Goal: Task Accomplishment & Management: Manage account settings

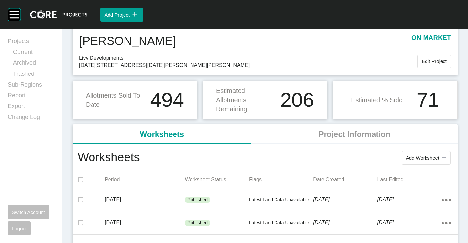
scroll to position [33, 0]
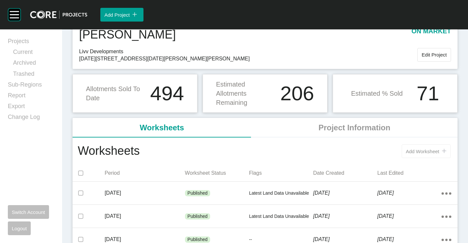
click at [429, 151] on span "Add Worksheet" at bounding box center [422, 152] width 33 height 6
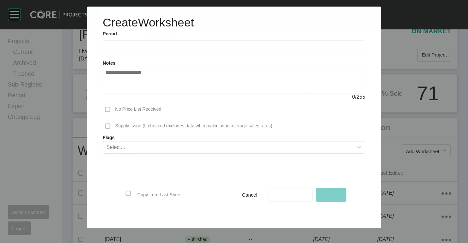
click at [166, 47] on input "text" at bounding box center [234, 48] width 257 height 6
click at [291, 192] on span "Save As Draft" at bounding box center [290, 195] width 30 height 6
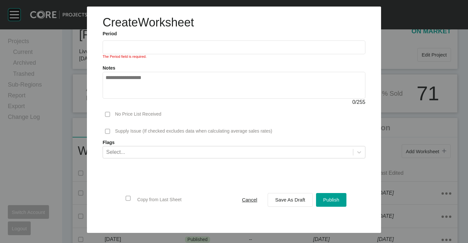
drag, startPoint x: 148, startPoint y: 41, endPoint x: 147, endPoint y: 45, distance: 4.3
click at [148, 42] on label at bounding box center [234, 48] width 263 height 14
click at [148, 44] on input "text" at bounding box center [234, 47] width 257 height 6
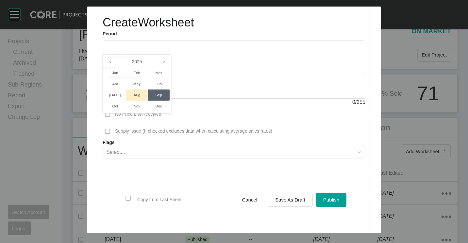
click at [139, 92] on li "Aug" at bounding box center [137, 95] width 22 height 11
type input "**********"
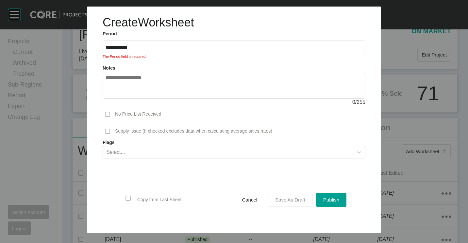
click at [291, 199] on span "Save As Draft" at bounding box center [290, 200] width 30 height 6
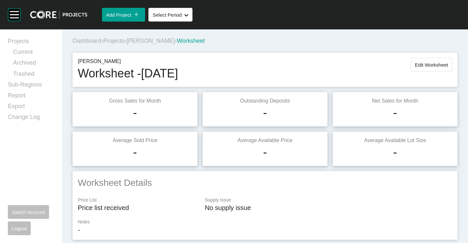
click at [136, 39] on span "[PERSON_NAME]" at bounding box center [150, 41] width 48 height 7
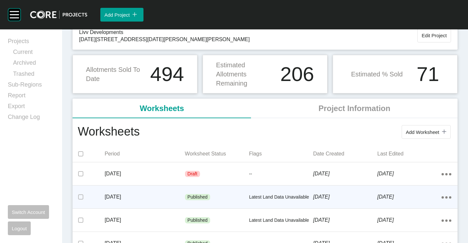
scroll to position [65, 0]
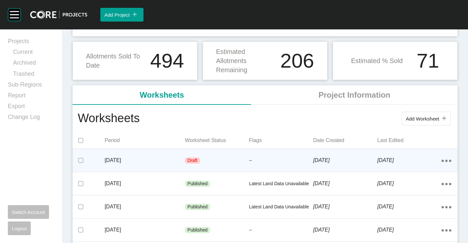
click at [177, 161] on p "[DATE]" at bounding box center [145, 160] width 80 height 7
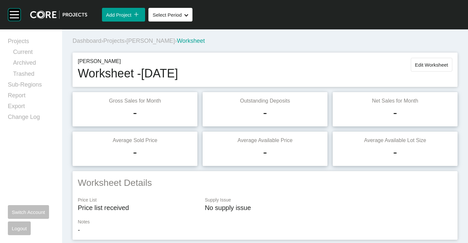
click at [438, 57] on div "[PERSON_NAME] Worksheet - [DATE] Edit Worksheet" at bounding box center [265, 70] width 385 height 34
click at [434, 63] on span "Edit Worksheet" at bounding box center [431, 65] width 33 height 6
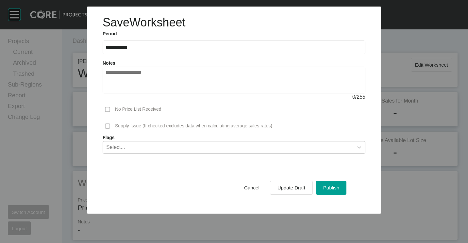
click at [170, 145] on div "Select..." at bounding box center [228, 147] width 250 height 11
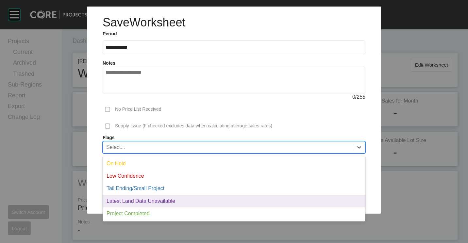
click at [173, 202] on div "Latest Land Data Unavailable" at bounding box center [234, 201] width 263 height 12
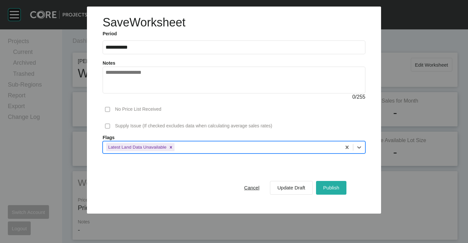
click at [336, 190] on span "Publish" at bounding box center [331, 188] width 16 height 6
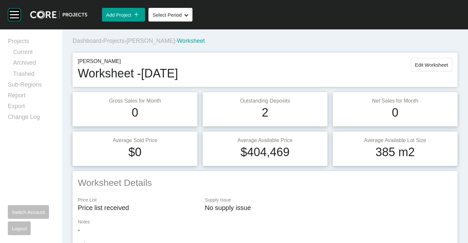
click at [135, 40] on span "[PERSON_NAME]" at bounding box center [150, 41] width 48 height 7
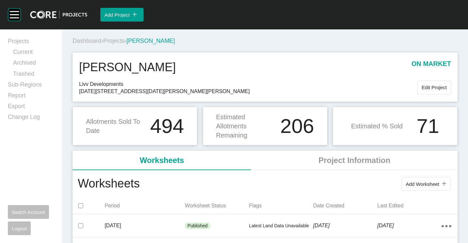
click at [122, 43] on span "Projects" at bounding box center [113, 41] width 21 height 7
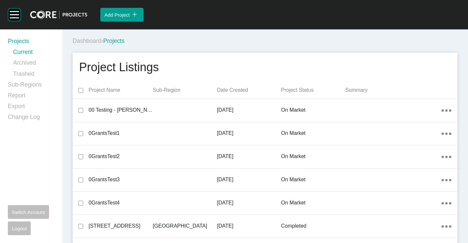
scroll to position [1520, 0]
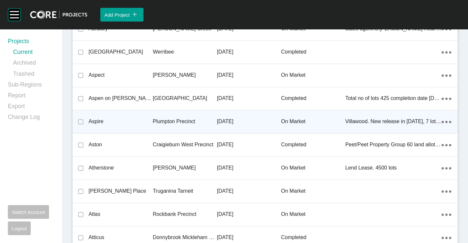
click at [153, 121] on p "Plumpton Precinct" at bounding box center [185, 121] width 64 height 7
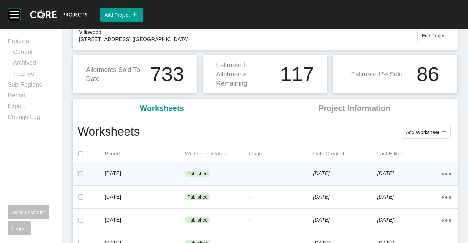
scroll to position [65, 0]
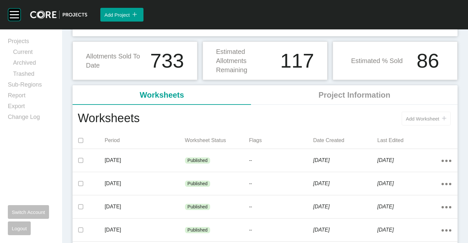
click at [406, 121] on span "Add Worksheet" at bounding box center [422, 119] width 33 height 6
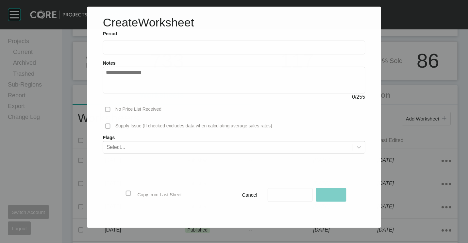
click at [149, 49] on input "text" at bounding box center [234, 48] width 257 height 6
click at [137, 94] on div "0 / 255" at bounding box center [234, 96] width 263 height 7
click at [139, 55] on div "Notes 0 / 255" at bounding box center [233, 77] width 269 height 47
click at [137, 52] on label at bounding box center [234, 48] width 263 height 14
click at [137, 50] on input "text" at bounding box center [234, 47] width 257 height 6
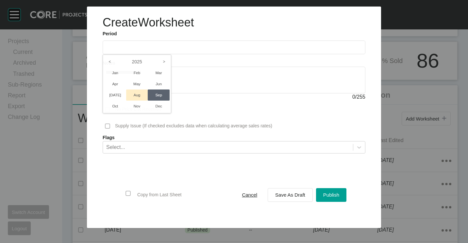
click at [140, 97] on li "Aug" at bounding box center [137, 95] width 22 height 11
type input "**********"
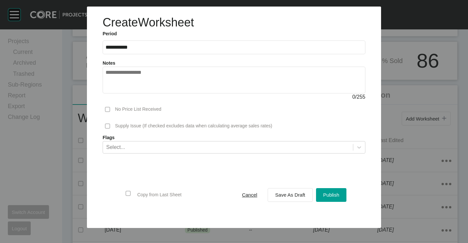
drag, startPoint x: 293, startPoint y: 196, endPoint x: 309, endPoint y: 74, distance: 123.5
click at [293, 196] on span "Save As Draft" at bounding box center [290, 195] width 30 height 6
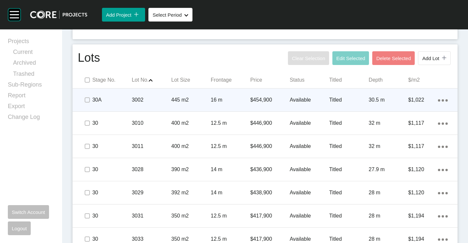
scroll to position [294, 0]
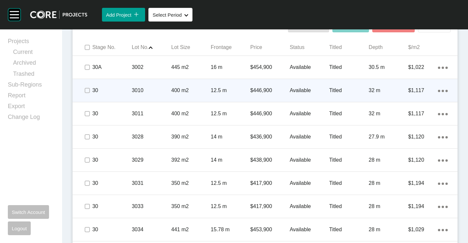
click at [152, 98] on div "3010" at bounding box center [152, 90] width 40 height 20
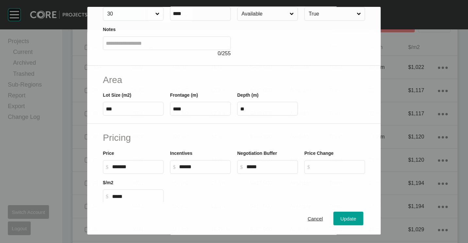
scroll to position [131, 0]
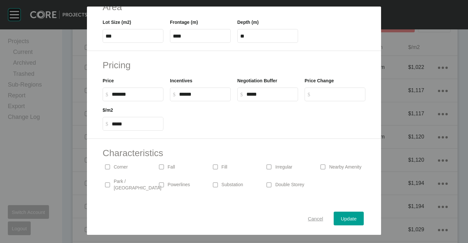
click at [313, 218] on span "Cancel" at bounding box center [315, 219] width 15 height 6
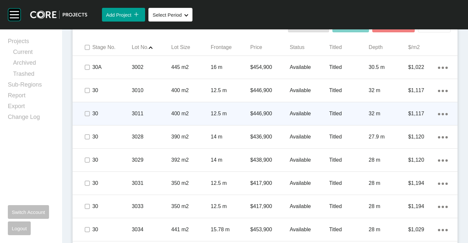
scroll to position [327, 0]
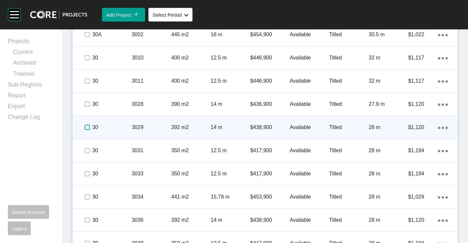
click at [88, 125] on label at bounding box center [87, 127] width 5 height 5
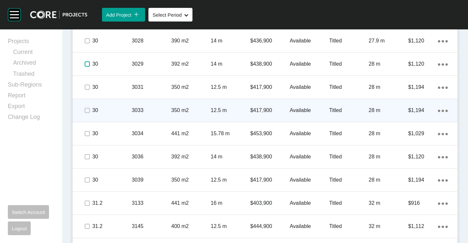
scroll to position [392, 0]
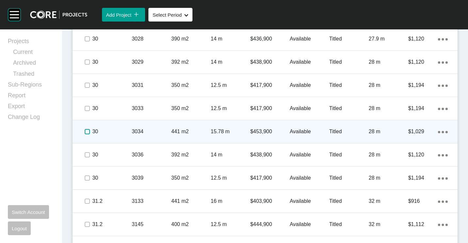
click at [86, 131] on label at bounding box center [87, 131] width 5 height 5
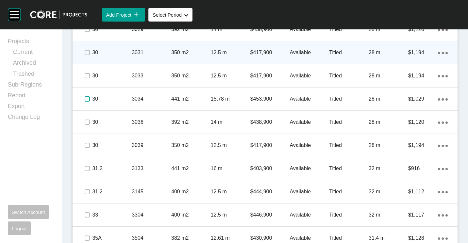
scroll to position [458, 0]
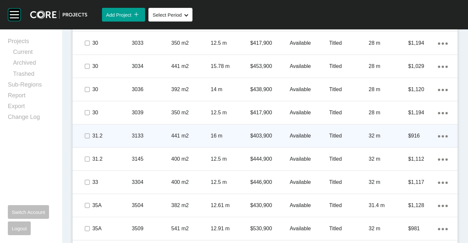
click at [151, 136] on p "3133" at bounding box center [152, 135] width 40 height 7
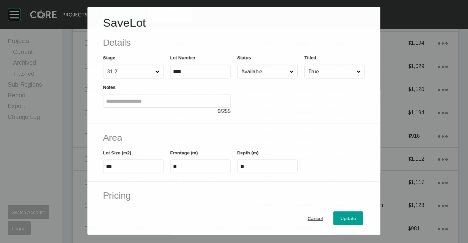
click at [264, 74] on input "Available" at bounding box center [264, 71] width 48 height 13
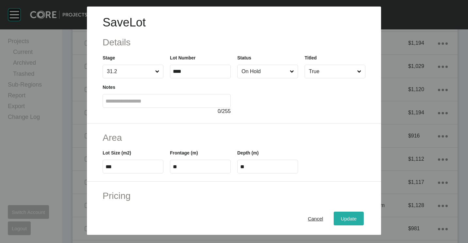
click at [349, 217] on span "Update" at bounding box center [349, 219] width 16 height 6
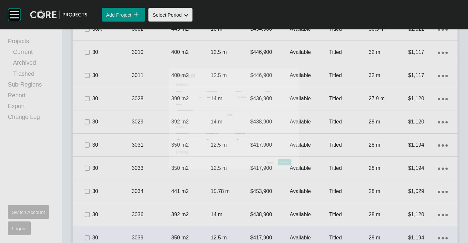
scroll to position [582, 0]
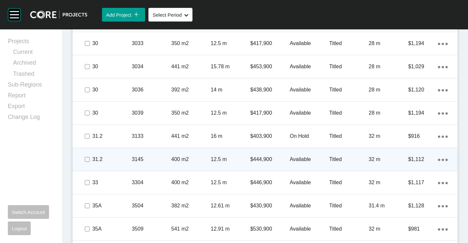
click at [166, 160] on p "3145" at bounding box center [152, 159] width 40 height 7
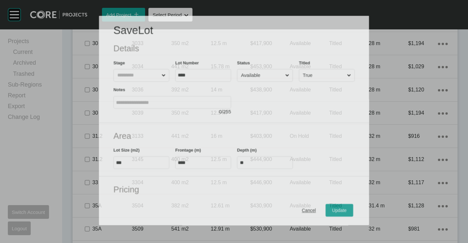
scroll to position [562, 0]
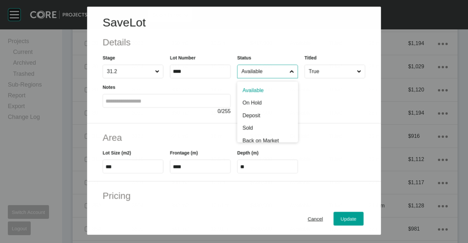
click at [248, 69] on input "Available" at bounding box center [264, 71] width 48 height 13
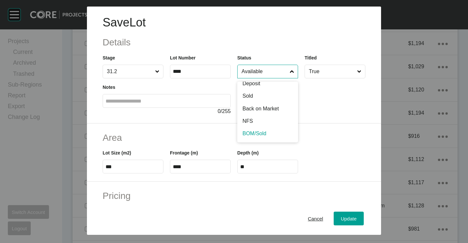
scroll to position [32, 0]
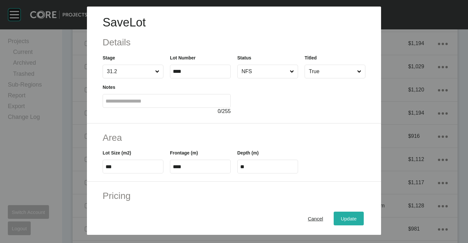
click at [341, 215] on div "Update" at bounding box center [348, 218] width 19 height 9
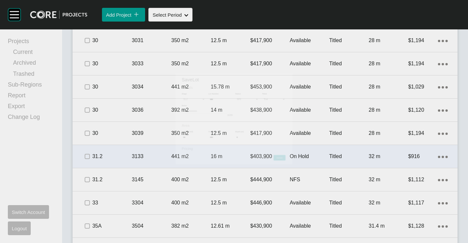
scroll to position [582, 0]
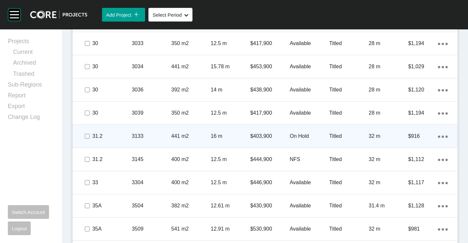
click at [207, 143] on div "441 m2" at bounding box center [191, 136] width 40 height 20
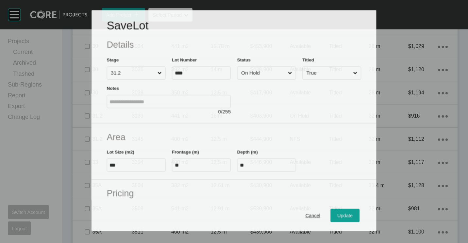
scroll to position [562, 0]
click at [273, 74] on input "On Hold" at bounding box center [263, 73] width 47 height 13
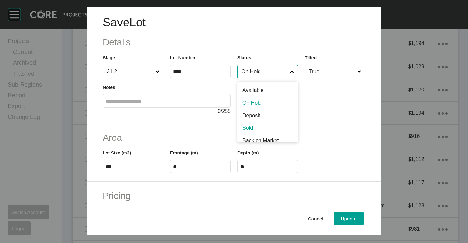
scroll to position [32, 0]
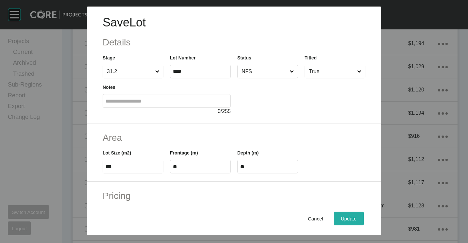
click at [347, 219] on span "Update" at bounding box center [349, 219] width 16 height 6
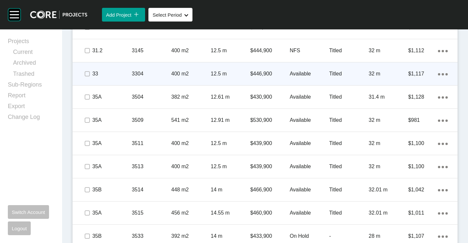
scroll to position [680, 0]
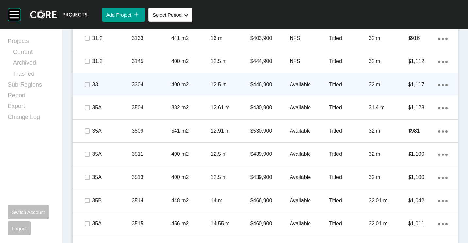
click at [440, 85] on icon "Action Menu Dots Copy 6 Created with Sketch." at bounding box center [443, 85] width 10 height 2
click at [415, 88] on link "Duplicate" at bounding box center [411, 86] width 25 height 10
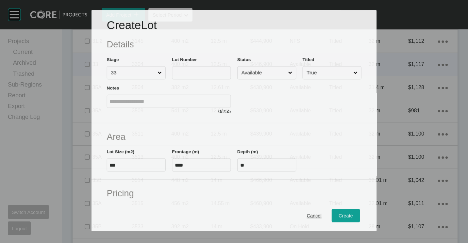
scroll to position [660, 0]
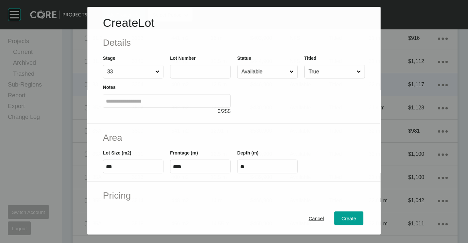
click at [209, 73] on input "text" at bounding box center [200, 72] width 55 height 6
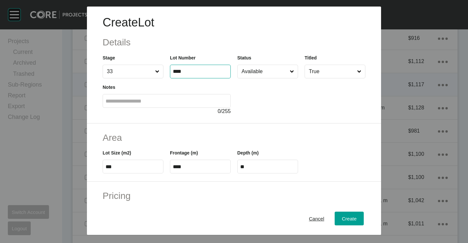
type input "****"
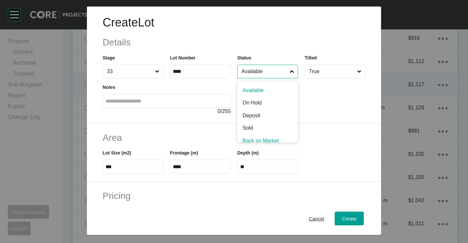
scroll to position [5, 0]
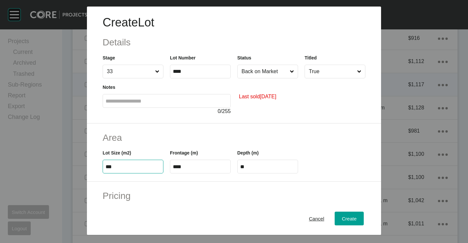
type input "*"
type input "***"
type input "****"
type input "***"
type input "*****"
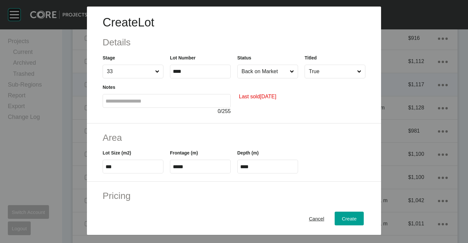
type input "*"
click at [265, 160] on label "****" at bounding box center [267, 167] width 61 height 14
click at [265, 164] on input "****" at bounding box center [267, 167] width 55 height 6
type input "**"
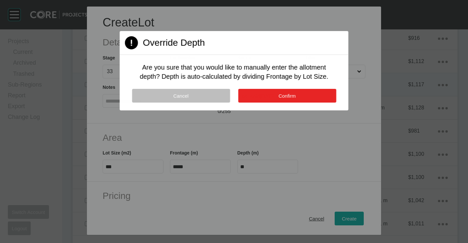
click at [270, 101] on button "Confirm" at bounding box center [287, 96] width 98 height 14
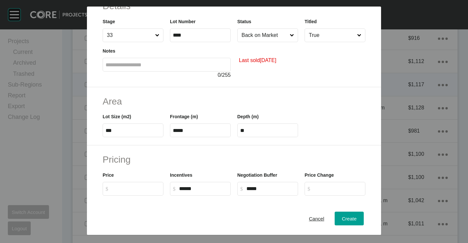
scroll to position [98, 0]
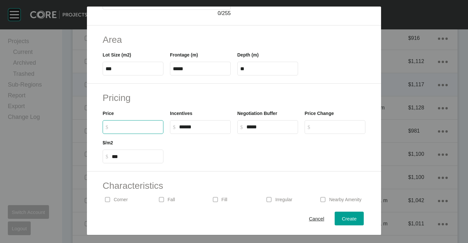
click at [141, 128] on input "$ Created with Sketch. $" at bounding box center [136, 127] width 49 height 6
type input "*******"
type input "*****"
type input "***"
type input "******"
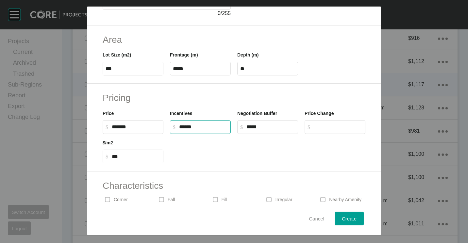
click at [312, 217] on span "Cancel" at bounding box center [316, 219] width 15 height 6
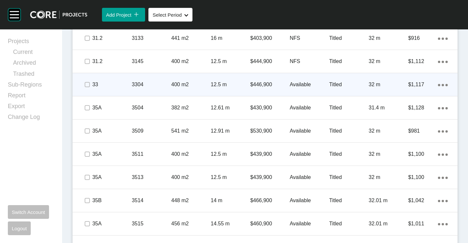
click at [438, 83] on div "Action Menu Dots Copy 6 Created with Sketch." at bounding box center [443, 84] width 10 height 7
click at [414, 88] on link "Duplicate" at bounding box center [411, 86] width 25 height 10
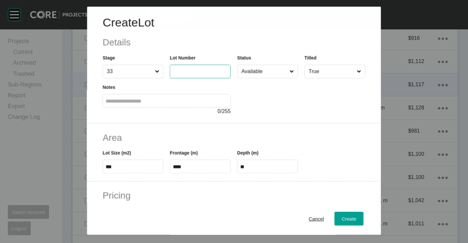
click at [217, 71] on input "text" at bounding box center [200, 72] width 55 height 6
type input "****"
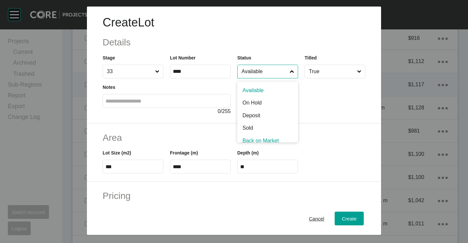
scroll to position [5, 0]
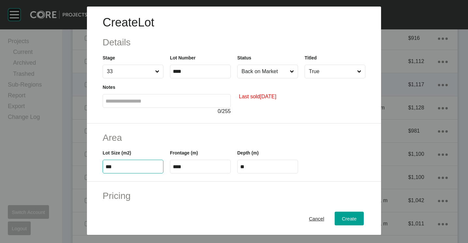
type input "***"
type input "****"
type input "***"
type input "**"
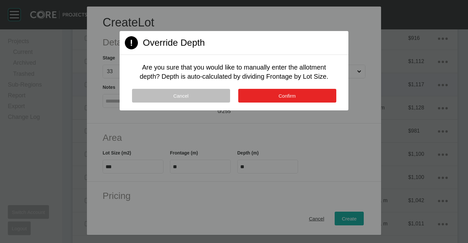
click at [308, 96] on button "Confirm" at bounding box center [287, 96] width 98 height 14
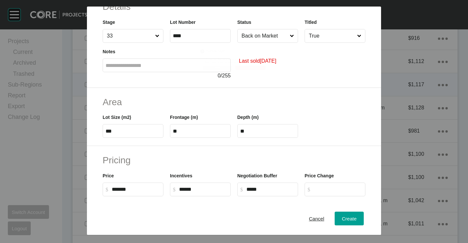
scroll to position [65, 0]
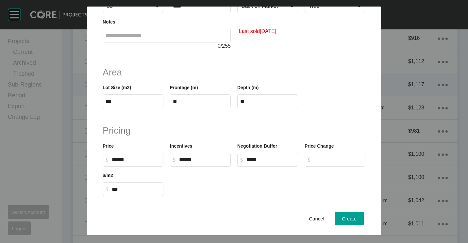
click at [140, 161] on input "******" at bounding box center [136, 160] width 49 height 6
type input "*"
type input "*******"
type input "*****"
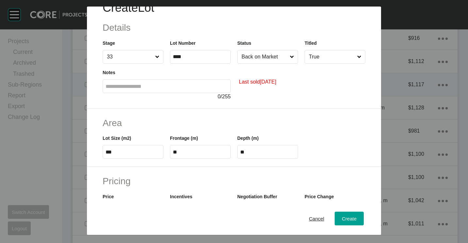
scroll to position [0, 0]
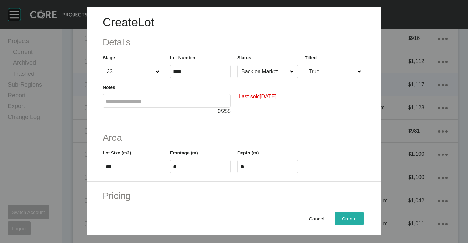
type input "******"
click at [343, 215] on div "Create" at bounding box center [349, 218] width 18 height 9
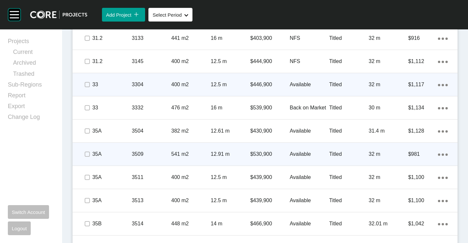
scroll to position [713, 0]
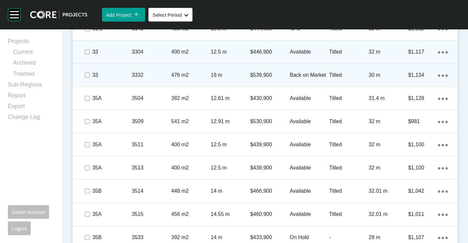
click at [439, 74] on div "Action Menu Dots Copy 6 Created with Sketch." at bounding box center [443, 75] width 10 height 7
click at [402, 78] on link "Duplicate" at bounding box center [411, 76] width 25 height 10
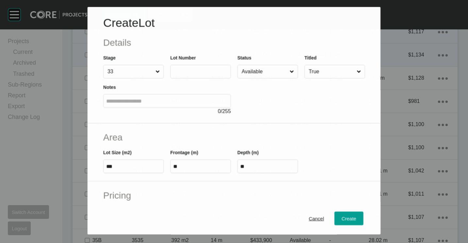
scroll to position [692, 0]
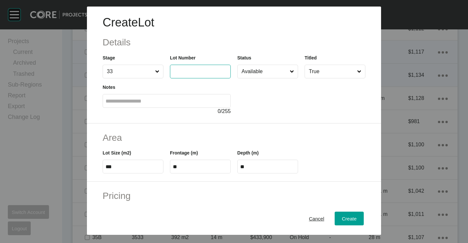
click at [202, 70] on input "text" at bounding box center [200, 72] width 55 height 6
type input "****"
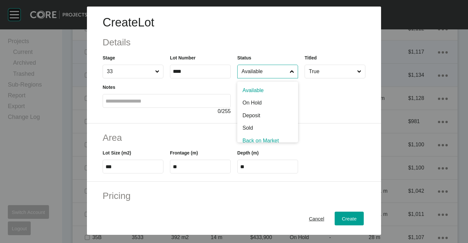
scroll to position [5, 0]
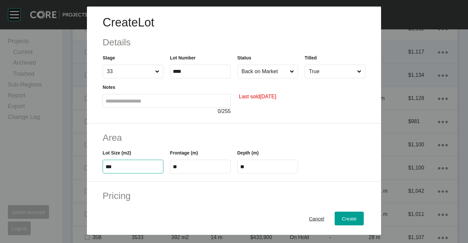
type input "***"
type input "**"
type input "*****"
type input "****"
type input "**"
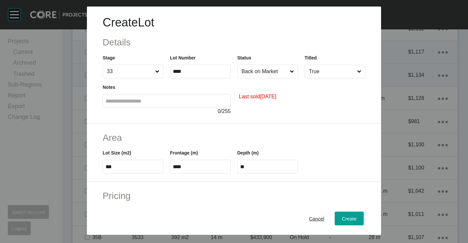
type input "*"
type input "*******"
type input "*****"
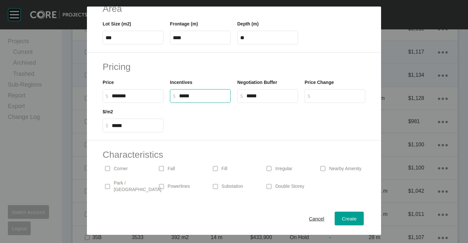
scroll to position [156, 0]
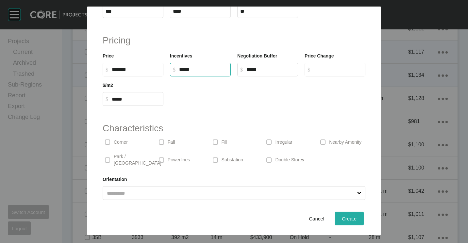
type input "******"
click at [345, 218] on span "Create" at bounding box center [349, 219] width 15 height 6
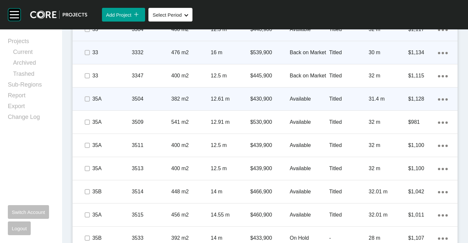
scroll to position [745, 0]
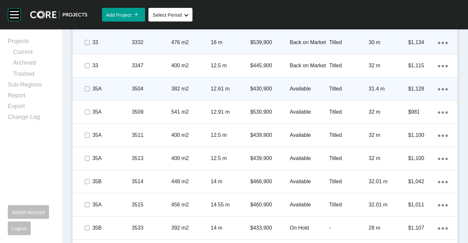
click at [153, 91] on p "3504" at bounding box center [152, 88] width 40 height 7
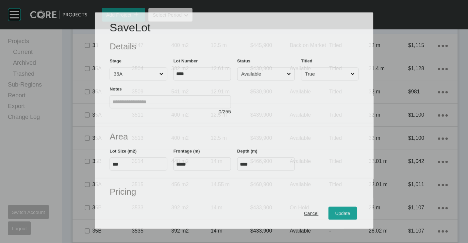
scroll to position [725, 0]
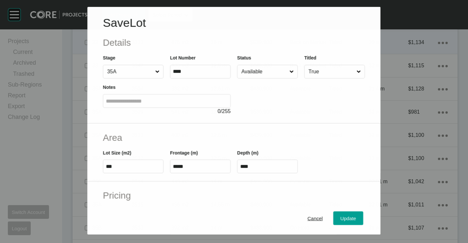
click at [258, 74] on input "Available" at bounding box center [264, 71] width 48 height 13
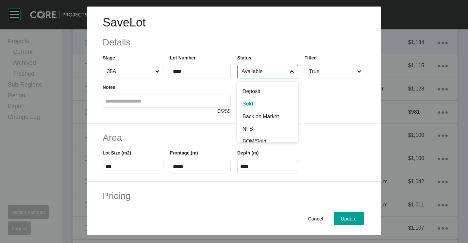
scroll to position [32, 0]
drag, startPoint x: 261, startPoint y: 122, endPoint x: 286, endPoint y: 138, distance: 30.0
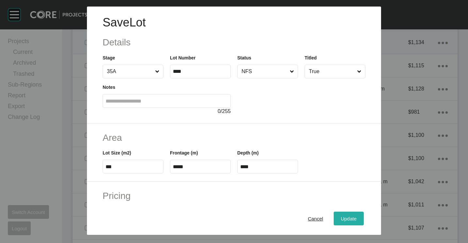
drag, startPoint x: 337, startPoint y: 210, endPoint x: 338, endPoint y: 215, distance: 4.3
click at [338, 213] on div "Cancel Update" at bounding box center [234, 218] width 294 height 33
click at [341, 220] on span "Update" at bounding box center [349, 219] width 16 height 6
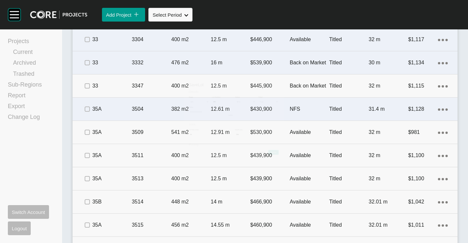
scroll to position [745, 0]
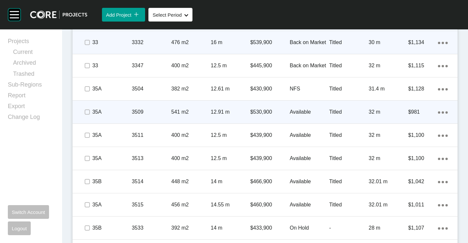
click at [166, 113] on p "3509" at bounding box center [152, 111] width 40 height 7
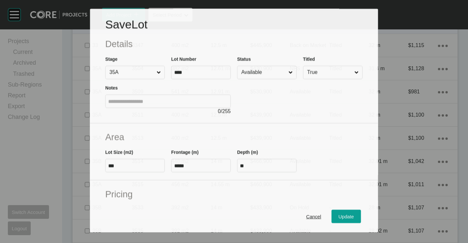
scroll to position [725, 0]
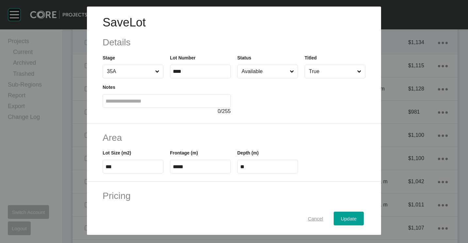
click at [308, 217] on span "Cancel" at bounding box center [315, 219] width 15 height 6
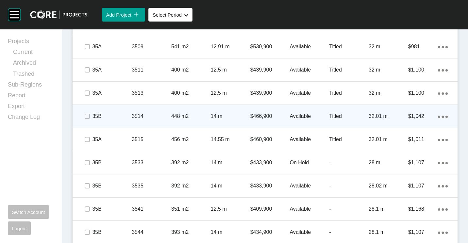
scroll to position [823, 0]
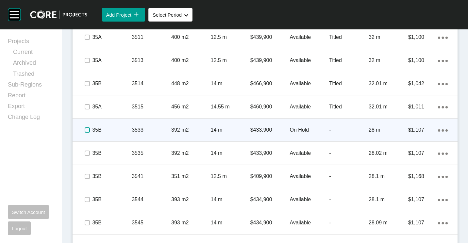
click at [86, 130] on label at bounding box center [87, 129] width 5 height 5
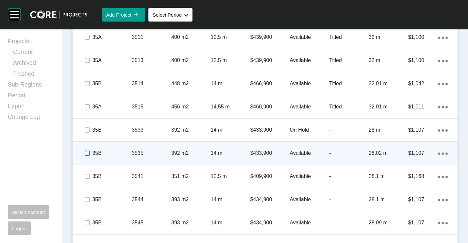
click at [86, 153] on label at bounding box center [87, 153] width 5 height 5
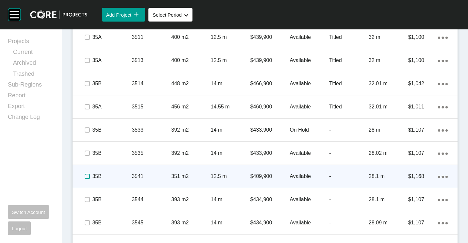
click at [85, 176] on label at bounding box center [87, 176] width 5 height 5
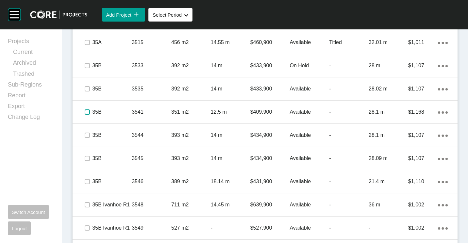
scroll to position [889, 0]
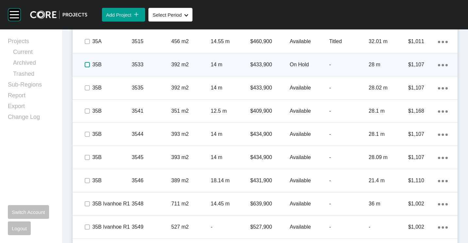
click at [86, 64] on label at bounding box center [87, 64] width 5 height 5
click at [90, 63] on span at bounding box center [87, 65] width 10 height 10
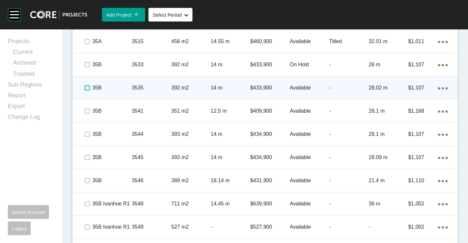
click at [87, 89] on label at bounding box center [87, 87] width 5 height 5
click at [148, 90] on p "3535" at bounding box center [152, 87] width 40 height 7
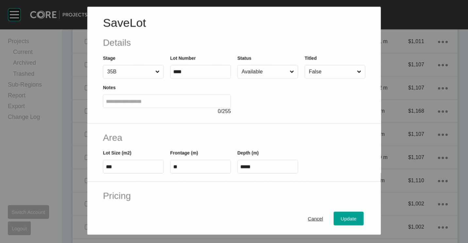
click at [270, 61] on div "Status Available" at bounding box center [267, 66] width 61 height 24
click at [264, 72] on input "Available" at bounding box center [264, 71] width 48 height 13
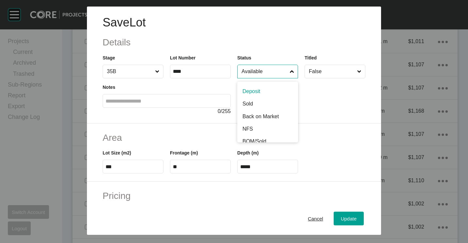
scroll to position [32, 0]
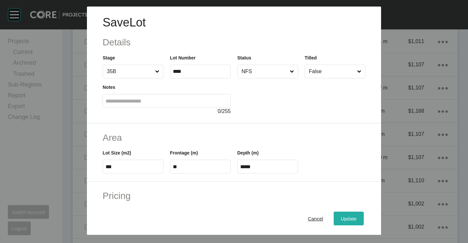
click at [345, 224] on button "Update" at bounding box center [349, 219] width 30 height 14
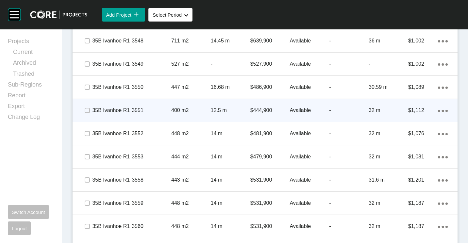
scroll to position [1072, 0]
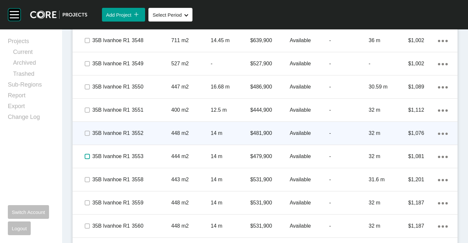
drag, startPoint x: 86, startPoint y: 157, endPoint x: 84, endPoint y: 136, distance: 20.7
click at [85, 156] on label at bounding box center [87, 156] width 5 height 5
drag, startPoint x: 85, startPoint y: 134, endPoint x: 87, endPoint y: 126, distance: 8.1
click at [85, 134] on label at bounding box center [87, 133] width 5 height 5
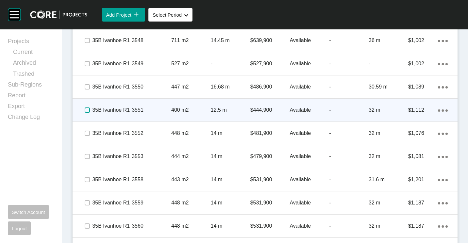
drag, startPoint x: 86, startPoint y: 112, endPoint x: 86, endPoint y: 103, distance: 8.5
click at [86, 111] on label at bounding box center [87, 110] width 5 height 5
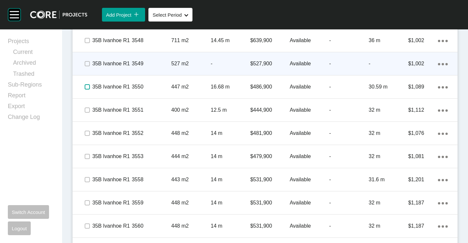
drag, startPoint x: 86, startPoint y: 85, endPoint x: 87, endPoint y: 67, distance: 18.3
click at [86, 85] on label at bounding box center [87, 86] width 5 height 5
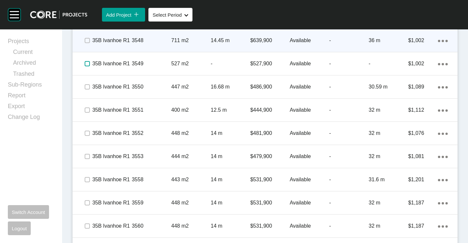
drag, startPoint x: 87, startPoint y: 66, endPoint x: 84, endPoint y: 44, distance: 22.7
click at [87, 66] on label at bounding box center [87, 63] width 5 height 5
click at [85, 41] on label at bounding box center [87, 40] width 5 height 5
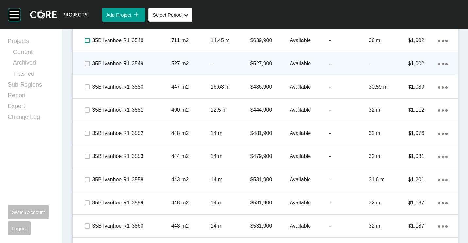
scroll to position [1007, 0]
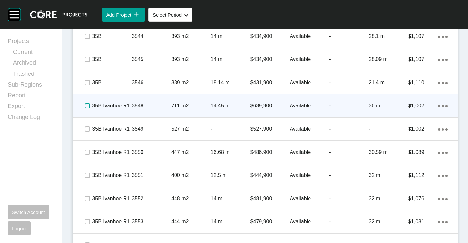
click at [87, 107] on label at bounding box center [87, 105] width 5 height 5
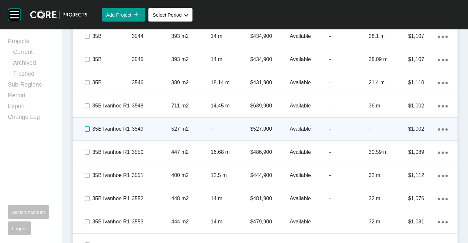
click at [85, 128] on label at bounding box center [87, 128] width 5 height 5
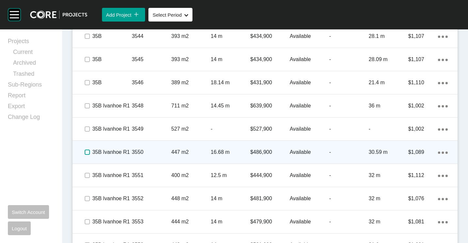
click at [87, 153] on label at bounding box center [87, 152] width 5 height 5
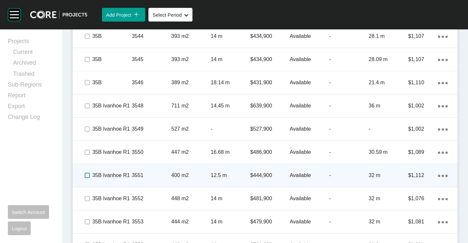
click at [85, 175] on label at bounding box center [87, 175] width 5 height 5
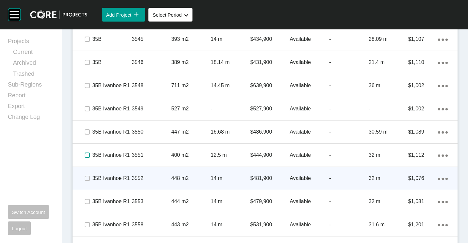
scroll to position [1040, 0]
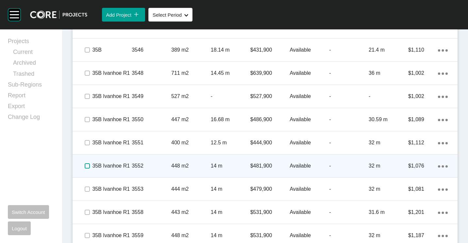
click at [86, 165] on label at bounding box center [87, 165] width 5 height 5
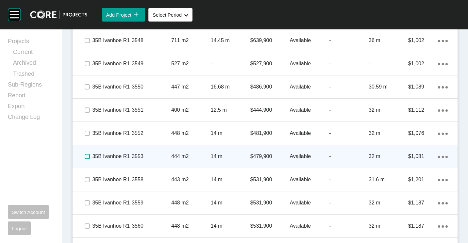
click at [87, 155] on label at bounding box center [87, 156] width 5 height 5
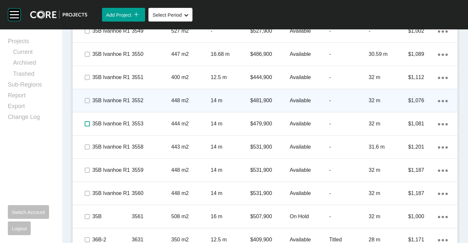
scroll to position [1139, 0]
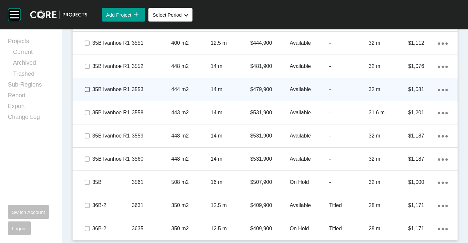
click at [87, 90] on label at bounding box center [87, 89] width 5 height 5
click at [85, 90] on label at bounding box center [87, 89] width 5 height 5
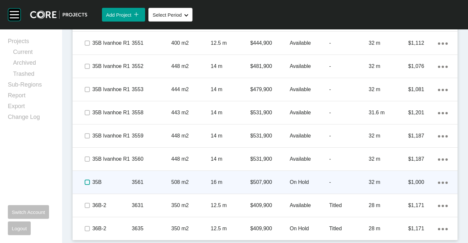
click at [87, 182] on label at bounding box center [87, 182] width 5 height 5
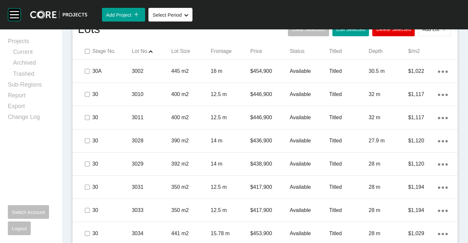
scroll to position [486, 0]
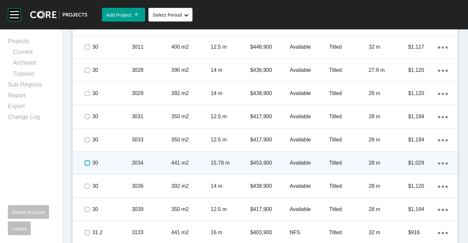
click at [87, 164] on label at bounding box center [87, 162] width 5 height 5
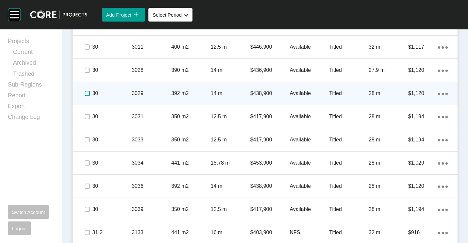
click at [87, 92] on label at bounding box center [87, 93] width 5 height 5
click at [133, 92] on p "3029" at bounding box center [152, 93] width 40 height 7
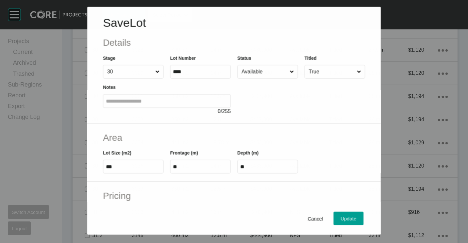
scroll to position [465, 0]
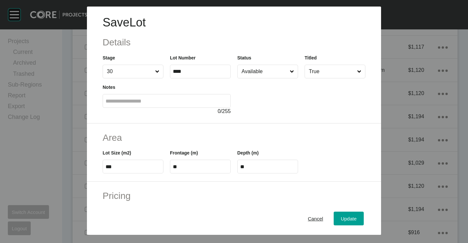
click at [262, 73] on input "Available" at bounding box center [264, 71] width 48 height 13
click at [347, 216] on div "Update" at bounding box center [348, 218] width 19 height 9
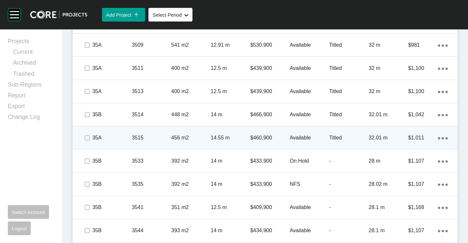
scroll to position [845, 0]
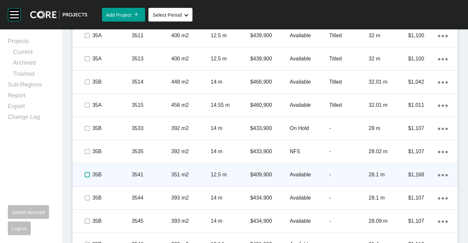
click at [85, 175] on label at bounding box center [87, 174] width 5 height 5
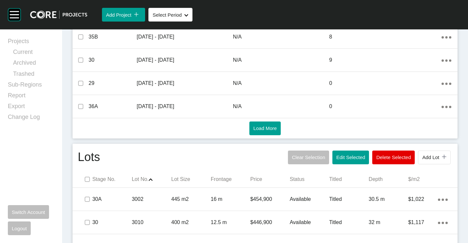
scroll to position [355, 0]
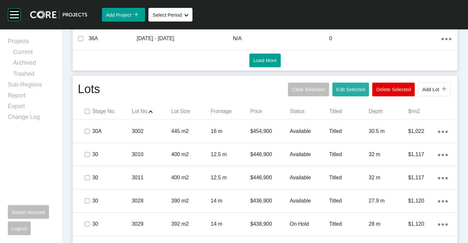
click at [347, 89] on span "Edit Selected" at bounding box center [350, 90] width 29 height 6
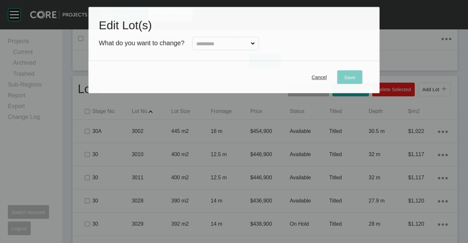
click at [206, 44] on input "text" at bounding box center [222, 43] width 54 height 13
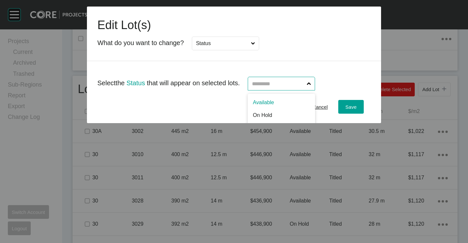
click at [306, 84] on input "text" at bounding box center [278, 83] width 55 height 13
drag, startPoint x: 270, startPoint y: 107, endPoint x: 296, endPoint y: 99, distance: 26.9
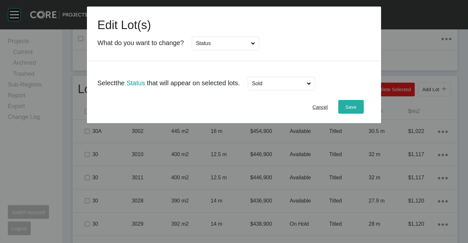
click at [347, 108] on span "Save" at bounding box center [350, 107] width 11 height 6
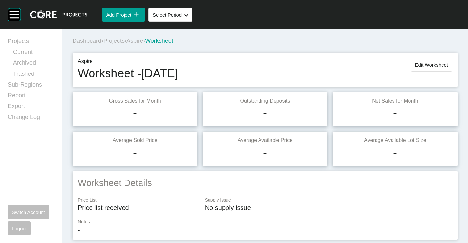
click at [417, 62] on button "Edit Worksheet" at bounding box center [432, 65] width 42 height 14
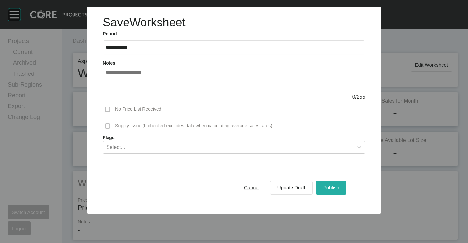
click at [335, 186] on span "Publish" at bounding box center [331, 188] width 16 height 6
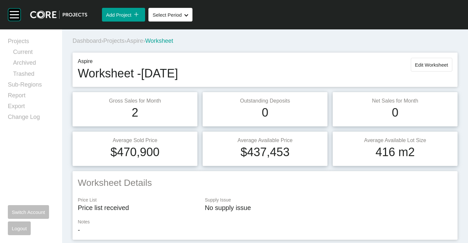
click at [119, 42] on span "Projects" at bounding box center [113, 41] width 21 height 7
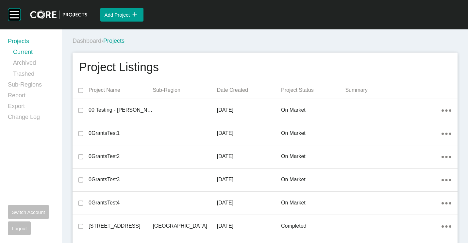
scroll to position [1659, 0]
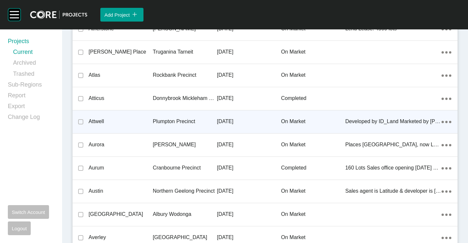
click at [190, 122] on p "Plumpton Precinct" at bounding box center [185, 121] width 64 height 7
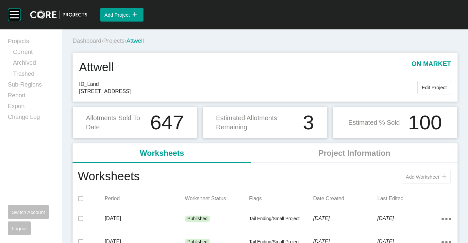
click at [423, 175] on span "Add Worksheet" at bounding box center [422, 177] width 33 height 6
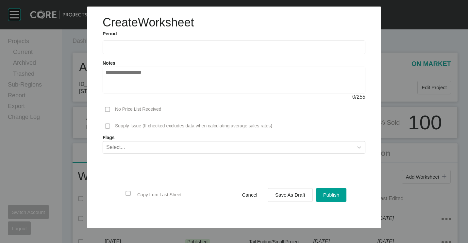
click at [143, 42] on label at bounding box center [234, 48] width 263 height 14
click at [143, 44] on input "text" at bounding box center [234, 47] width 257 height 6
click at [135, 93] on li "Aug" at bounding box center [137, 95] width 22 height 11
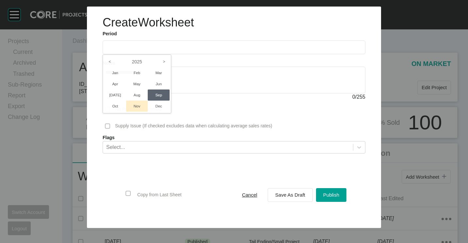
type input "**********"
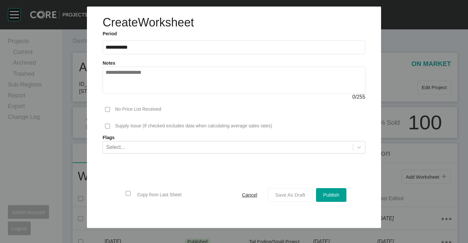
click at [295, 196] on span "Save As Draft" at bounding box center [290, 195] width 30 height 6
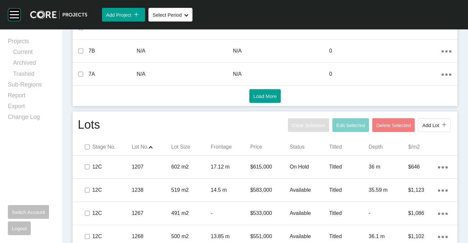
scroll to position [360, 0]
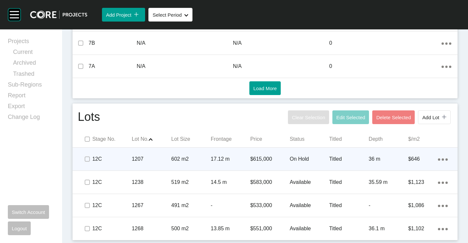
click at [171, 158] on p "602 m2" at bounding box center [191, 159] width 40 height 7
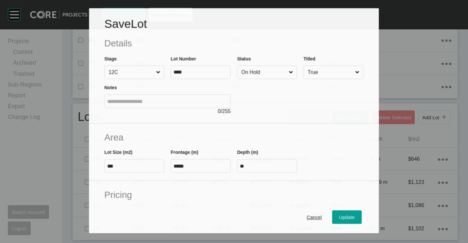
scroll to position [340, 0]
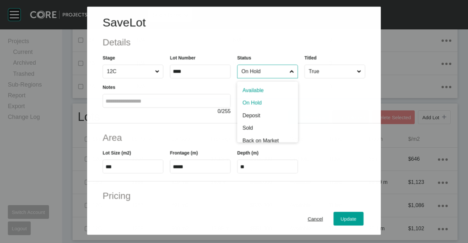
click at [268, 71] on input "On Hold" at bounding box center [264, 71] width 48 height 13
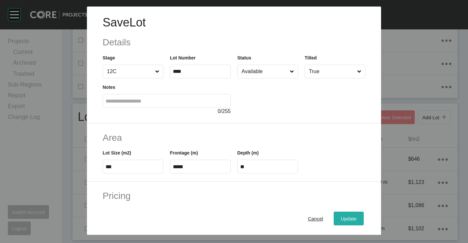
click at [341, 219] on span "Update" at bounding box center [349, 219] width 16 height 6
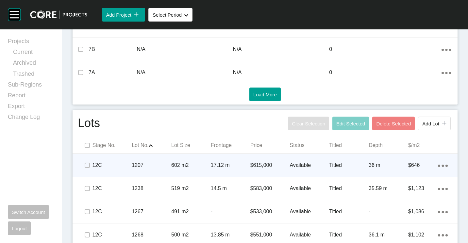
scroll to position [360, 0]
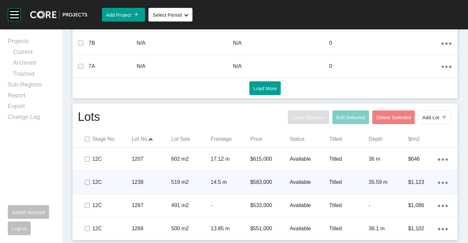
click at [438, 182] on ellipse at bounding box center [439, 183] width 2 height 2
click at [419, 182] on link "Duplicate" at bounding box center [411, 184] width 25 height 10
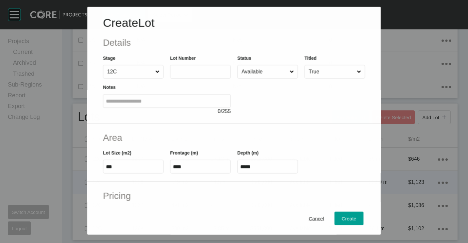
scroll to position [340, 0]
click at [192, 67] on label at bounding box center [200, 72] width 61 height 14
click at [192, 69] on input "text" at bounding box center [200, 72] width 55 height 6
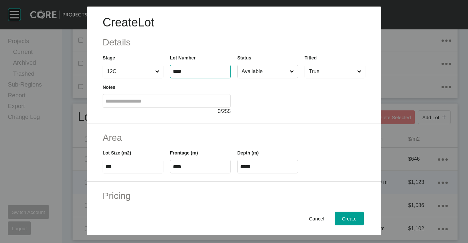
type input "****"
type input "******"
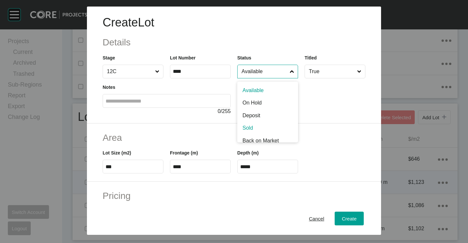
scroll to position [0, 0]
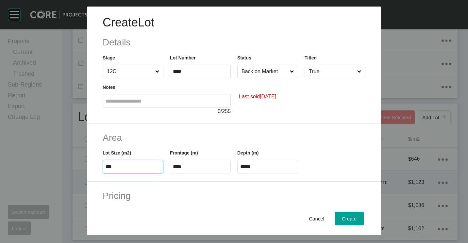
type input "***"
type input "**"
type input "*****"
type input "****"
type input "**"
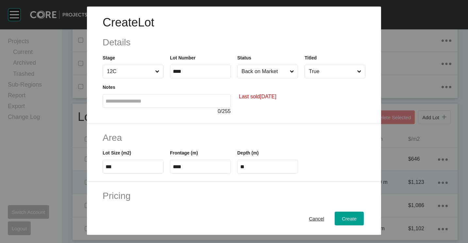
type input "*"
type input "*******"
type input "*****"
type input "*******"
type input "*****"
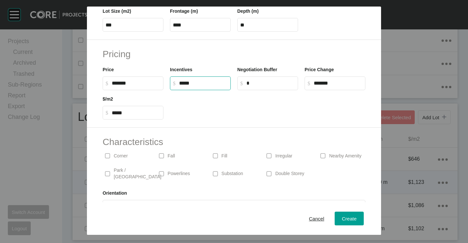
scroll to position [156, 0]
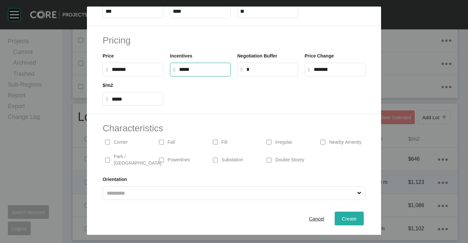
type input "******"
click at [345, 219] on span "Create" at bounding box center [349, 219] width 15 height 6
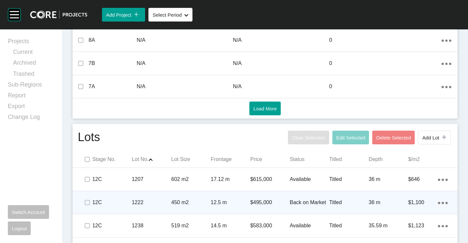
scroll to position [383, 0]
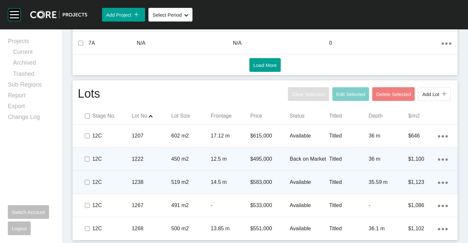
click at [164, 177] on div "1238" at bounding box center [152, 182] width 40 height 20
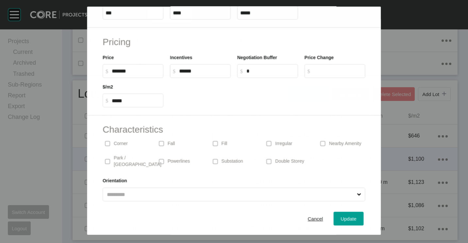
scroll to position [156, 0]
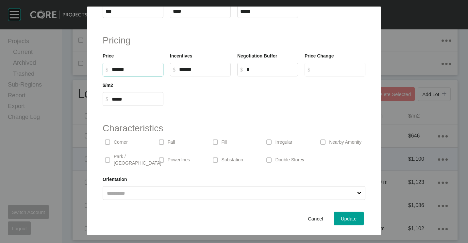
drag, startPoint x: 137, startPoint y: 68, endPoint x: 98, endPoint y: 65, distance: 38.7
click at [98, 65] on div "Pricing Price $ Created with Sketch. $ ****** Incentives $ Created with Sketch.…" at bounding box center [234, 70] width 294 height 88
type input "*******"
type input "*****"
type input "*******"
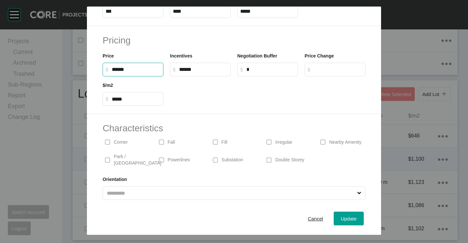
type input "*****"
type input "******"
click at [341, 218] on span "Update" at bounding box center [349, 219] width 16 height 6
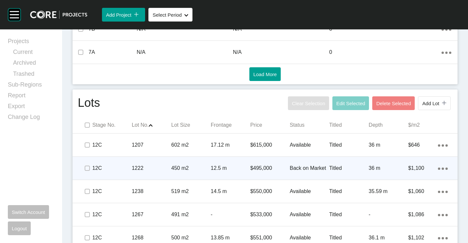
scroll to position [383, 0]
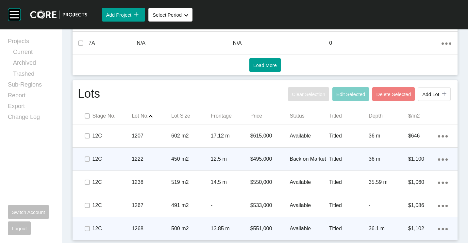
click at [154, 225] on p "1268" at bounding box center [152, 228] width 40 height 7
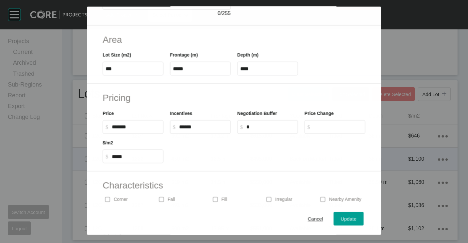
scroll to position [363, 0]
drag, startPoint x: 136, startPoint y: 127, endPoint x: 104, endPoint y: 125, distance: 31.8
click at [104, 125] on label "$ Created with Sketch. $ ******" at bounding box center [133, 127] width 61 height 14
type input "*******"
type input "*****"
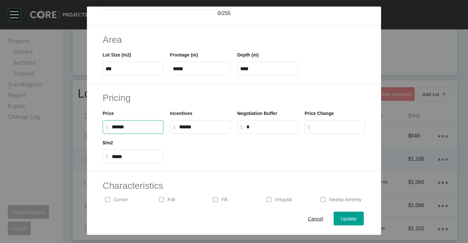
type input "******"
type input "*****"
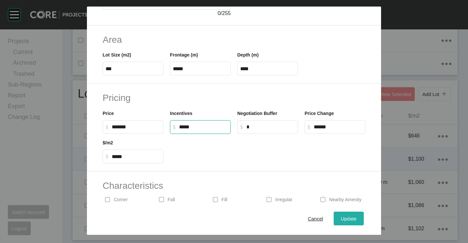
type input "******"
drag, startPoint x: 348, startPoint y: 217, endPoint x: 346, endPoint y: 211, distance: 6.2
click at [348, 217] on span "Update" at bounding box center [349, 219] width 16 height 6
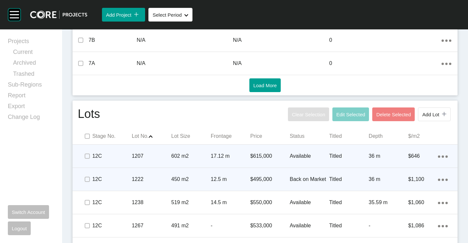
click at [212, 153] on p "17.12 m" at bounding box center [231, 156] width 40 height 7
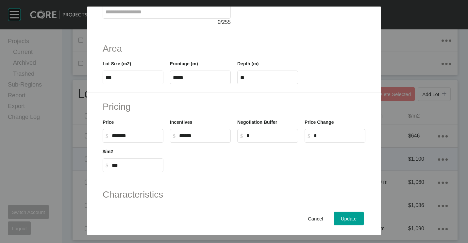
scroll to position [156, 0]
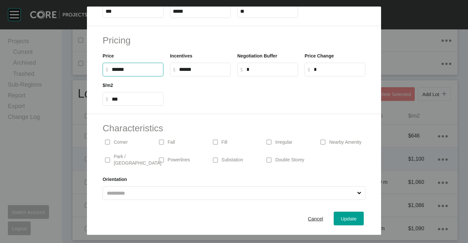
drag, startPoint x: 135, startPoint y: 67, endPoint x: 94, endPoint y: 65, distance: 40.6
click at [97, 66] on div "Pricing Price $ Created with Sketch. $ ****** Incentives $ Created with Sketch.…" at bounding box center [234, 70] width 294 height 88
type input "******"
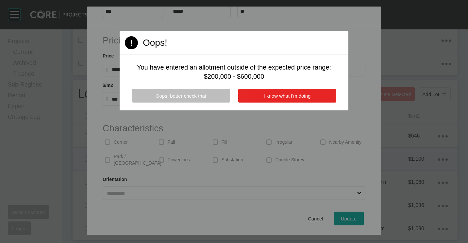
type input "******"
click at [280, 95] on span "I know what I'm doing" at bounding box center [287, 96] width 47 height 6
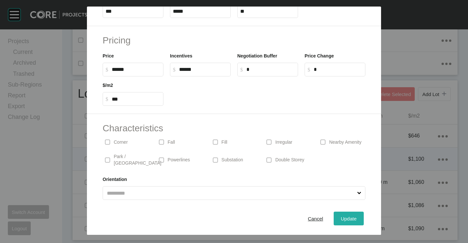
click at [348, 224] on button "Update" at bounding box center [349, 219] width 30 height 14
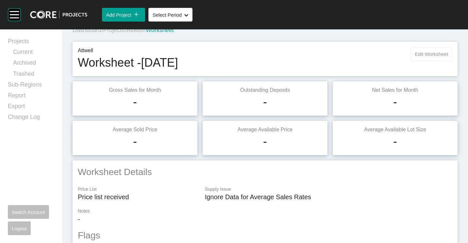
scroll to position [0, 0]
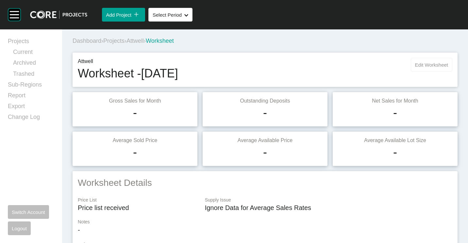
click at [418, 67] on span "Edit Worksheet" at bounding box center [431, 65] width 33 height 6
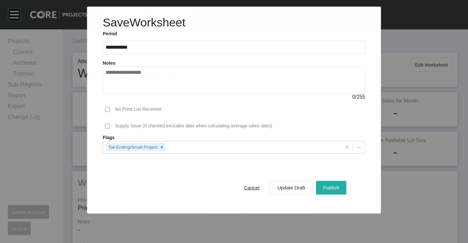
click at [335, 190] on span "Publish" at bounding box center [331, 188] width 16 height 6
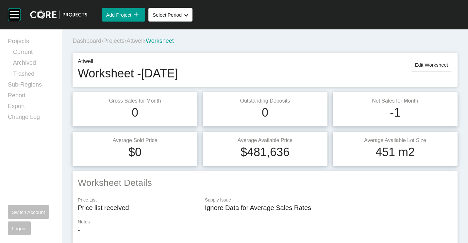
click at [117, 40] on span "Projects" at bounding box center [113, 41] width 21 height 7
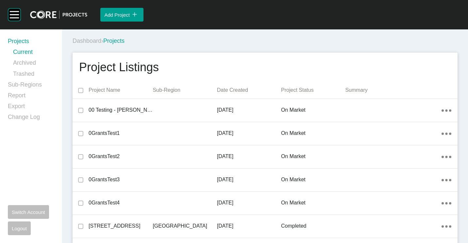
scroll to position [2425, 0]
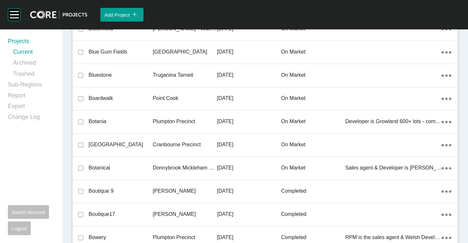
click at [158, 121] on p "Plumpton Precinct" at bounding box center [185, 121] width 64 height 7
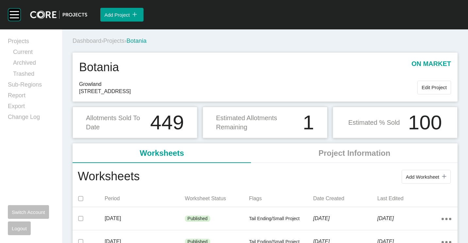
click at [411, 180] on button "Add Worksheet icon/tick copy 11 Created with Sketch." at bounding box center [426, 177] width 49 height 14
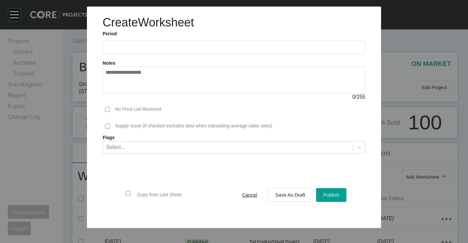
click at [144, 49] on input "text" at bounding box center [234, 47] width 257 height 6
click at [143, 94] on li "Aug" at bounding box center [137, 95] width 22 height 11
type input "**********"
click at [294, 189] on button "Save As Draft" at bounding box center [290, 195] width 45 height 14
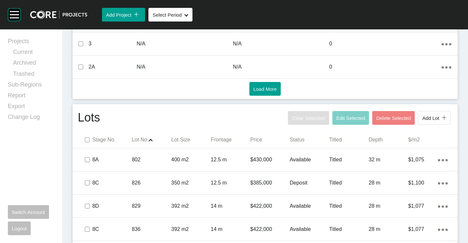
scroll to position [425, 0]
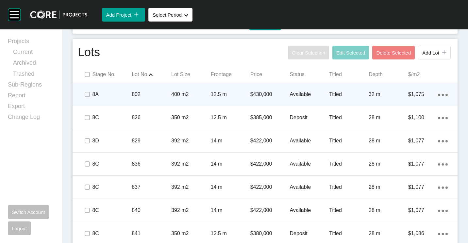
click at [129, 93] on p "8A" at bounding box center [112, 94] width 40 height 7
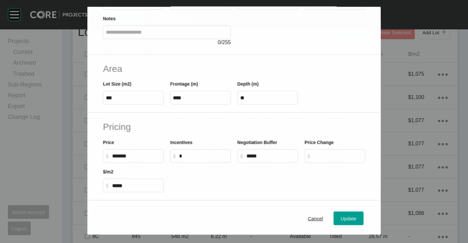
scroll to position [156, 0]
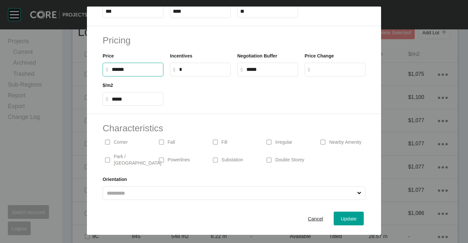
drag, startPoint x: 139, startPoint y: 68, endPoint x: 111, endPoint y: 66, distance: 27.8
click at [111, 66] on label "$ Created with Sketch. $ ******" at bounding box center [133, 70] width 61 height 14
type input "*******"
type input "******"
type input "*****"
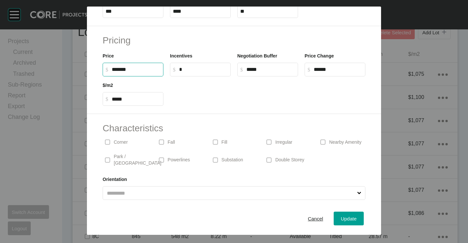
click at [267, 100] on div at bounding box center [268, 90] width 202 height 29
click at [340, 223] on div "Update" at bounding box center [348, 218] width 19 height 9
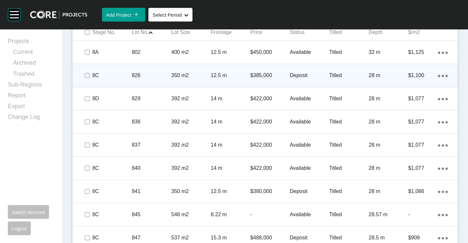
scroll to position [458, 0]
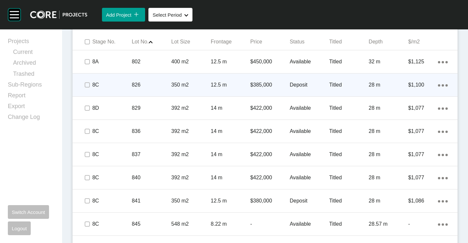
click at [83, 84] on span at bounding box center [87, 85] width 10 height 10
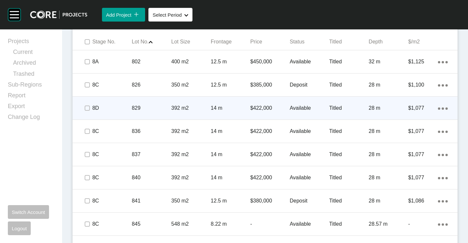
click at [167, 114] on div "829" at bounding box center [152, 108] width 40 height 20
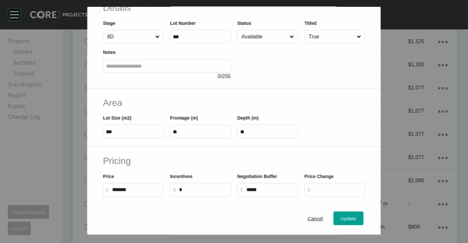
scroll to position [98, 0]
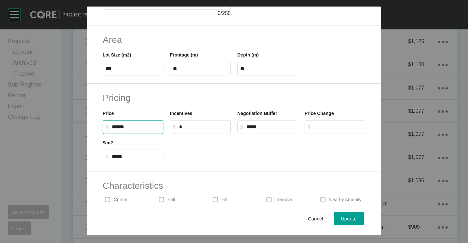
drag, startPoint x: 140, startPoint y: 125, endPoint x: 113, endPoint y: 125, distance: 26.5
click at [113, 125] on input "******" at bounding box center [136, 127] width 49 height 6
type input "*******"
type input "******"
type input "*****"
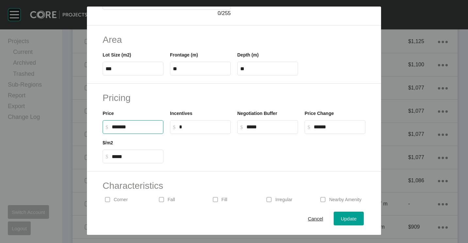
click at [228, 167] on div "Pricing Price $ Created with Sketch. $ ******* Incentives $ Created with Sketch…" at bounding box center [234, 128] width 294 height 88
click at [341, 219] on span "Update" at bounding box center [349, 219] width 16 height 6
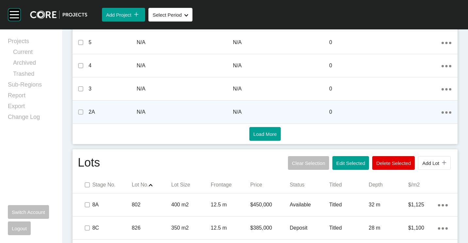
scroll to position [412, 0]
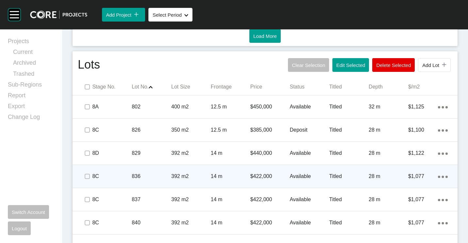
click at [175, 178] on p "392 m2" at bounding box center [191, 176] width 40 height 7
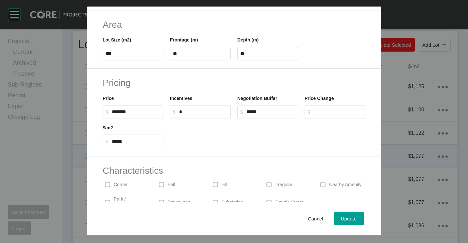
scroll to position [131, 0]
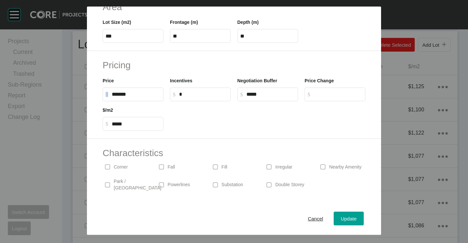
drag, startPoint x: 149, startPoint y: 91, endPoint x: 94, endPoint y: 90, distance: 54.9
click at [94, 90] on div "Pricing Price $ Created with Sketch. $ ******* Incentives $ Created with Sketch…" at bounding box center [234, 95] width 294 height 88
drag, startPoint x: 94, startPoint y: 90, endPoint x: 147, endPoint y: 94, distance: 53.1
click at [147, 94] on input "******" at bounding box center [136, 95] width 49 height 6
drag, startPoint x: 147, startPoint y: 94, endPoint x: 108, endPoint y: 93, distance: 39.2
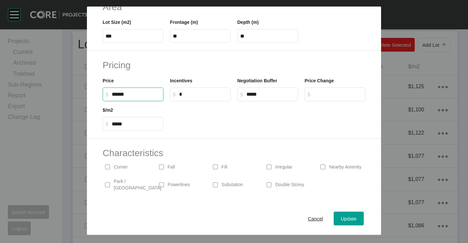
click at [108, 93] on label "$ Created with Sketch. $ ******" at bounding box center [133, 95] width 61 height 14
click at [112, 93] on input "******" at bounding box center [136, 95] width 49 height 6
type input "*******"
type input "******"
type input "*****"
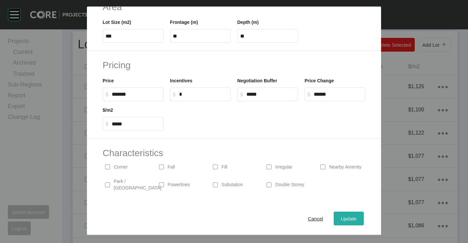
click at [347, 220] on span "Update" at bounding box center [349, 219] width 16 height 6
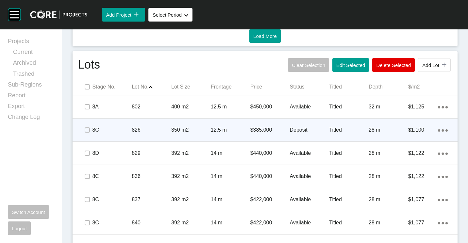
scroll to position [478, 0]
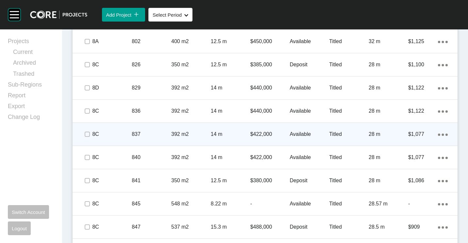
click at [236, 130] on div "14 m" at bounding box center [231, 134] width 40 height 20
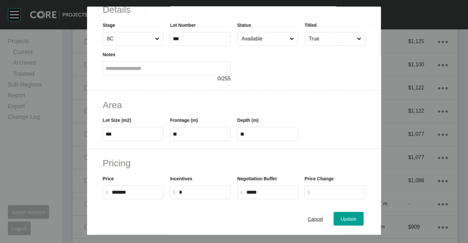
scroll to position [65, 0]
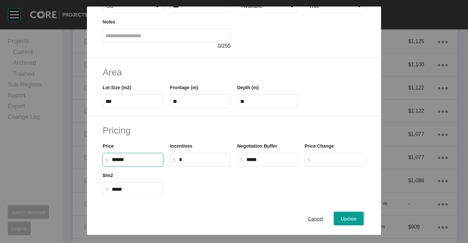
click at [121, 159] on input "******" at bounding box center [136, 160] width 49 height 6
type input "*******"
type input "******"
type input "*****"
click at [170, 153] on div "$ Created with Sketch. $ *" at bounding box center [200, 160] width 61 height 14
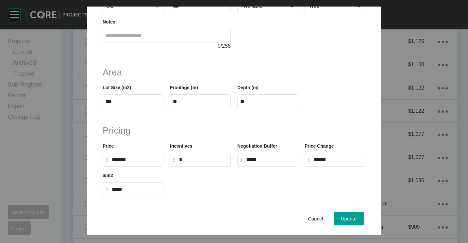
click at [353, 226] on div "Cancel Update" at bounding box center [234, 218] width 294 height 33
click at [348, 222] on div "Update" at bounding box center [348, 218] width 19 height 9
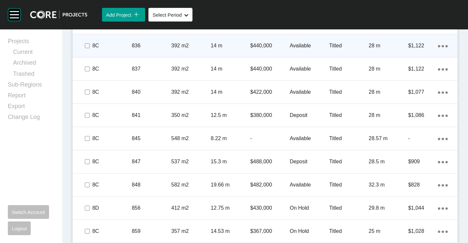
scroll to position [569, 0]
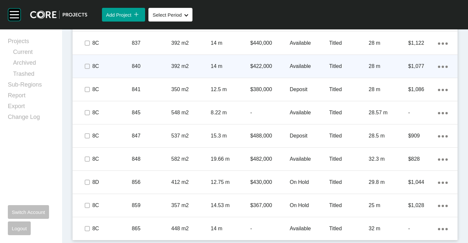
click at [153, 72] on div "840" at bounding box center [152, 66] width 40 height 20
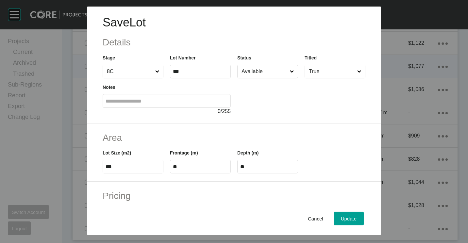
scroll to position [33, 0]
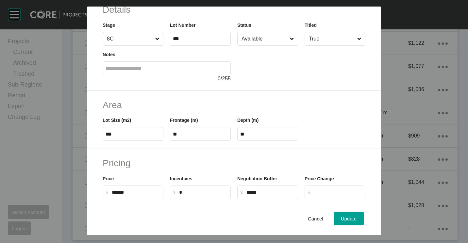
click at [121, 194] on input "******" at bounding box center [136, 193] width 49 height 6
type input "*******"
type input "*****"
click at [348, 223] on div "Update" at bounding box center [348, 218] width 19 height 9
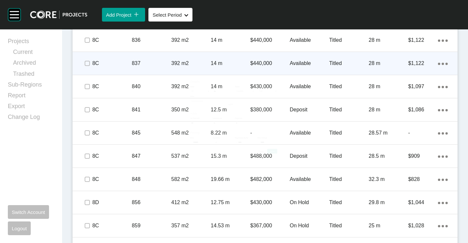
scroll to position [569, 0]
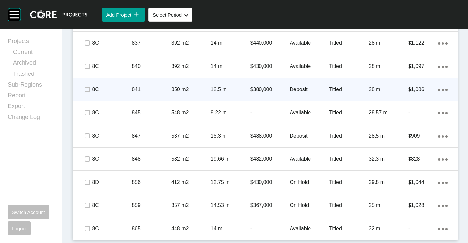
click at [177, 85] on div "350 m2" at bounding box center [191, 89] width 40 height 20
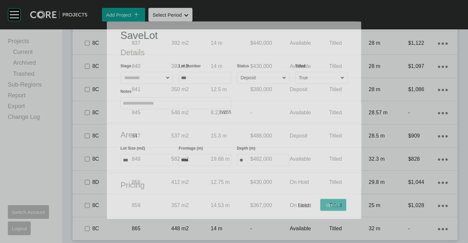
scroll to position [549, 0]
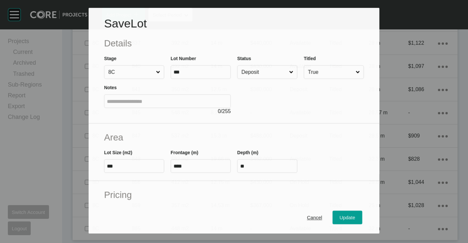
click at [263, 72] on input "Deposit" at bounding box center [264, 72] width 48 height 13
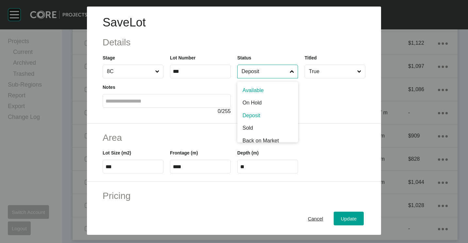
drag, startPoint x: 257, startPoint y: 90, endPoint x: 279, endPoint y: 110, distance: 30.3
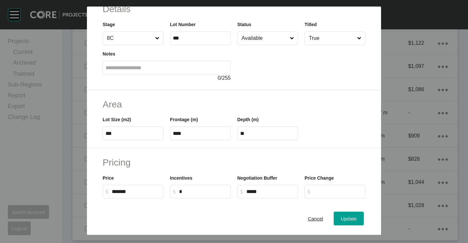
scroll to position [65, 0]
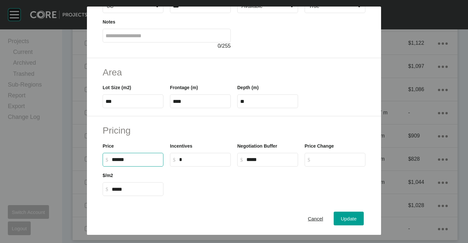
drag, startPoint x: 142, startPoint y: 160, endPoint x: 110, endPoint y: 151, distance: 32.8
click at [110, 151] on div "Price $ Created with Sketch. $ ******" at bounding box center [133, 154] width 61 height 24
type input "*******"
type input "******"
type input "*****"
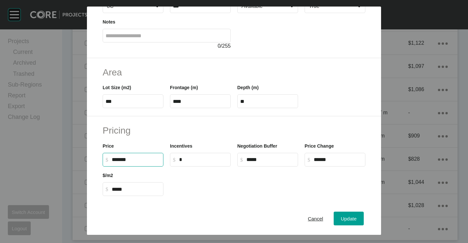
click at [248, 205] on div "Cancel Update" at bounding box center [234, 218] width 294 height 33
click at [354, 218] on button "Update" at bounding box center [349, 219] width 30 height 14
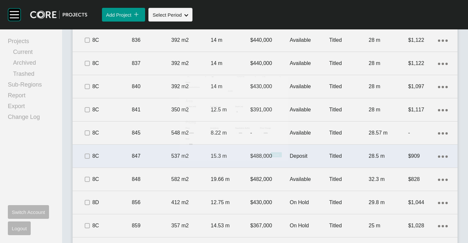
scroll to position [569, 0]
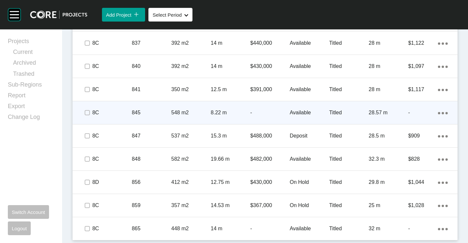
click at [230, 117] on div "8.22 m" at bounding box center [231, 113] width 40 height 20
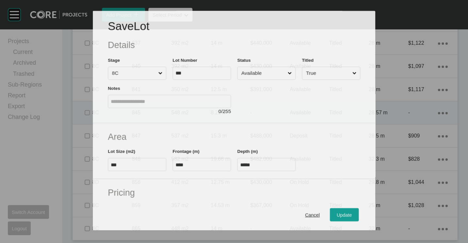
scroll to position [549, 0]
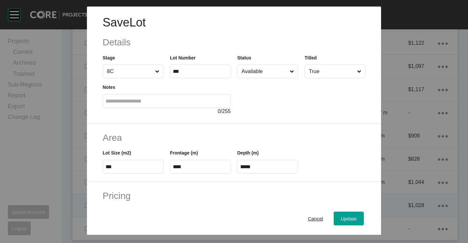
drag, startPoint x: 312, startPoint y: 217, endPoint x: 279, endPoint y: 200, distance: 37.3
click at [312, 217] on span "Cancel" at bounding box center [315, 219] width 15 height 6
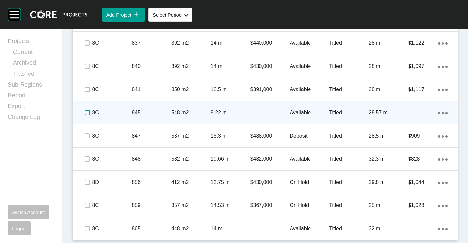
click at [86, 111] on label at bounding box center [87, 112] width 5 height 5
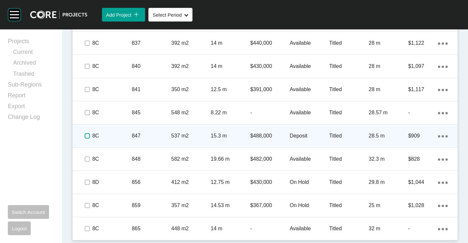
click at [85, 133] on label at bounding box center [87, 135] width 5 height 5
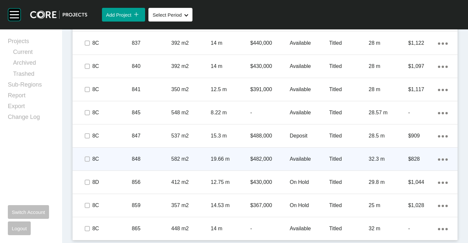
click at [151, 162] on p "848" at bounding box center [152, 159] width 40 height 7
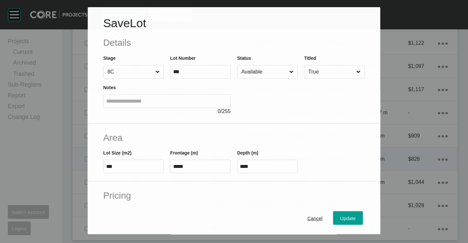
scroll to position [65, 0]
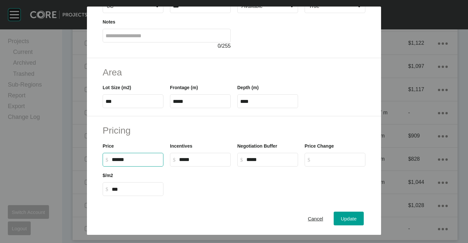
drag, startPoint x: 143, startPoint y: 158, endPoint x: 113, endPoint y: 157, distance: 29.8
click at [113, 157] on input "******" at bounding box center [136, 160] width 49 height 6
type input "*******"
type input "******"
type input "***"
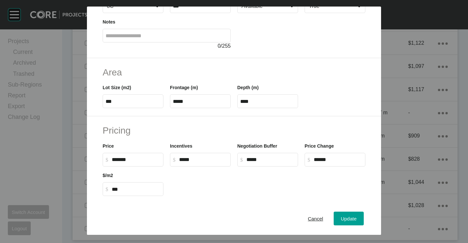
click at [229, 189] on div at bounding box center [268, 181] width 202 height 29
click at [351, 223] on button "Update" at bounding box center [349, 219] width 30 height 14
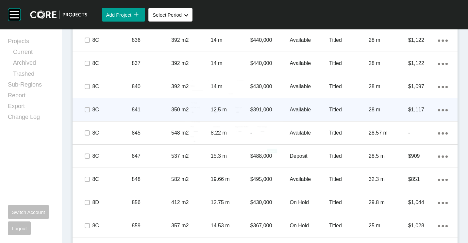
scroll to position [569, 0]
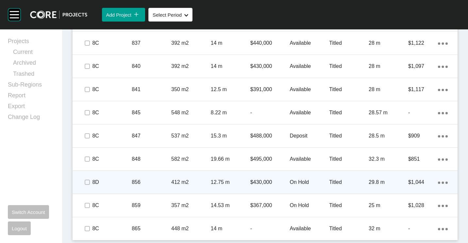
click at [156, 185] on p "856" at bounding box center [152, 182] width 40 height 7
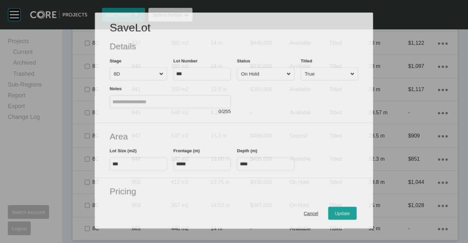
scroll to position [549, 0]
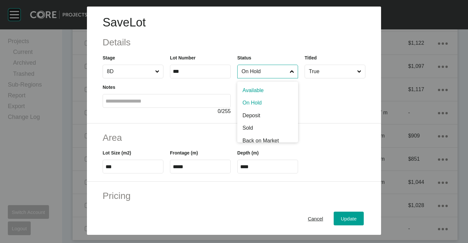
click at [263, 66] on input "On Hold" at bounding box center [264, 71] width 48 height 13
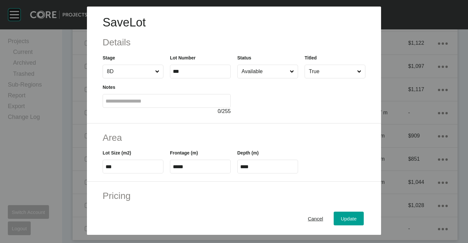
click at [348, 227] on div "Cancel Update" at bounding box center [234, 218] width 294 height 33
click at [343, 219] on span "Update" at bounding box center [349, 219] width 16 height 6
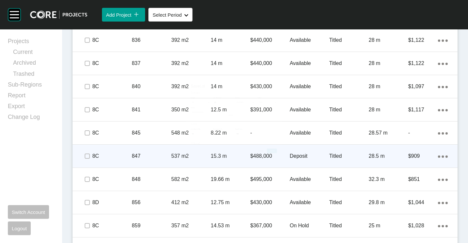
scroll to position [569, 0]
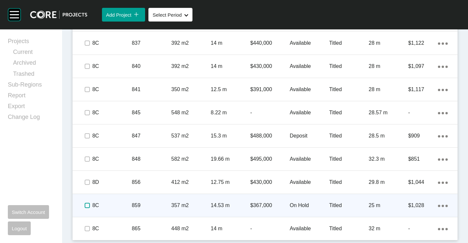
click at [85, 204] on label at bounding box center [87, 205] width 5 height 5
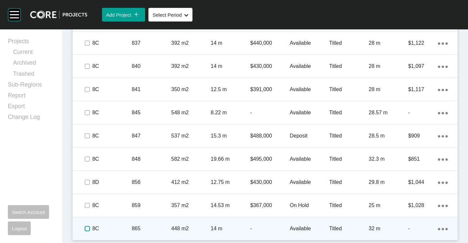
click at [87, 230] on label at bounding box center [87, 228] width 5 height 5
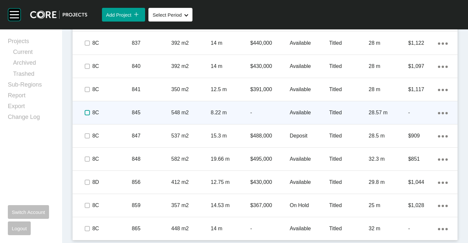
click at [88, 112] on label at bounding box center [87, 112] width 5 height 5
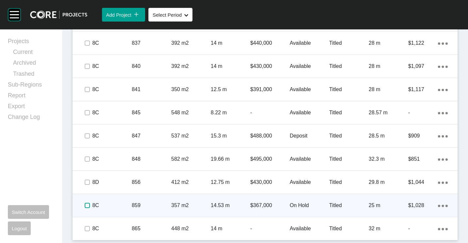
click at [89, 207] on label at bounding box center [87, 205] width 5 height 5
click at [180, 211] on div "357 m2" at bounding box center [191, 205] width 40 height 20
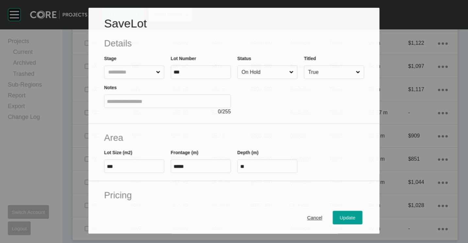
scroll to position [549, 0]
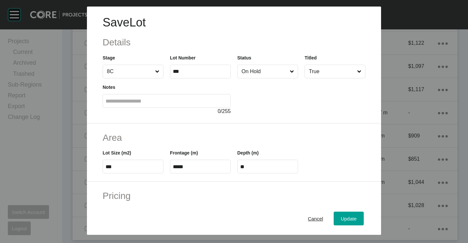
click at [248, 75] on input "On Hold" at bounding box center [264, 71] width 48 height 13
click at [346, 216] on span "Update" at bounding box center [349, 219] width 16 height 6
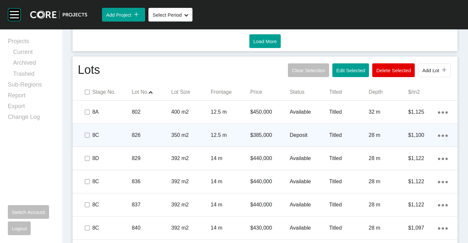
scroll to position [406, 0]
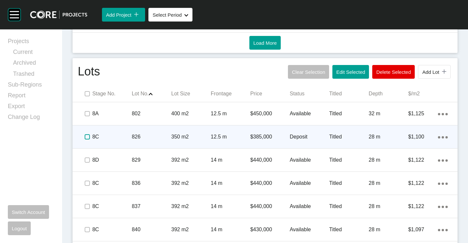
click at [86, 138] on label at bounding box center [87, 136] width 5 height 5
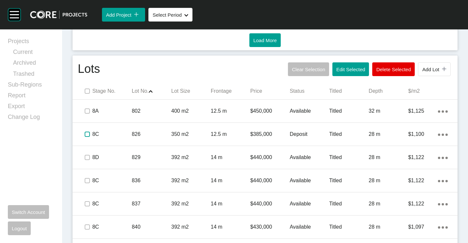
scroll to position [340, 0]
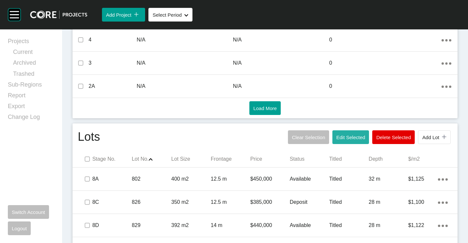
drag, startPoint x: 342, startPoint y: 136, endPoint x: 339, endPoint y: 128, distance: 8.2
click at [342, 135] on span "Edit Selected" at bounding box center [350, 138] width 29 height 6
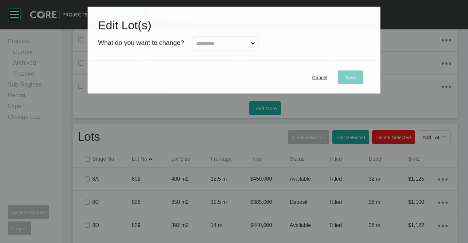
click at [211, 42] on input "text" at bounding box center [222, 43] width 55 height 13
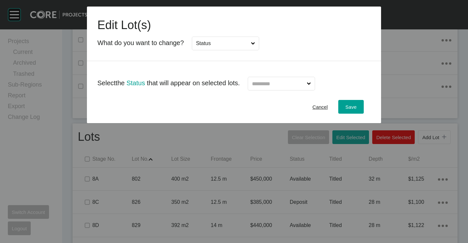
click at [283, 83] on input "text" at bounding box center [278, 83] width 55 height 13
click at [342, 103] on button "Save" at bounding box center [350, 107] width 25 height 14
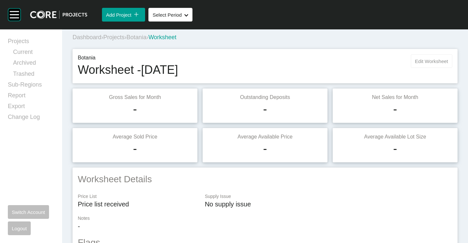
scroll to position [0, 0]
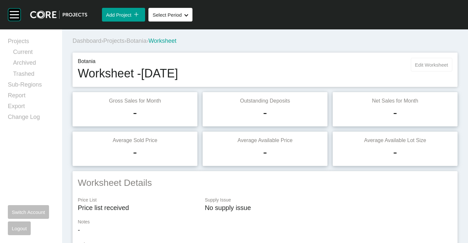
click at [427, 62] on span "Edit Worksheet" at bounding box center [431, 65] width 33 height 6
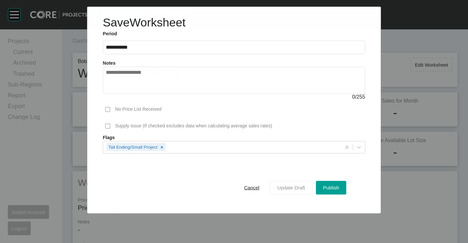
drag, startPoint x: 335, startPoint y: 184, endPoint x: 306, endPoint y: 194, distance: 30.7
click at [335, 184] on div "Publish" at bounding box center [330, 187] width 19 height 9
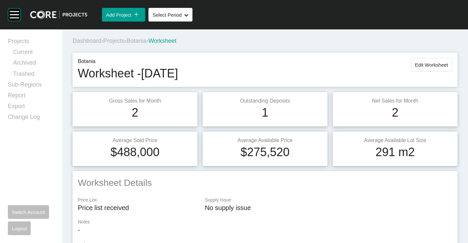
click at [111, 39] on span "Projects" at bounding box center [113, 41] width 21 height 7
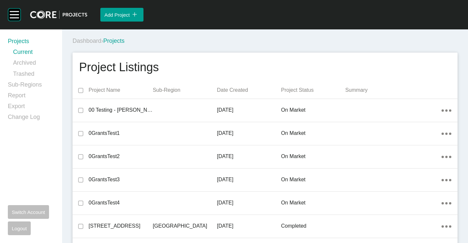
scroll to position [2843, 0]
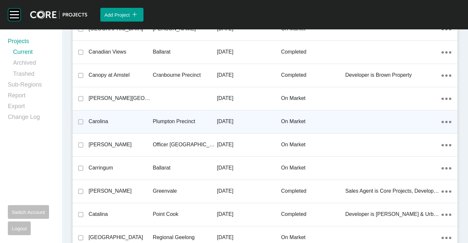
click at [154, 120] on p "Plumpton Precinct" at bounding box center [185, 121] width 64 height 7
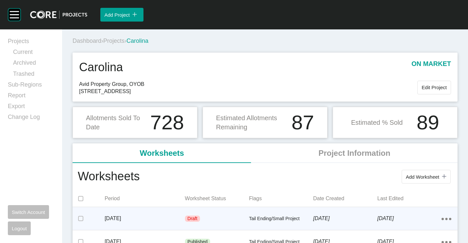
click at [211, 216] on div "Draft" at bounding box center [217, 219] width 64 height 20
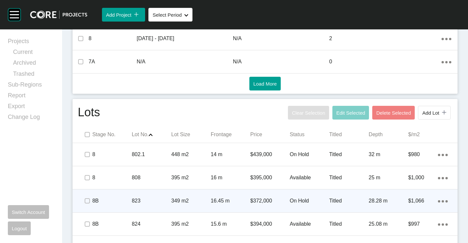
scroll to position [425, 0]
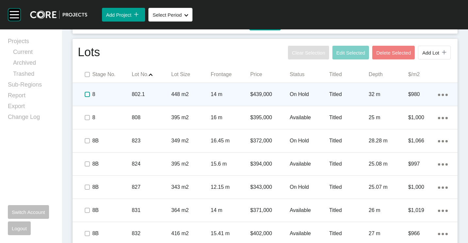
click at [86, 95] on label at bounding box center [87, 94] width 5 height 5
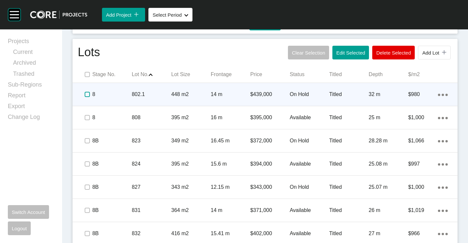
click at [86, 94] on label at bounding box center [87, 94] width 5 height 5
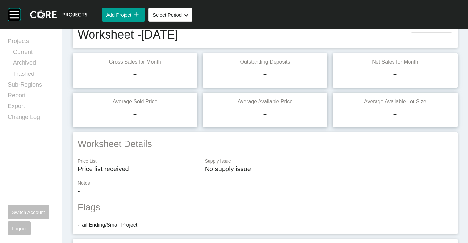
scroll to position [0, 0]
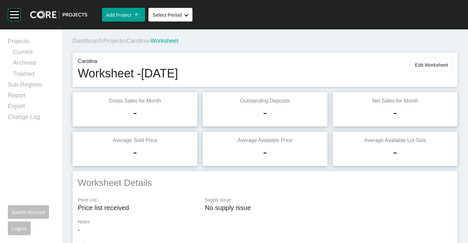
click at [115, 41] on span "Projects" at bounding box center [113, 41] width 21 height 7
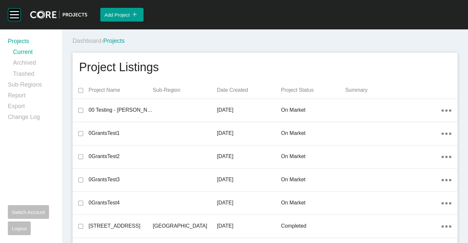
scroll to position [3214, 0]
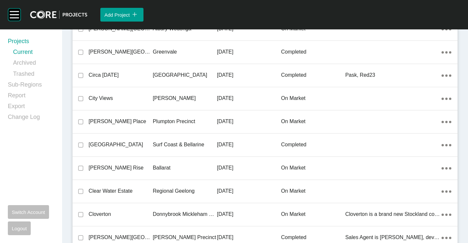
drag, startPoint x: 172, startPoint y: 115, endPoint x: 212, endPoint y: 243, distance: 134.4
click at [172, 115] on div "Plumpton Precinct" at bounding box center [185, 121] width 64 height 20
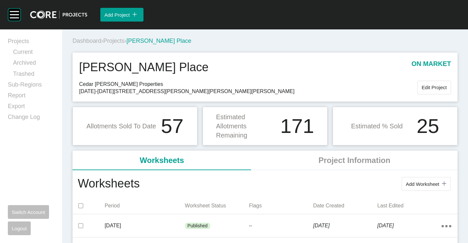
click at [412, 181] on span "Add Worksheet" at bounding box center [422, 184] width 33 height 6
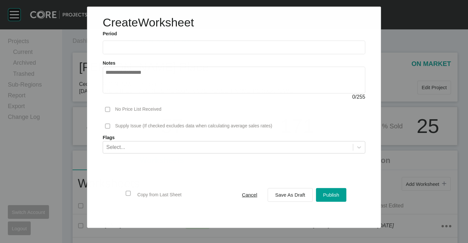
click at [158, 46] on input "text" at bounding box center [234, 48] width 257 height 6
click at [137, 96] on li "Aug" at bounding box center [137, 95] width 22 height 11
type input "**********"
click at [295, 195] on span "Save As Draft" at bounding box center [290, 195] width 30 height 6
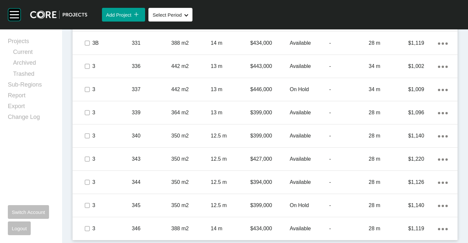
scroll to position [487, 0]
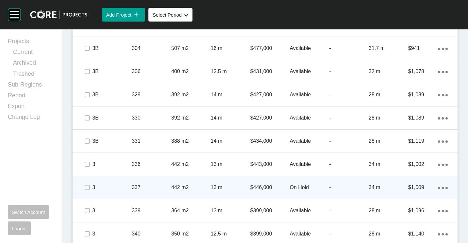
click at [147, 186] on p "337" at bounding box center [152, 187] width 40 height 7
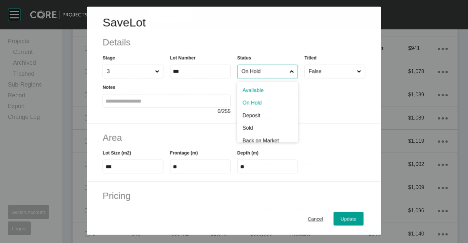
click at [247, 72] on input "On Hold" at bounding box center [264, 71] width 48 height 13
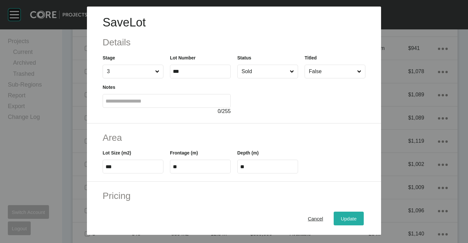
click at [346, 221] on span "Update" at bounding box center [349, 219] width 16 height 6
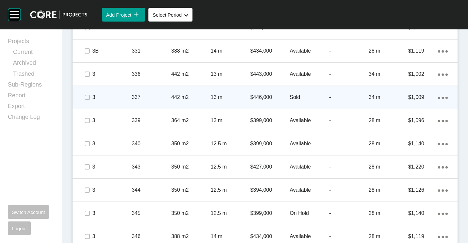
scroll to position [585, 0]
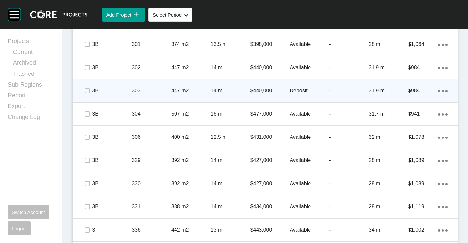
scroll to position [422, 0]
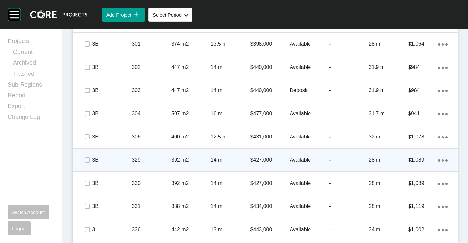
click at [438, 163] on div "Action Menu Dots Copy 6 Created with Sketch." at bounding box center [443, 160] width 10 height 7
click at [409, 161] on link "Duplicate" at bounding box center [411, 162] width 25 height 10
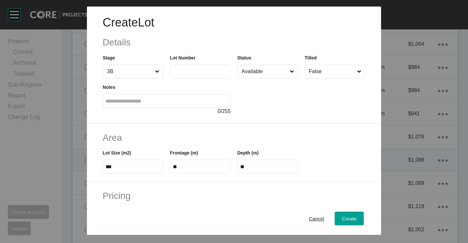
click at [202, 74] on input "text" at bounding box center [200, 72] width 55 height 6
type input "***"
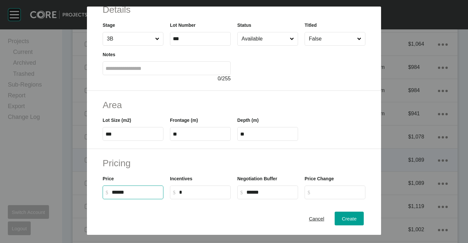
scroll to position [65, 0]
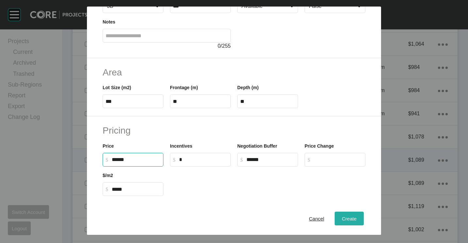
type input "*******"
click at [348, 216] on span "Create" at bounding box center [349, 219] width 15 height 6
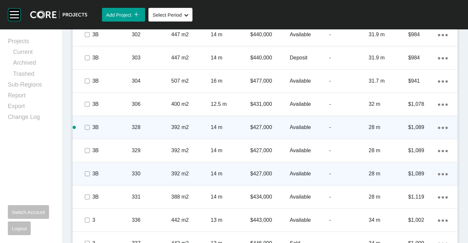
scroll to position [520, 0]
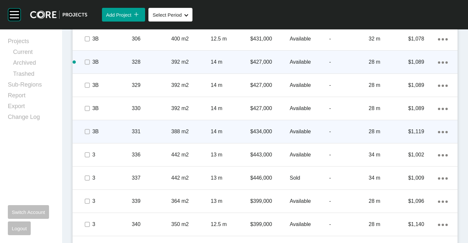
click at [144, 128] on p "331" at bounding box center [152, 131] width 40 height 7
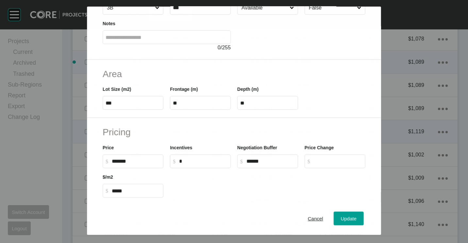
scroll to position [65, 0]
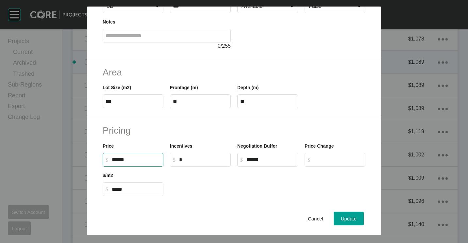
drag, startPoint x: 140, startPoint y: 160, endPoint x: 110, endPoint y: 157, distance: 29.2
click at [110, 157] on label "$ Created with Sketch. $ ******" at bounding box center [133, 160] width 61 height 14
type input "*******"
type input "*****"
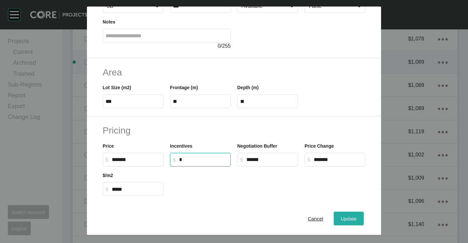
drag, startPoint x: 355, startPoint y: 225, endPoint x: 336, endPoint y: 218, distance: 20.3
click at [349, 223] on button "Update" at bounding box center [349, 219] width 30 height 14
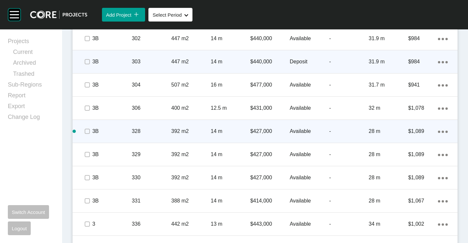
scroll to position [422, 0]
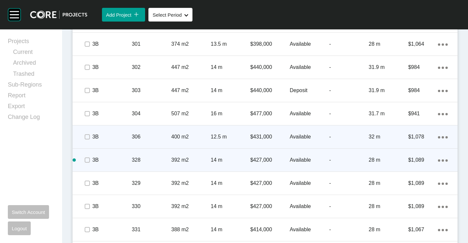
click at [445, 138] on ellipse at bounding box center [446, 137] width 2 height 2
click at [421, 139] on link "Duplicate" at bounding box center [411, 138] width 25 height 10
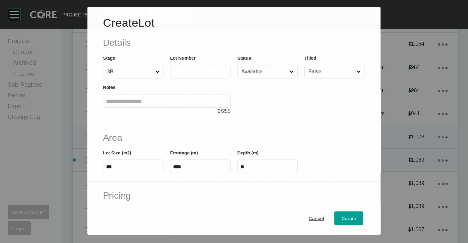
click at [195, 71] on input "text" at bounding box center [200, 72] width 55 height 6
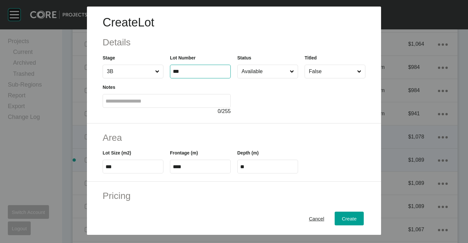
type input "***"
type input "****"
click at [203, 73] on input "***" at bounding box center [200, 72] width 55 height 6
type input "*"
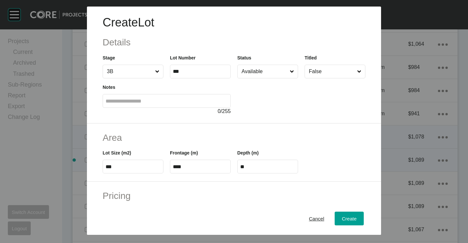
type input "*******"
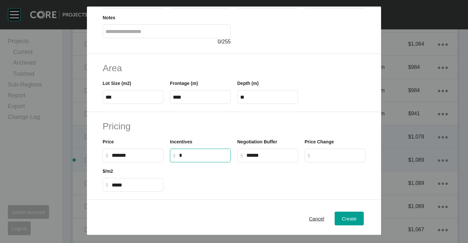
scroll to position [131, 0]
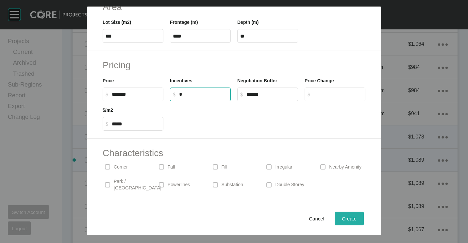
click at [340, 215] on div "Create" at bounding box center [349, 218] width 18 height 9
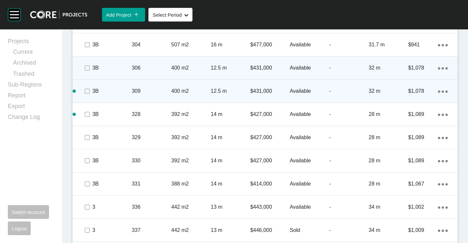
scroll to position [487, 0]
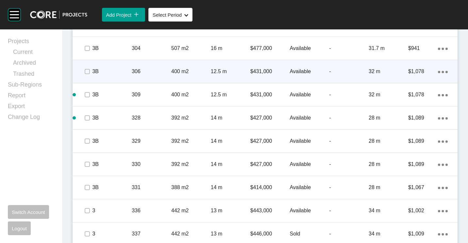
click at [445, 96] on ellipse at bounding box center [446, 95] width 2 height 2
drag, startPoint x: 419, startPoint y: 97, endPoint x: 398, endPoint y: 90, distance: 21.7
click at [419, 97] on link "Duplicate" at bounding box center [411, 96] width 25 height 10
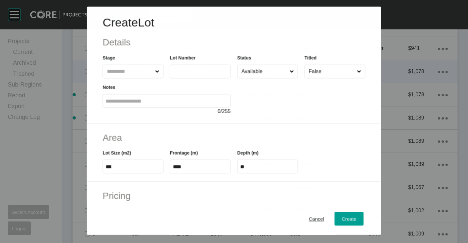
click at [196, 77] on label at bounding box center [200, 72] width 61 height 14
click at [196, 75] on input "text" at bounding box center [194, 72] width 43 height 6
type input "*"
type input "***"
click at [344, 222] on div "Create" at bounding box center [349, 218] width 18 height 9
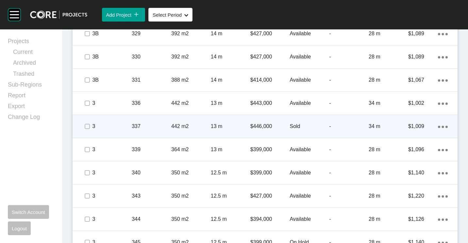
scroll to position [651, 0]
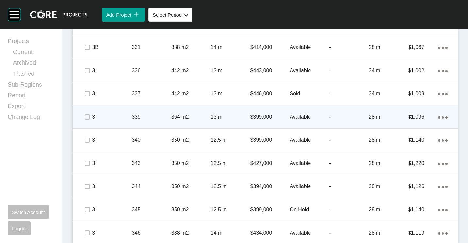
click at [438, 119] on div "Action Menu Dots Copy 6 Created with Sketch." at bounding box center [443, 116] width 10 height 7
click at [418, 120] on link "Duplicate" at bounding box center [411, 118] width 25 height 10
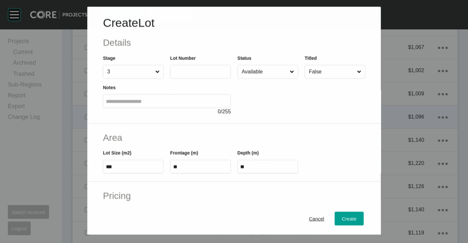
click at [183, 68] on label at bounding box center [200, 72] width 61 height 14
click at [183, 69] on input "text" at bounding box center [200, 72] width 55 height 6
type input "***"
type input "****"
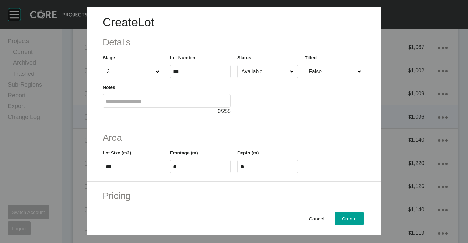
type input "***"
type input "**"
type input "****"
type input "*"
type input "*******"
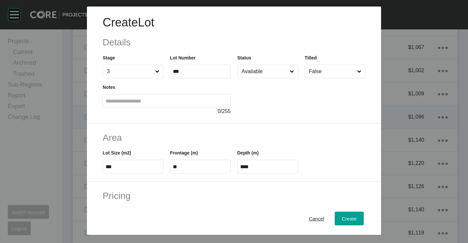
type input "***"
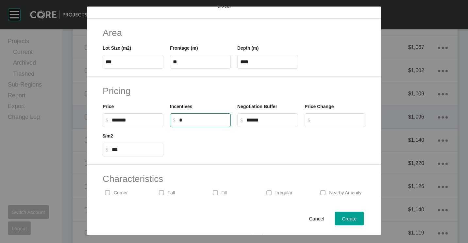
scroll to position [131, 0]
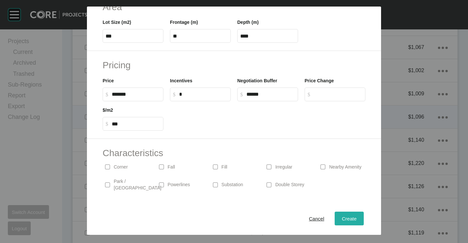
click at [353, 218] on div "Create" at bounding box center [349, 218] width 18 height 9
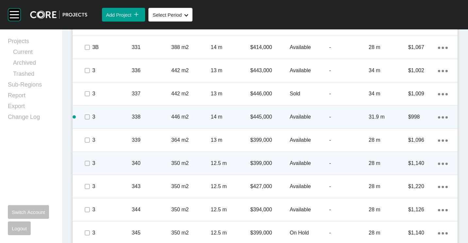
scroll to position [678, 0]
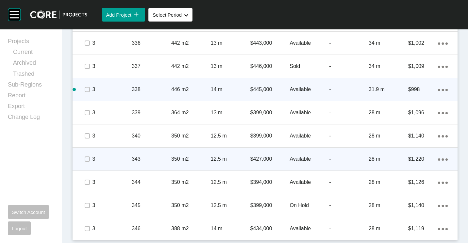
click at [157, 160] on p "343" at bounding box center [152, 159] width 40 height 7
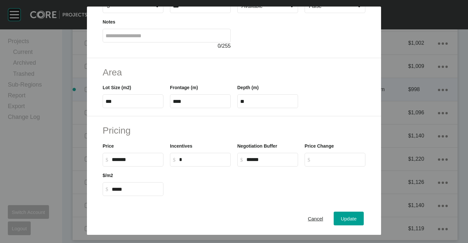
scroll to position [98, 0]
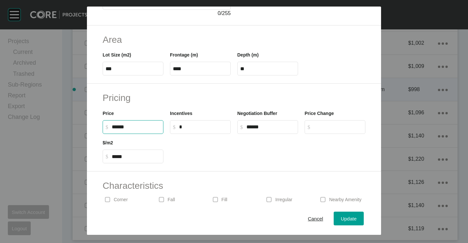
drag, startPoint x: 149, startPoint y: 128, endPoint x: 104, endPoint y: 125, distance: 45.2
click at [104, 125] on label "$ Created with Sketch. $ ******" at bounding box center [133, 127] width 61 height 14
type input "*******"
type input "*****"
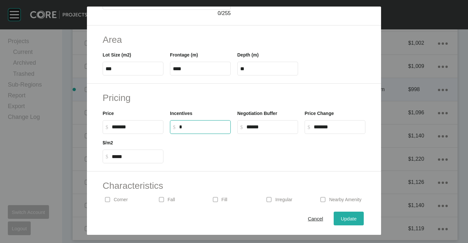
click at [339, 222] on div "Update" at bounding box center [348, 218] width 19 height 9
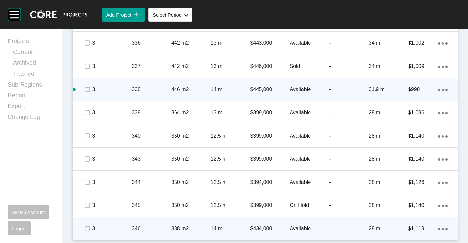
click at [146, 231] on p "346" at bounding box center [152, 228] width 40 height 7
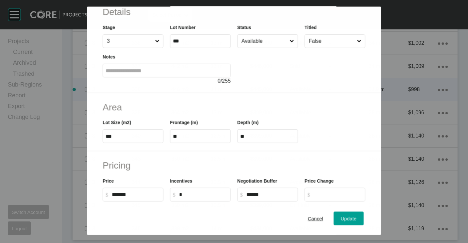
scroll to position [65, 0]
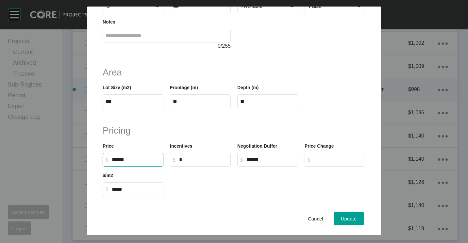
drag, startPoint x: 136, startPoint y: 160, endPoint x: 114, endPoint y: 160, distance: 21.9
click at [114, 160] on input "******" at bounding box center [136, 160] width 49 height 6
type input "*******"
type input "*****"
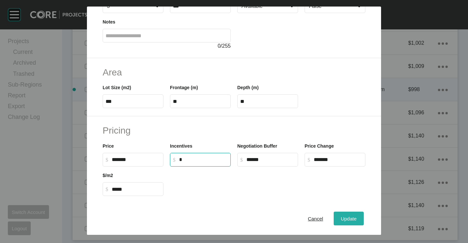
click at [348, 214] on button "Update" at bounding box center [349, 219] width 30 height 14
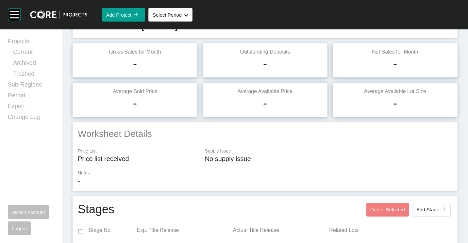
scroll to position [0, 0]
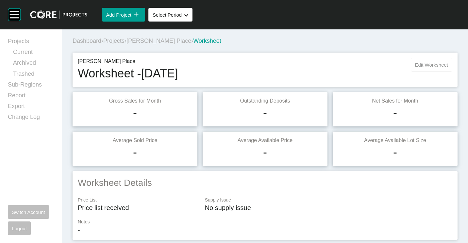
click at [422, 67] on span "Edit Worksheet" at bounding box center [431, 65] width 33 height 6
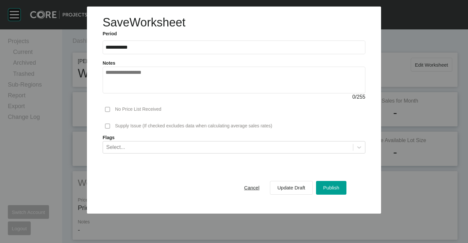
drag, startPoint x: 253, startPoint y: 183, endPoint x: 258, endPoint y: 181, distance: 5.4
click at [254, 183] on div "Cancel" at bounding box center [251, 187] width 19 height 9
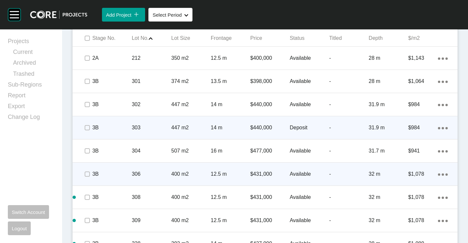
scroll to position [392, 0]
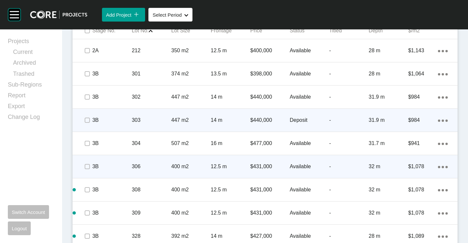
click at [169, 113] on div "303" at bounding box center [152, 120] width 40 height 20
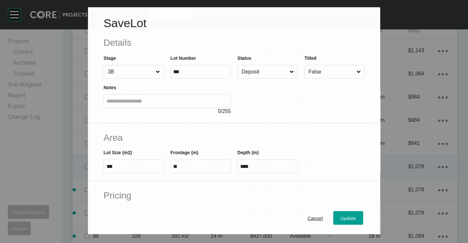
drag, startPoint x: 264, startPoint y: 63, endPoint x: 259, endPoint y: 73, distance: 10.8
click at [264, 65] on div "Status Deposit" at bounding box center [267, 67] width 60 height 24
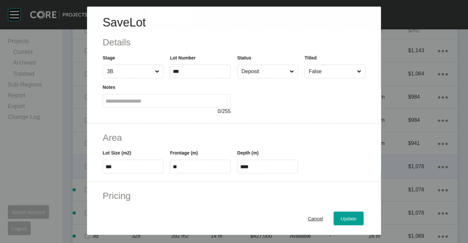
click at [259, 73] on input "Deposit" at bounding box center [264, 71] width 48 height 13
click at [341, 219] on span "Update" at bounding box center [349, 219] width 16 height 6
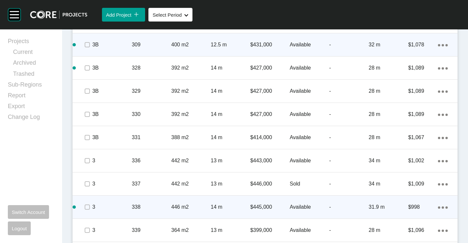
scroll to position [556, 0]
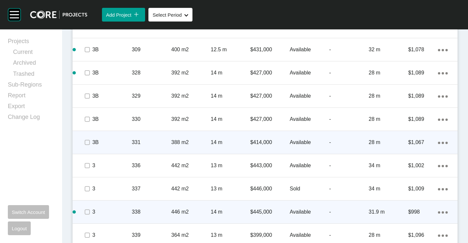
click at [445, 142] on ellipse at bounding box center [446, 143] width 2 height 2
drag, startPoint x: 426, startPoint y: 142, endPoint x: 420, endPoint y: 142, distance: 6.5
click at [426, 142] on div "Edit Duplicate Delete" at bounding box center [410, 144] width 31 height 36
click at [445, 142] on ellipse at bounding box center [446, 143] width 2 height 2
click at [420, 142] on link "Duplicate" at bounding box center [411, 144] width 25 height 10
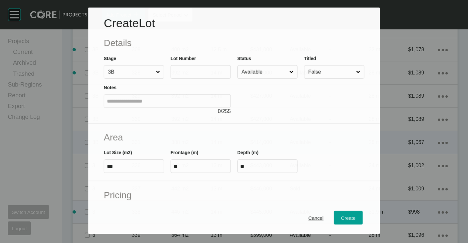
drag, startPoint x: 195, startPoint y: 66, endPoint x: 195, endPoint y: 70, distance: 4.2
click at [195, 67] on label at bounding box center [201, 72] width 60 height 14
click at [195, 69] on input "text" at bounding box center [201, 72] width 55 height 6
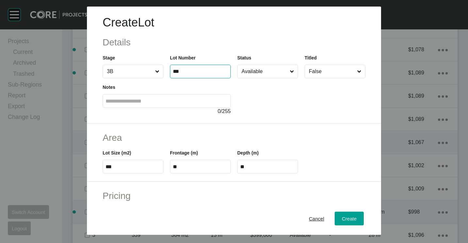
type input "***"
type input "*"
type input "*******"
click at [205, 163] on label "**" at bounding box center [200, 167] width 61 height 14
click at [205, 164] on input "**" at bounding box center [200, 167] width 55 height 6
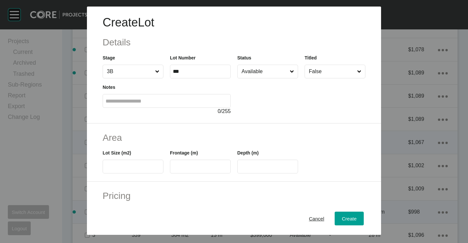
type input "*"
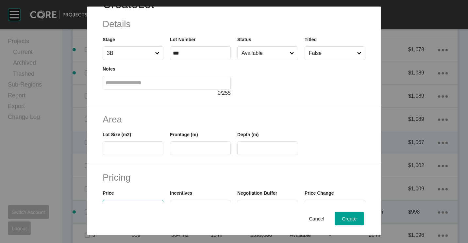
scroll to position [0, 0]
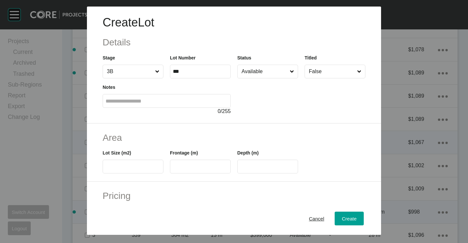
click at [255, 76] on input "Available" at bounding box center [264, 71] width 48 height 13
click at [345, 217] on span "Create" at bounding box center [349, 219] width 15 height 6
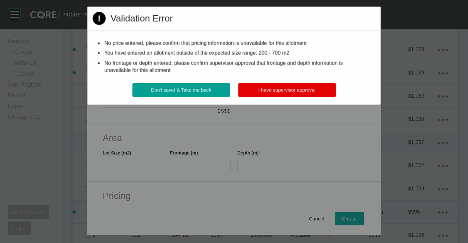
click at [292, 97] on button "I have supervisor approval" at bounding box center [287, 90] width 98 height 14
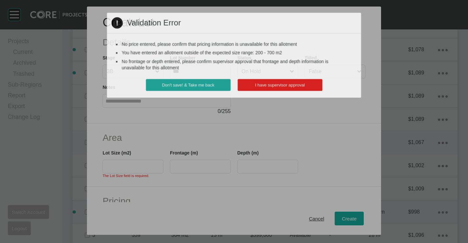
scroll to position [125, 0]
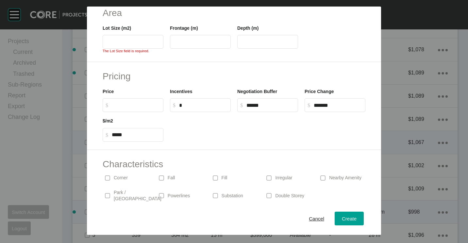
click at [142, 40] on input "text" at bounding box center [133, 42] width 55 height 6
click at [137, 47] on label at bounding box center [133, 42] width 61 height 14
click at [137, 45] on input "text" at bounding box center [133, 42] width 55 height 6
click at [125, 42] on input "text" at bounding box center [133, 42] width 55 height 6
click at [309, 218] on span "Cancel" at bounding box center [316, 219] width 15 height 6
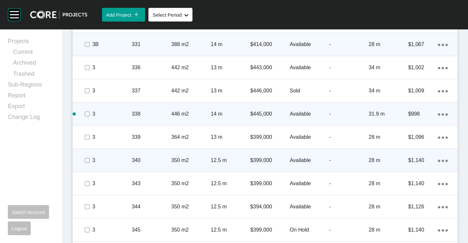
scroll to position [678, 0]
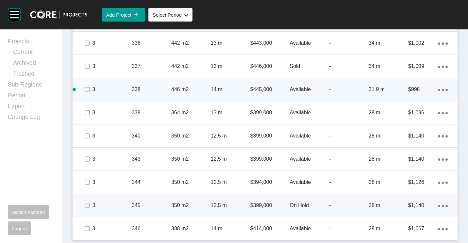
click at [132, 204] on p "345" at bounding box center [152, 205] width 40 height 7
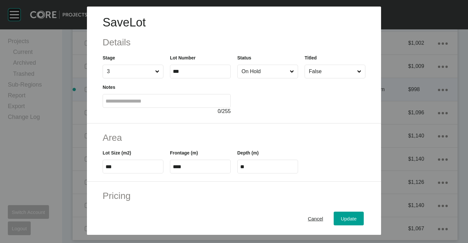
click at [263, 76] on input "On Hold" at bounding box center [264, 71] width 48 height 13
click at [340, 215] on div "Update" at bounding box center [348, 218] width 19 height 9
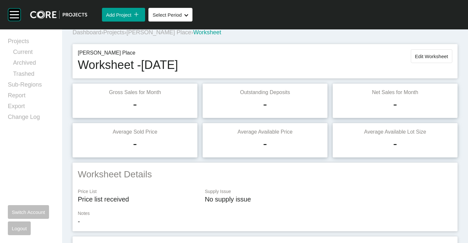
scroll to position [0, 0]
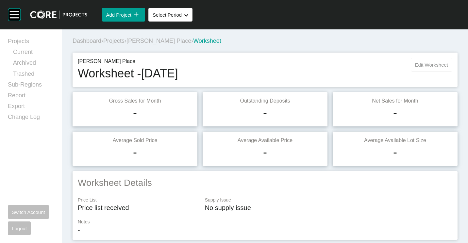
click at [415, 62] on span "Edit Worksheet" at bounding box center [431, 65] width 33 height 6
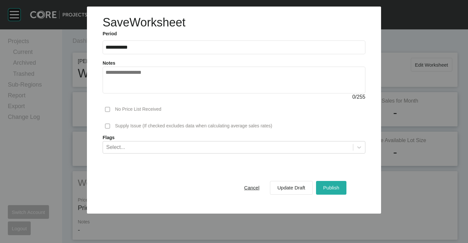
click at [335, 187] on span "Publish" at bounding box center [331, 188] width 16 height 6
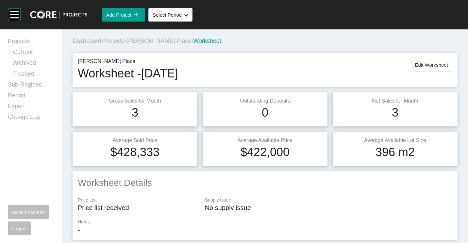
click at [116, 39] on span "Projects" at bounding box center [113, 41] width 21 height 7
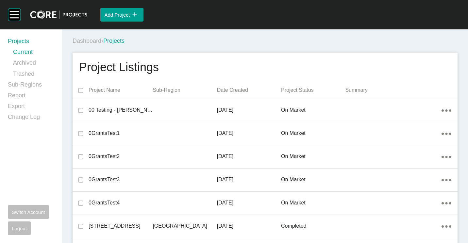
scroll to position [3214, 0]
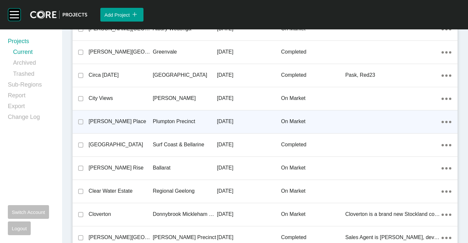
click at [197, 121] on p "Plumpton Precinct" at bounding box center [185, 121] width 64 height 7
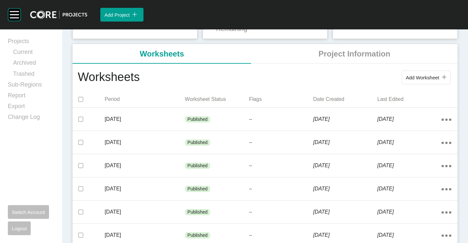
scroll to position [98, 0]
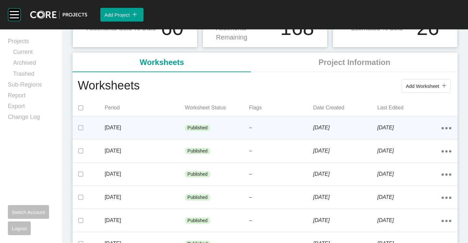
click at [395, 130] on p "[DATE]" at bounding box center [409, 127] width 64 height 7
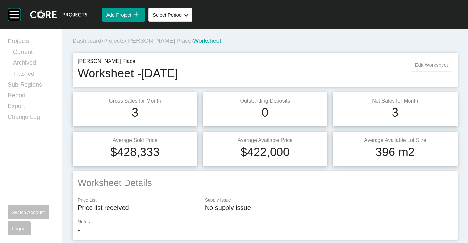
click at [428, 65] on span "Edit Worksheet" at bounding box center [431, 65] width 33 height 6
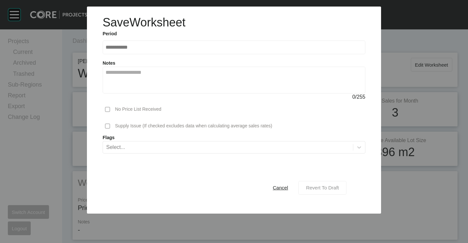
click at [330, 187] on span "Revert To Draft" at bounding box center [322, 188] width 33 height 6
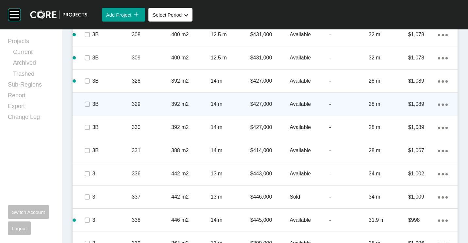
scroll to position [547, 0]
click at [438, 104] on ellipse at bounding box center [439, 105] width 2 height 2
click at [404, 104] on link "Duplicate" at bounding box center [411, 106] width 25 height 10
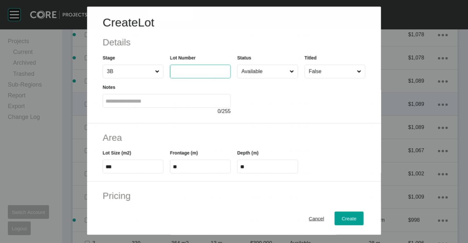
click at [203, 70] on input "text" at bounding box center [200, 72] width 55 height 6
type input "***"
click at [249, 73] on input "Available" at bounding box center [264, 71] width 48 height 13
click at [122, 166] on input "***" at bounding box center [133, 167] width 55 height 6
type input "***"
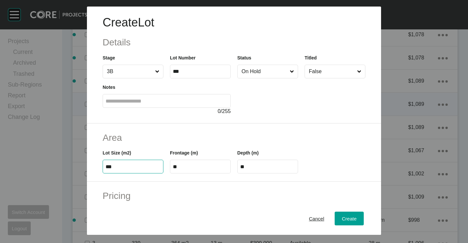
type input "****"
type input "*****"
type input "**"
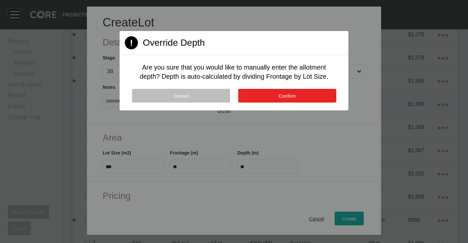
click at [314, 101] on button "Confirm" at bounding box center [287, 96] width 98 height 14
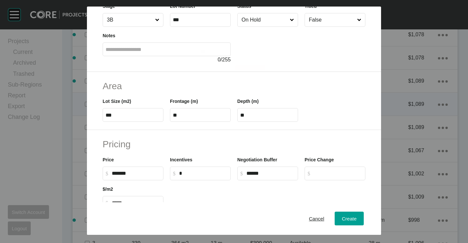
scroll to position [98, 0]
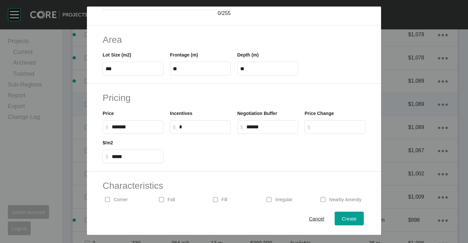
drag, startPoint x: 122, startPoint y: 197, endPoint x: 229, endPoint y: 211, distance: 108.1
click at [122, 197] on p "Corner" at bounding box center [121, 200] width 14 height 7
click at [142, 127] on input "******" at bounding box center [136, 127] width 49 height 6
type input "*"
click at [350, 215] on div "Create" at bounding box center [349, 218] width 18 height 9
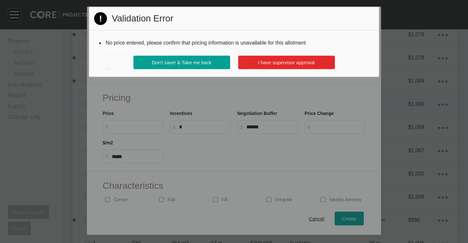
click at [306, 58] on button "I have supervisor approval" at bounding box center [286, 62] width 97 height 13
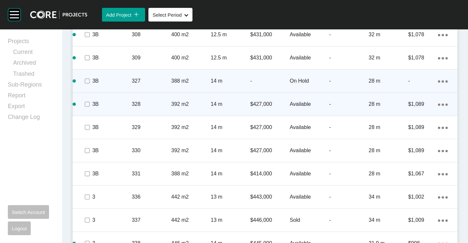
click at [438, 80] on div "Action Menu Dots Copy 6 Created with Sketch." at bounding box center [443, 80] width 10 height 7
click at [419, 82] on link "Duplicate" at bounding box center [411, 82] width 25 height 10
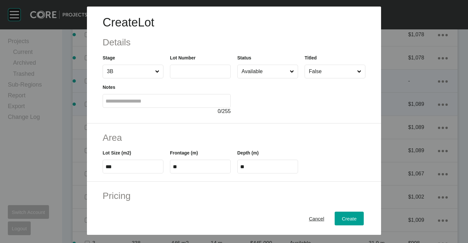
click at [204, 76] on label at bounding box center [200, 72] width 61 height 14
click at [204, 74] on input "text" at bounding box center [200, 72] width 55 height 6
type input "***"
click at [277, 69] on input "Deposit" at bounding box center [264, 71] width 48 height 13
type input "***"
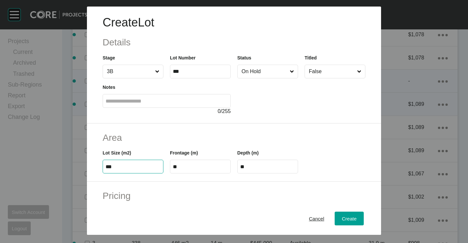
type input "****"
type input "*****"
drag, startPoint x: 269, startPoint y: 162, endPoint x: 227, endPoint y: 160, distance: 42.2
click at [227, 160] on div "Lot Size (m2) *** Frontage (m) ***** Depth (m) ****" at bounding box center [233, 158] width 269 height 29
drag, startPoint x: 227, startPoint y: 160, endPoint x: 271, endPoint y: 168, distance: 44.1
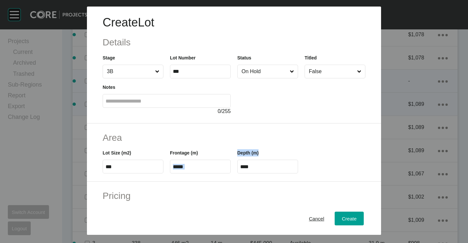
click at [271, 168] on input "****" at bounding box center [267, 167] width 55 height 6
type input "*"
type input "**"
click at [318, 125] on div "Create Lot Details Stage 3B Lot Number *** Status On Hold Titled False Notes 0 …" at bounding box center [234, 121] width 468 height 243
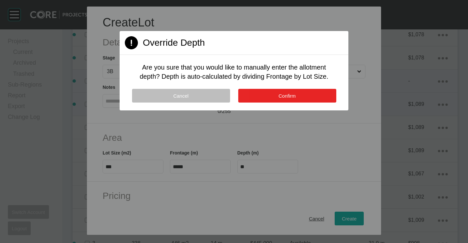
click at [291, 96] on span "Confirm" at bounding box center [286, 96] width 17 height 6
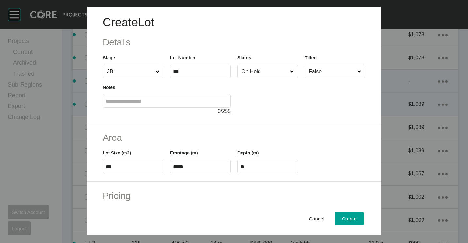
scroll to position [65, 0]
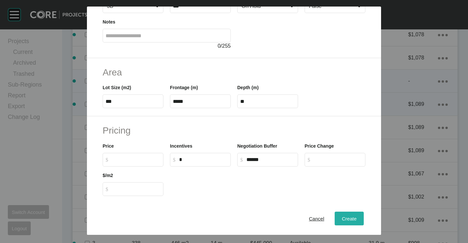
click at [342, 216] on span "Create" at bounding box center [349, 219] width 15 height 6
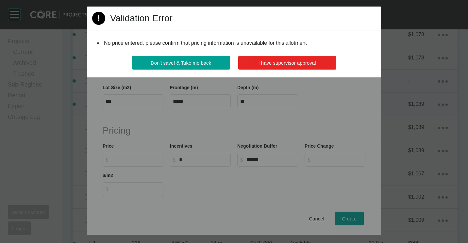
click at [300, 62] on span "I have supervisor approval" at bounding box center [287, 63] width 58 height 6
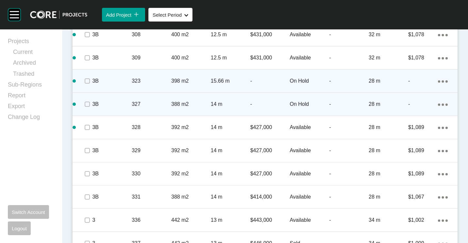
click at [445, 81] on ellipse at bounding box center [446, 81] width 2 height 2
drag, startPoint x: 441, startPoint y: 81, endPoint x: 409, endPoint y: 82, distance: 31.7
click at [409, 82] on link "Duplicate" at bounding box center [411, 82] width 25 height 10
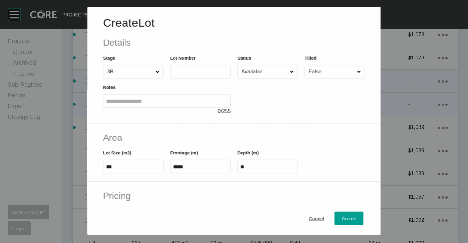
click at [187, 67] on label at bounding box center [200, 72] width 61 height 14
click at [187, 69] on input "text" at bounding box center [200, 72] width 55 height 6
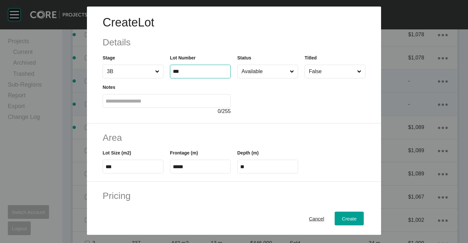
type input "***"
type input "****"
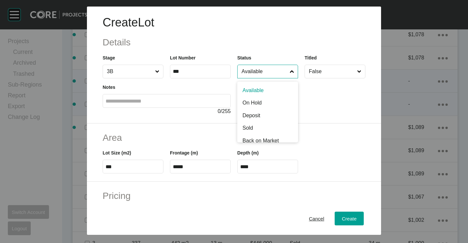
click at [246, 73] on input "Available" at bounding box center [264, 71] width 48 height 13
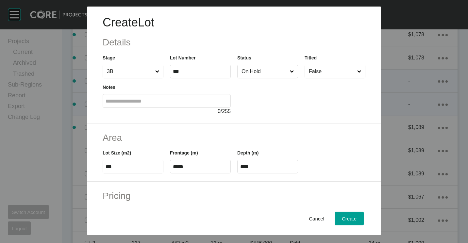
click at [141, 168] on input "***" at bounding box center [133, 167] width 55 height 6
type input "*"
type input "***"
type input "****"
type input "*****"
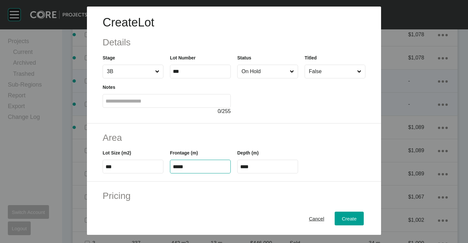
type input "**"
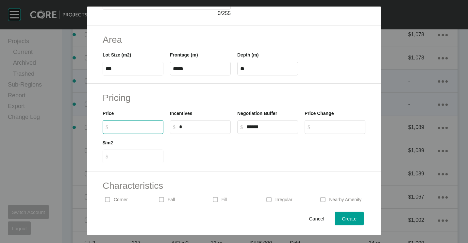
scroll to position [156, 0]
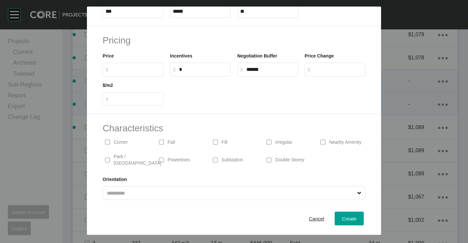
click at [122, 141] on p "Corner" at bounding box center [121, 142] width 14 height 7
click at [342, 217] on span "Create" at bounding box center [349, 219] width 15 height 6
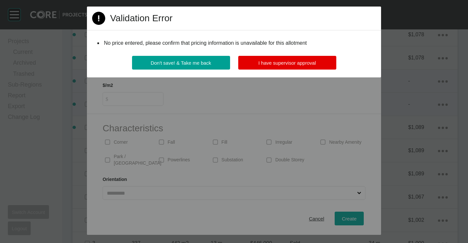
drag, startPoint x: 288, startPoint y: 60, endPoint x: 345, endPoint y: 48, distance: 58.8
click at [288, 60] on span "I have supervisor approval" at bounding box center [287, 63] width 58 height 6
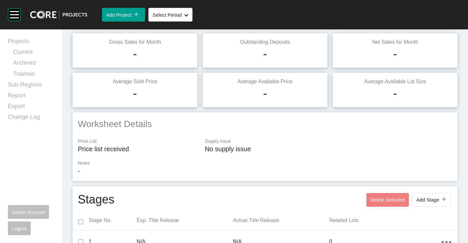
scroll to position [0, 0]
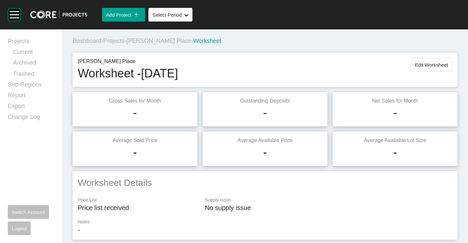
click at [415, 66] on span "Edit Worksheet" at bounding box center [431, 65] width 33 height 6
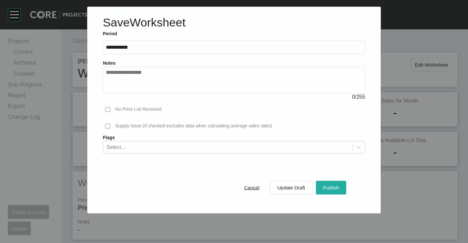
click at [337, 192] on div "Publish" at bounding box center [330, 187] width 19 height 9
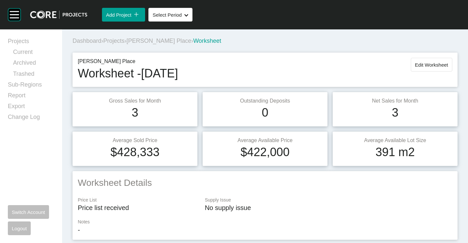
click at [111, 41] on span "Projects" at bounding box center [113, 41] width 21 height 7
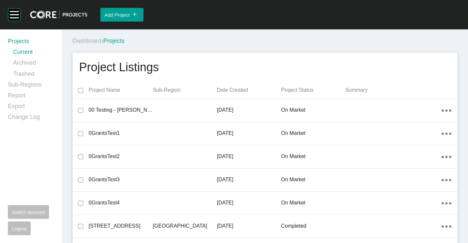
drag, startPoint x: 36, startPoint y: 83, endPoint x: 306, endPoint y: 7, distance: 279.9
click at [36, 83] on link "Sub-Regions" at bounding box center [31, 86] width 46 height 11
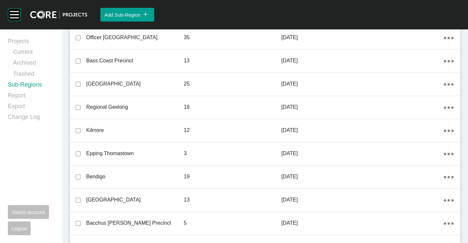
scroll to position [425, 0]
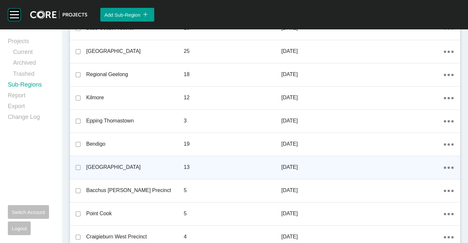
click at [446, 167] on div "Action Menu Dots Copy 6 Created with Sketch." at bounding box center [449, 167] width 10 height 7
click at [420, 167] on link "Edit" at bounding box center [421, 169] width 18 height 10
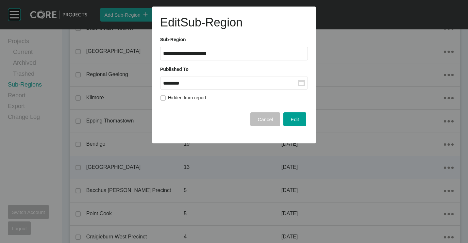
click at [299, 84] on rect at bounding box center [301, 83] width 7 height 6
click at [298, 84] on input "********" at bounding box center [230, 83] width 135 height 6
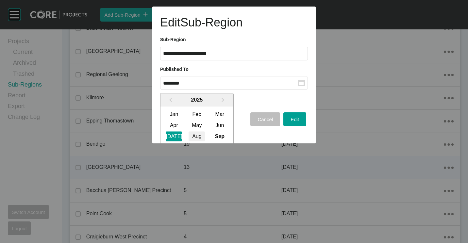
click at [197, 136] on div "Aug" at bounding box center [197, 136] width 16 height 10
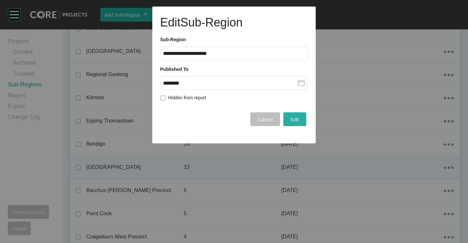
click at [294, 121] on span "Edit" at bounding box center [295, 120] width 8 height 6
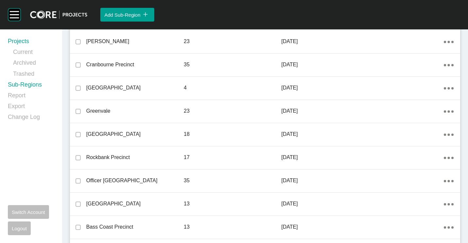
scroll to position [196, 0]
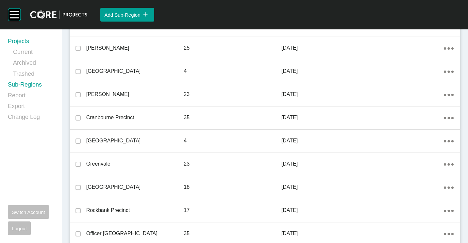
click at [26, 41] on link "Projects" at bounding box center [31, 42] width 46 height 11
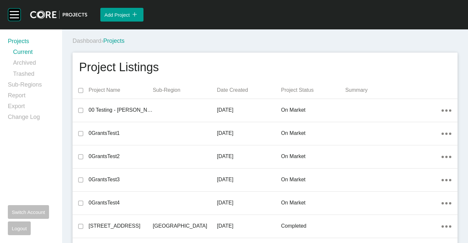
click at [15, 41] on link "Projects" at bounding box center [31, 42] width 46 height 11
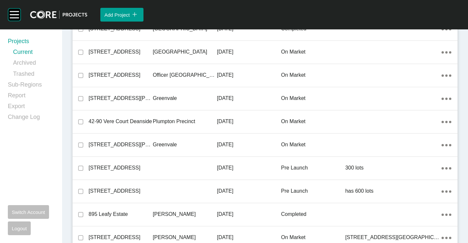
scroll to position [3817, 0]
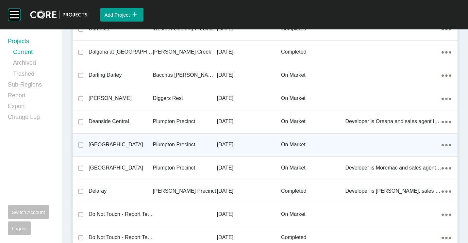
click at [165, 139] on div "Plumpton Precinct" at bounding box center [185, 145] width 64 height 20
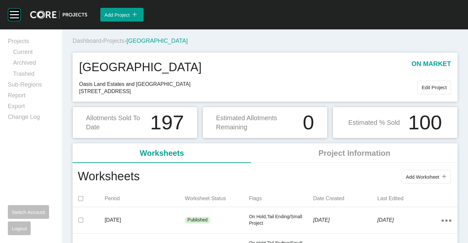
scroll to position [65, 0]
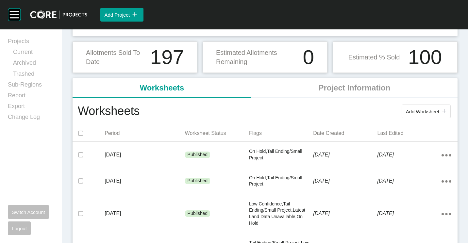
click at [410, 110] on span "Add Worksheet" at bounding box center [422, 112] width 33 height 6
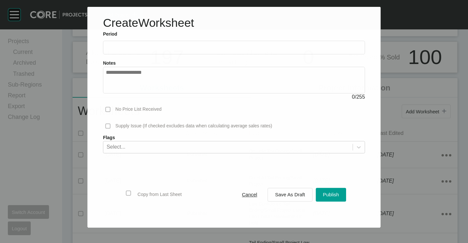
click at [127, 47] on input "text" at bounding box center [234, 48] width 256 height 6
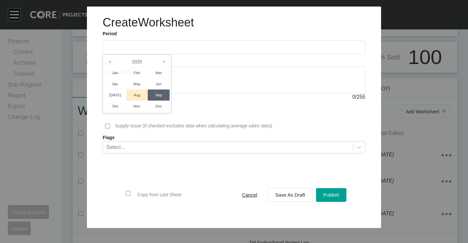
click at [137, 93] on li "Aug" at bounding box center [137, 95] width 22 height 11
type input "**********"
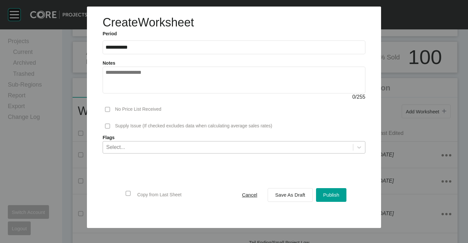
click at [118, 143] on div "Select..." at bounding box center [115, 146] width 19 height 7
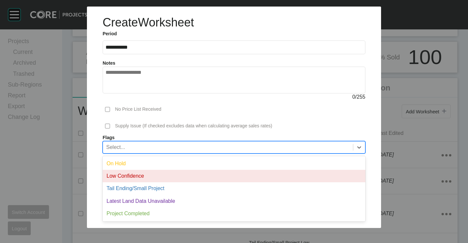
drag, startPoint x: 129, startPoint y: 163, endPoint x: 138, endPoint y: 165, distance: 9.3
click at [129, 163] on div "On Hold" at bounding box center [234, 164] width 263 height 12
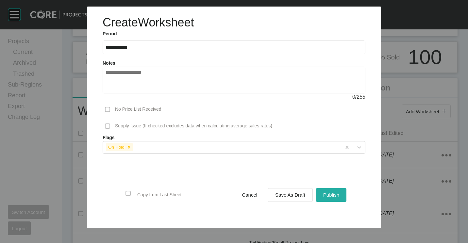
click at [337, 196] on span "Publish" at bounding box center [331, 195] width 16 height 6
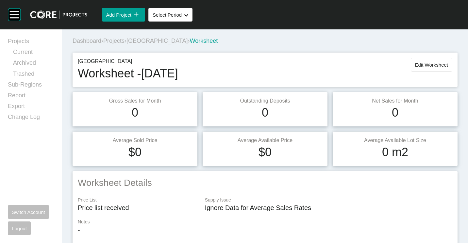
click at [156, 42] on span "[GEOGRAPHIC_DATA]" at bounding box center [156, 41] width 61 height 7
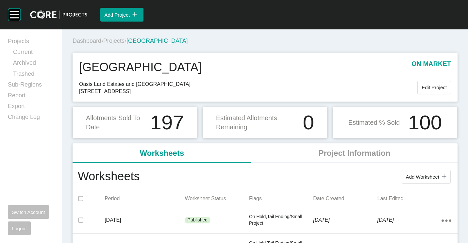
click at [119, 40] on span "Projects" at bounding box center [113, 41] width 21 height 7
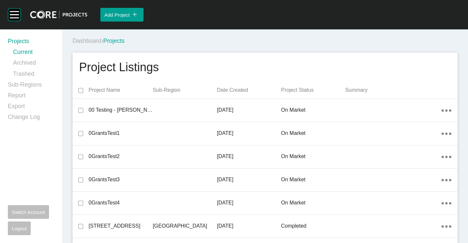
scroll to position [3817, 0]
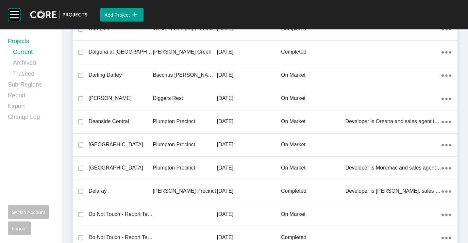
drag, startPoint x: 116, startPoint y: 162, endPoint x: 120, endPoint y: 162, distance: 3.9
click at [116, 162] on div "[GEOGRAPHIC_DATA]" at bounding box center [121, 168] width 64 height 20
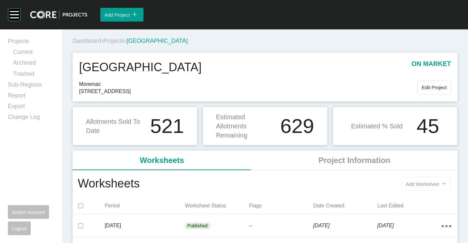
click at [433, 186] on span "Add Worksheet" at bounding box center [422, 184] width 33 height 6
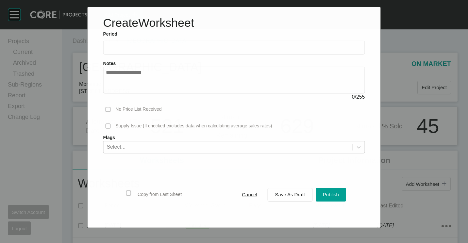
click at [121, 48] on input "text" at bounding box center [234, 48] width 256 height 6
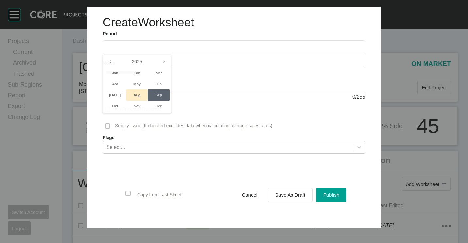
click at [139, 92] on li "Aug" at bounding box center [137, 95] width 22 height 11
type input "**********"
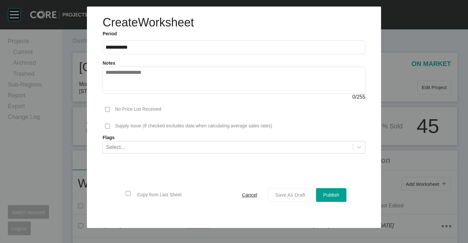
click at [302, 197] on span "Save As Draft" at bounding box center [290, 195] width 30 height 6
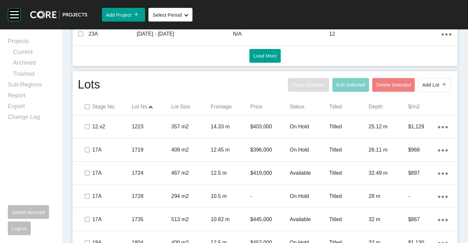
scroll to position [392, 0]
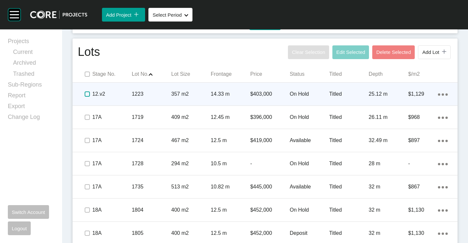
drag, startPoint x: 84, startPoint y: 92, endPoint x: 88, endPoint y: 97, distance: 6.3
click at [85, 92] on label at bounding box center [87, 94] width 5 height 5
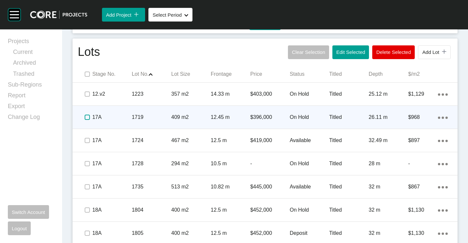
click at [87, 116] on label at bounding box center [87, 117] width 5 height 5
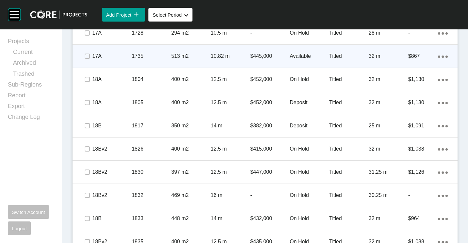
scroll to position [458, 0]
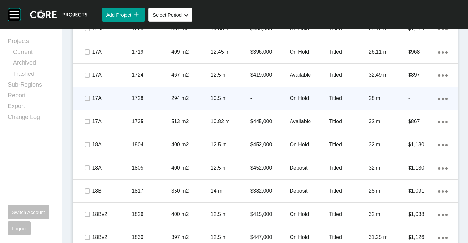
click at [83, 100] on span at bounding box center [87, 98] width 10 height 10
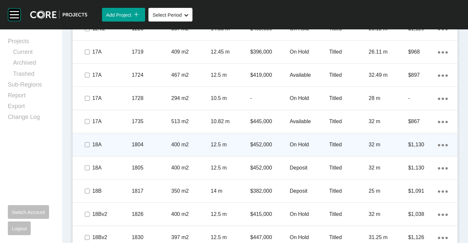
click at [82, 144] on div at bounding box center [78, 144] width 10 height 13
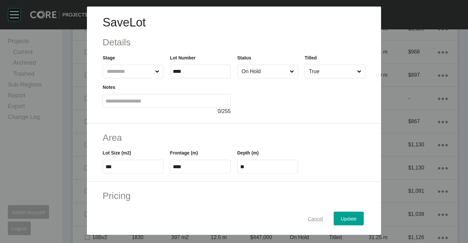
click at [309, 220] on span "Cancel" at bounding box center [315, 219] width 15 height 6
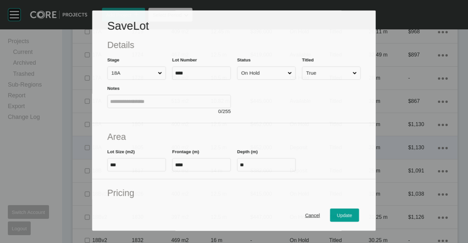
scroll to position [437, 0]
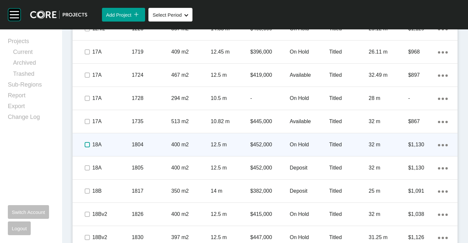
click at [89, 143] on label at bounding box center [87, 144] width 5 height 5
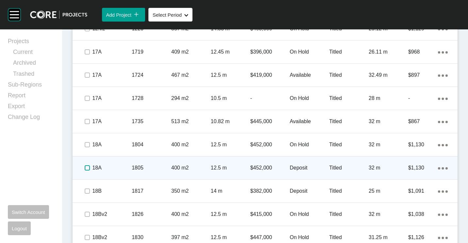
click at [90, 167] on label at bounding box center [87, 167] width 5 height 5
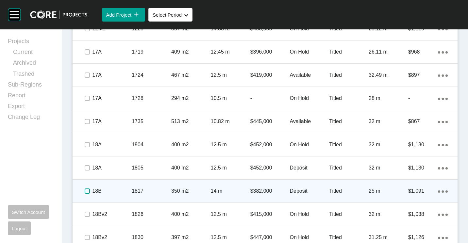
click at [86, 192] on label at bounding box center [87, 191] width 5 height 5
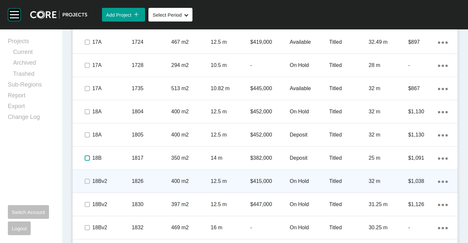
scroll to position [535, 0]
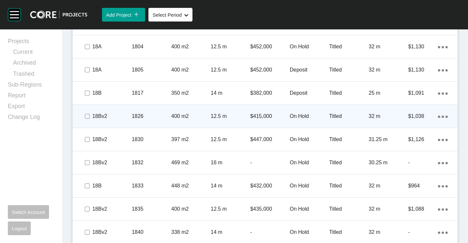
click at [85, 112] on span at bounding box center [87, 116] width 10 height 10
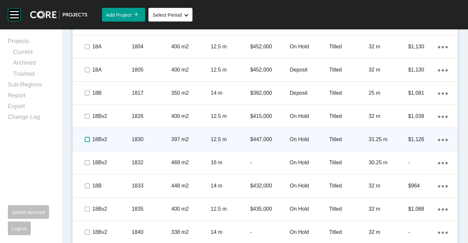
drag, startPoint x: 85, startPoint y: 141, endPoint x: 86, endPoint y: 150, distance: 9.5
click at [86, 141] on label at bounding box center [87, 139] width 5 height 5
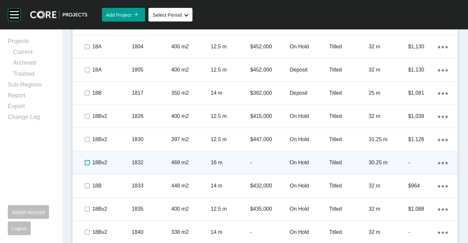
click at [86, 165] on label at bounding box center [87, 162] width 5 height 5
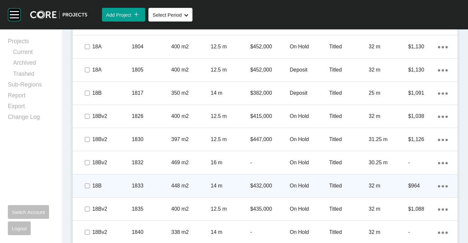
click at [87, 191] on div at bounding box center [87, 186] width 10 height 23
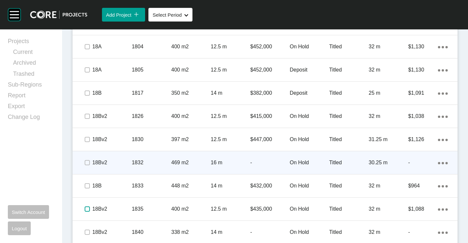
drag, startPoint x: 90, startPoint y: 211, endPoint x: 134, endPoint y: 174, distance: 57.7
click at [90, 210] on label at bounding box center [87, 209] width 5 height 5
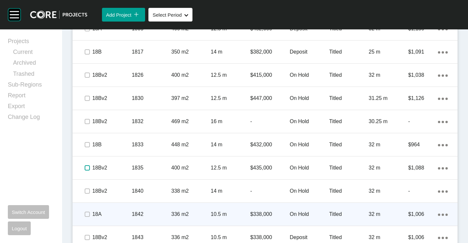
scroll to position [633, 0]
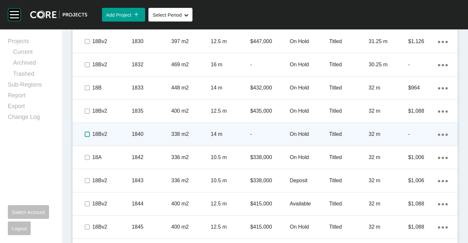
click at [85, 136] on label at bounding box center [87, 134] width 5 height 5
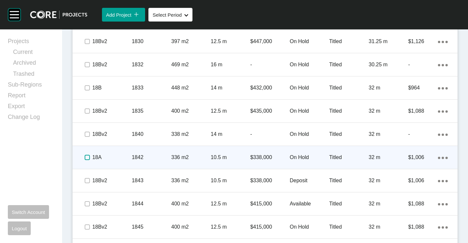
click at [87, 158] on label at bounding box center [87, 157] width 5 height 5
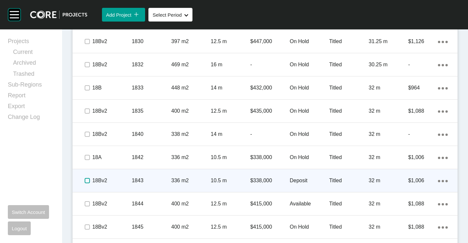
click at [87, 181] on label at bounding box center [87, 180] width 5 height 5
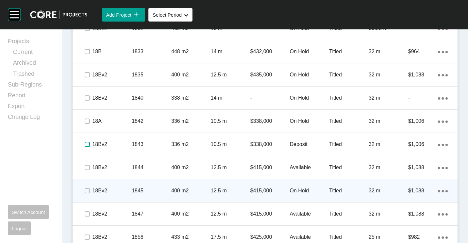
scroll to position [699, 0]
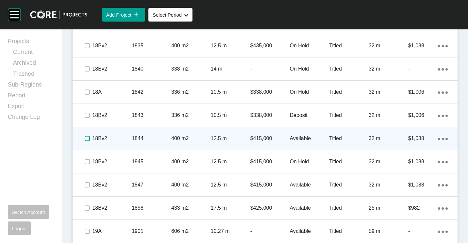
drag, startPoint x: 86, startPoint y: 139, endPoint x: 86, endPoint y: 144, distance: 5.9
click at [86, 139] on label at bounding box center [87, 138] width 5 height 5
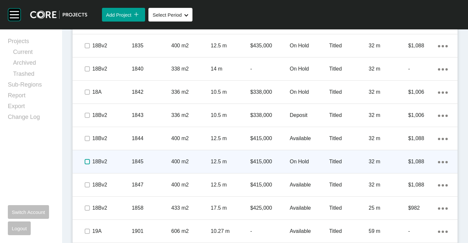
click at [85, 166] on span at bounding box center [87, 162] width 10 height 10
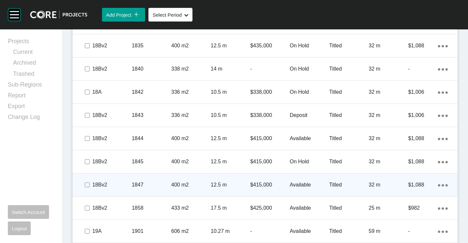
click at [87, 186] on span at bounding box center [87, 185] width 10 height 10
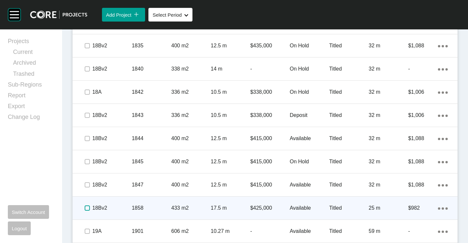
click at [90, 206] on label at bounding box center [87, 208] width 5 height 5
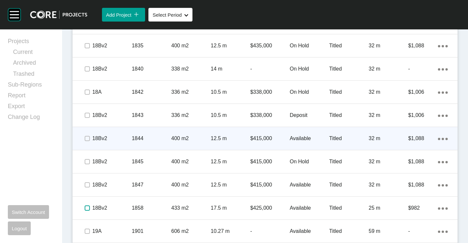
scroll to position [731, 0]
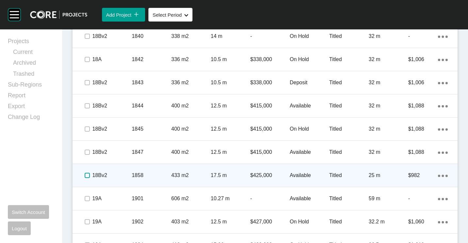
click at [88, 173] on label at bounding box center [87, 175] width 5 height 5
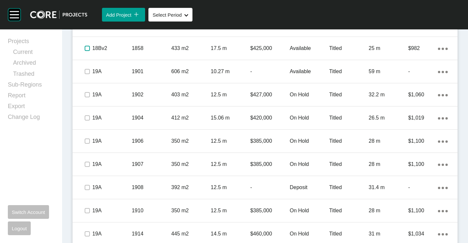
scroll to position [829, 0]
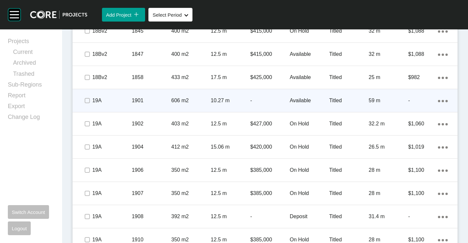
click at [90, 101] on span at bounding box center [87, 101] width 10 height 10
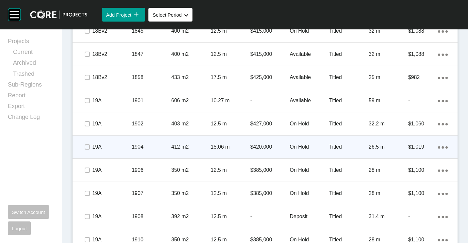
drag, startPoint x: 88, startPoint y: 128, endPoint x: 87, endPoint y: 140, distance: 11.8
click at [88, 128] on span at bounding box center [87, 124] width 10 height 10
click at [88, 145] on label at bounding box center [87, 146] width 5 height 5
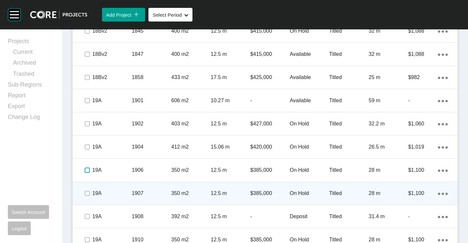
drag, startPoint x: 88, startPoint y: 173, endPoint x: 90, endPoint y: 192, distance: 19.0
click at [88, 176] on div at bounding box center [87, 170] width 10 height 23
click at [90, 193] on label at bounding box center [87, 193] width 5 height 5
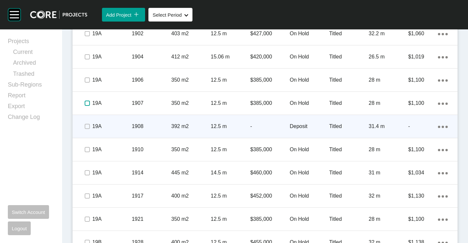
scroll to position [927, 0]
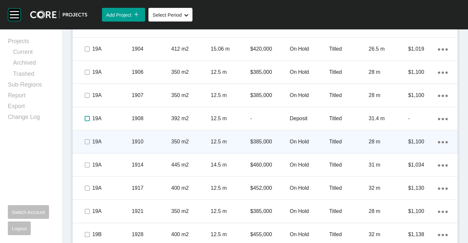
drag, startPoint x: 86, startPoint y: 121, endPoint x: 85, endPoint y: 137, distance: 16.4
click at [86, 123] on span at bounding box center [87, 119] width 10 height 10
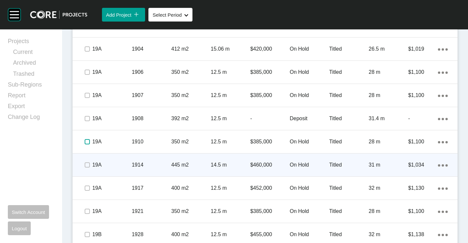
drag, startPoint x: 85, startPoint y: 139, endPoint x: 86, endPoint y: 154, distance: 14.8
click at [85, 142] on label at bounding box center [87, 141] width 5 height 5
click at [86, 166] on label at bounding box center [87, 164] width 5 height 5
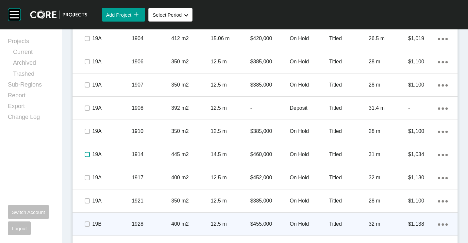
scroll to position [993, 0]
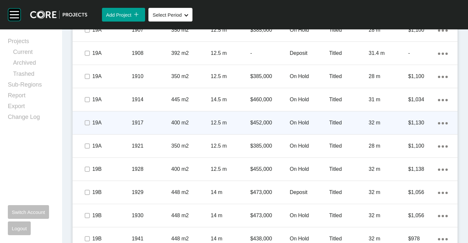
drag, startPoint x: 87, startPoint y: 126, endPoint x: 87, endPoint y: 132, distance: 6.2
click at [87, 127] on span at bounding box center [87, 123] width 10 height 10
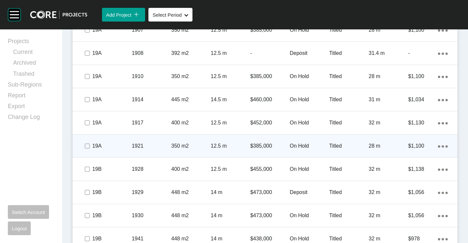
drag, startPoint x: 87, startPoint y: 151, endPoint x: 87, endPoint y: 154, distance: 3.6
click at [87, 153] on div at bounding box center [87, 146] width 10 height 23
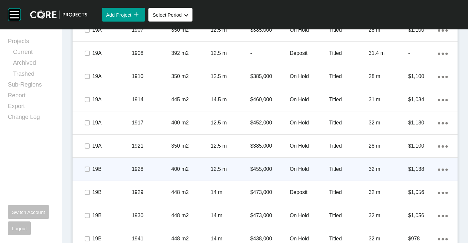
drag, startPoint x: 88, startPoint y: 174, endPoint x: 88, endPoint y: 178, distance: 4.2
click at [88, 174] on span at bounding box center [87, 169] width 10 height 10
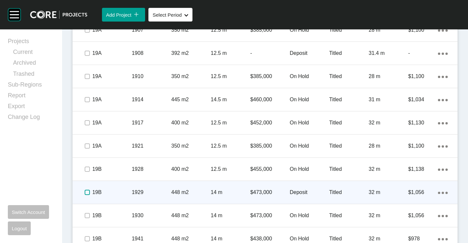
click at [87, 192] on label at bounding box center [87, 192] width 5 height 5
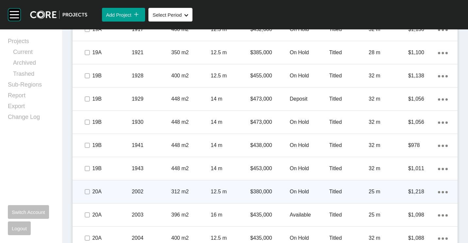
scroll to position [1124, 0]
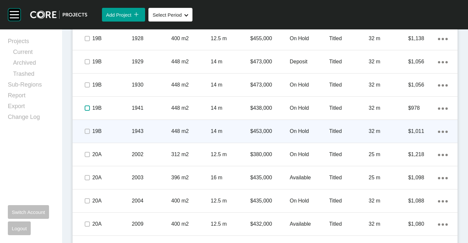
drag, startPoint x: 89, startPoint y: 110, endPoint x: 88, endPoint y: 125, distance: 14.7
click at [89, 111] on span at bounding box center [87, 108] width 10 height 10
click at [88, 129] on label at bounding box center [87, 131] width 5 height 5
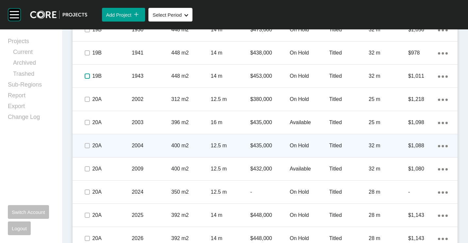
scroll to position [1189, 0]
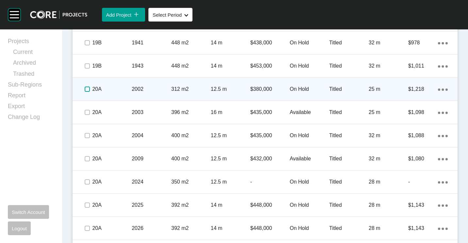
click at [89, 88] on label at bounding box center [87, 89] width 5 height 5
click at [88, 88] on label at bounding box center [87, 89] width 5 height 5
click at [85, 87] on label at bounding box center [87, 89] width 5 height 5
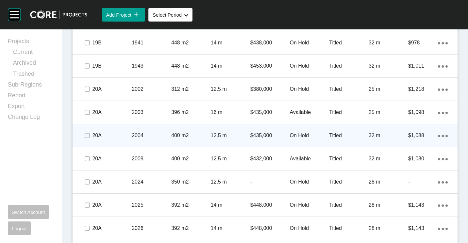
click at [160, 137] on p "2004" at bounding box center [152, 135] width 40 height 7
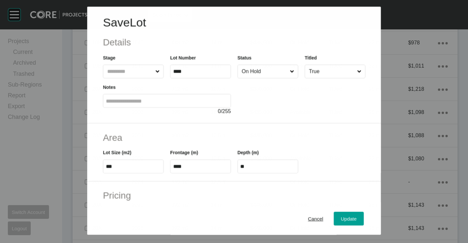
click at [277, 71] on input "On Hold" at bounding box center [264, 71] width 48 height 13
click at [341, 217] on span "Update" at bounding box center [349, 219] width 16 height 6
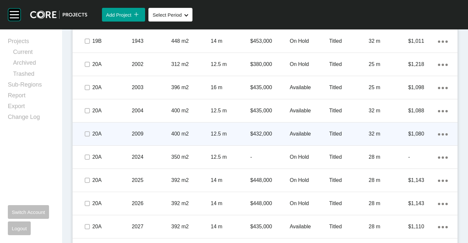
scroll to position [1242, 0]
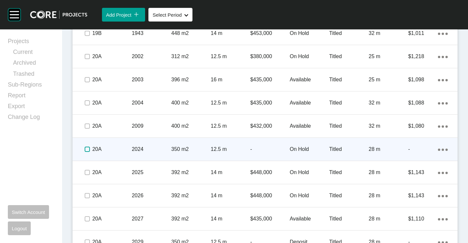
drag, startPoint x: 85, startPoint y: 149, endPoint x: 86, endPoint y: 160, distance: 11.1
click at [85, 150] on label at bounding box center [87, 149] width 5 height 5
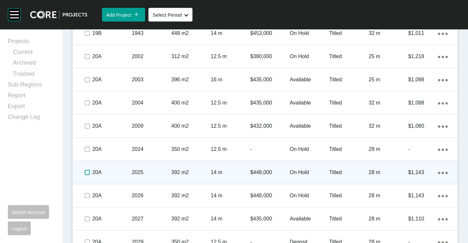
click at [86, 175] on label at bounding box center [87, 172] width 5 height 5
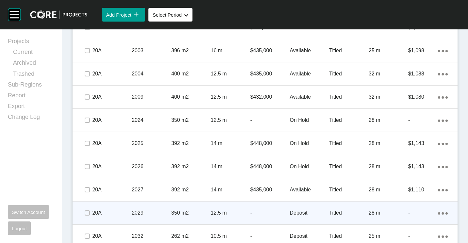
scroll to position [1307, 0]
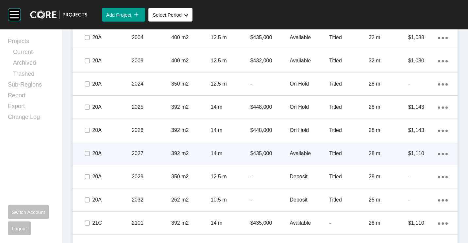
click at [133, 155] on p "2027" at bounding box center [152, 153] width 40 height 7
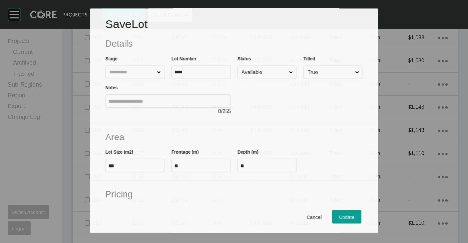
scroll to position [1287, 0]
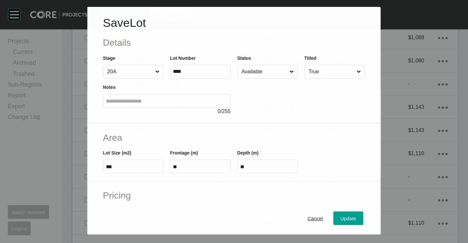
click at [248, 67] on input "Available" at bounding box center [264, 71] width 48 height 13
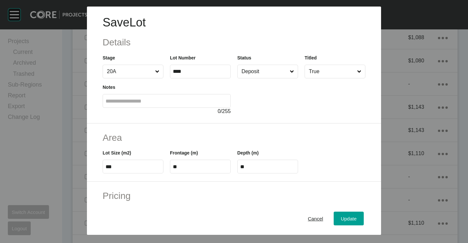
drag, startPoint x: 337, startPoint y: 217, endPoint x: 241, endPoint y: 145, distance: 120.0
click at [341, 217] on span "Update" at bounding box center [349, 219] width 16 height 6
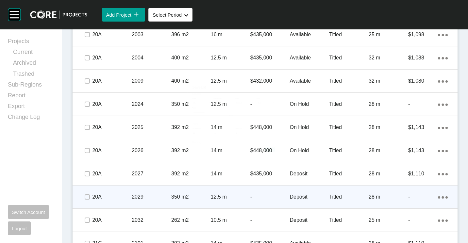
scroll to position [1373, 0]
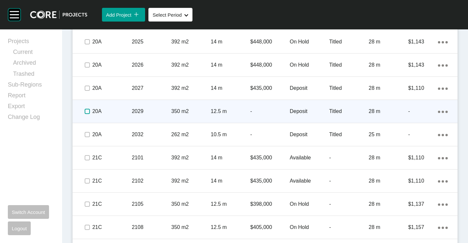
click at [90, 112] on label at bounding box center [87, 111] width 5 height 5
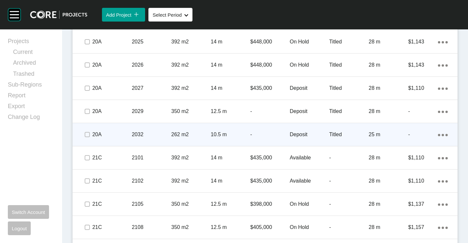
drag, startPoint x: 90, startPoint y: 132, endPoint x: 89, endPoint y: 137, distance: 5.3
click at [90, 132] on span at bounding box center [87, 135] width 10 height 10
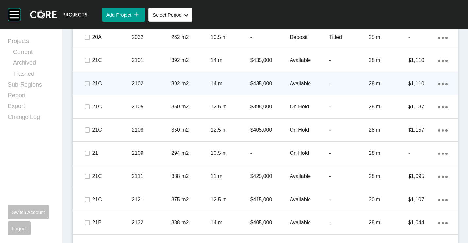
scroll to position [1471, 0]
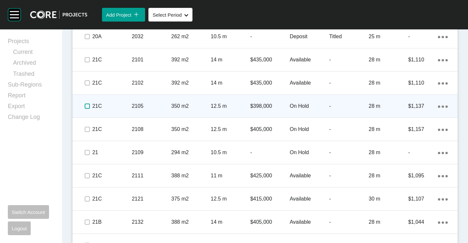
drag, startPoint x: 89, startPoint y: 106, endPoint x: 88, endPoint y: 113, distance: 7.1
click at [89, 108] on label at bounding box center [87, 106] width 5 height 5
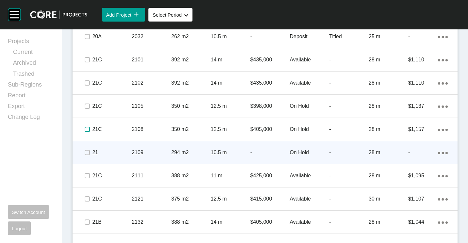
drag, startPoint x: 86, startPoint y: 132, endPoint x: 83, endPoint y: 152, distance: 19.8
click at [86, 136] on div at bounding box center [87, 129] width 10 height 23
click at [85, 159] on div at bounding box center [87, 152] width 10 height 23
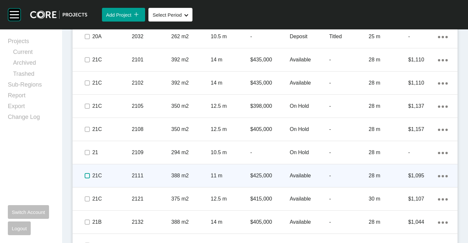
click at [88, 175] on label at bounding box center [87, 175] width 5 height 5
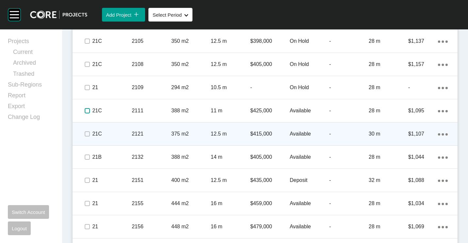
scroll to position [1536, 0]
click at [88, 134] on label at bounding box center [87, 133] width 5 height 5
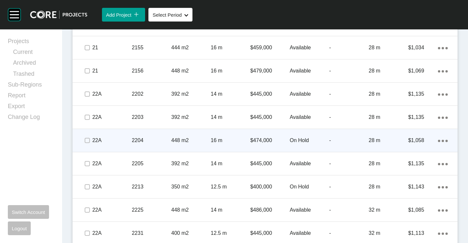
scroll to position [1699, 0]
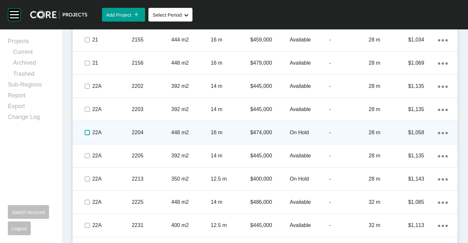
click at [89, 133] on label at bounding box center [87, 132] width 5 height 5
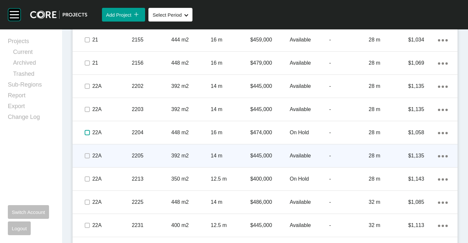
scroll to position [1765, 0]
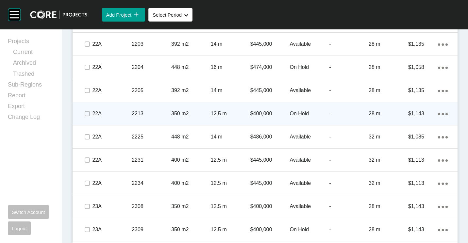
click at [144, 110] on p "2213" at bounding box center [152, 113] width 40 height 7
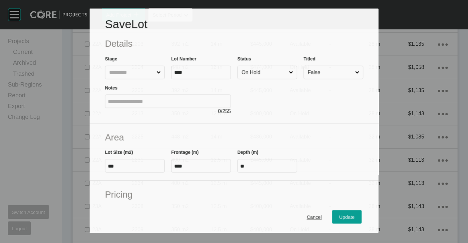
scroll to position [1744, 0]
click at [275, 70] on input "On Hold" at bounding box center [263, 72] width 47 height 13
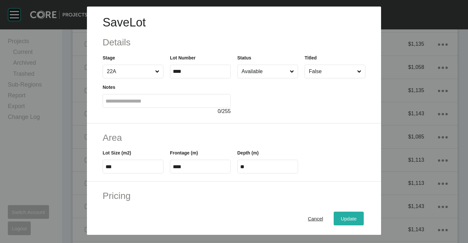
click at [342, 216] on div "Update" at bounding box center [348, 218] width 19 height 9
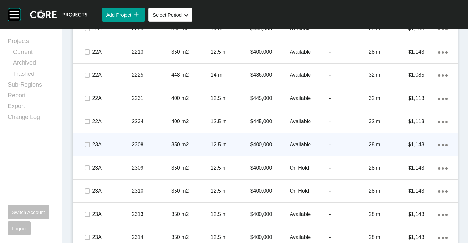
scroll to position [1863, 0]
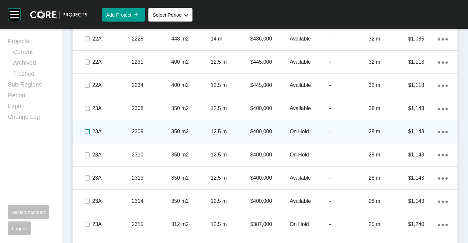
drag, startPoint x: 88, startPoint y: 131, endPoint x: 88, endPoint y: 137, distance: 5.2
click at [88, 132] on label at bounding box center [87, 131] width 5 height 5
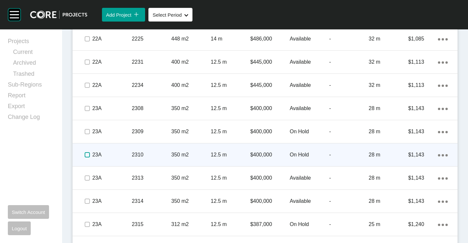
drag, startPoint x: 89, startPoint y: 153, endPoint x: 88, endPoint y: 159, distance: 6.2
click at [88, 154] on label at bounding box center [87, 154] width 5 height 5
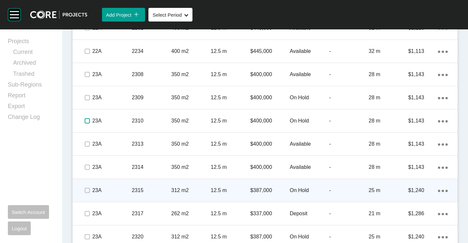
scroll to position [1928, 0]
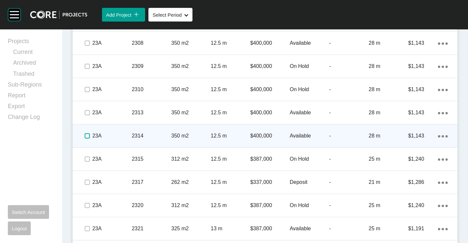
click at [88, 137] on label at bounding box center [87, 135] width 5 height 5
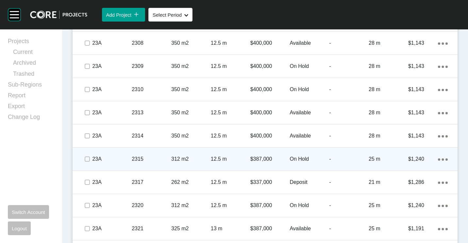
drag, startPoint x: 87, startPoint y: 155, endPoint x: 86, endPoint y: 168, distance: 13.4
click at [87, 157] on span at bounding box center [87, 159] width 10 height 10
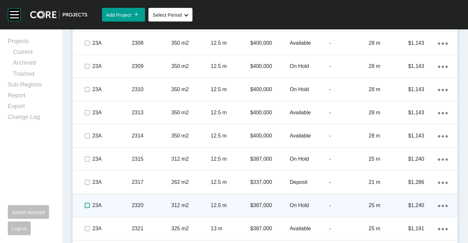
click at [86, 206] on label at bounding box center [87, 205] width 5 height 5
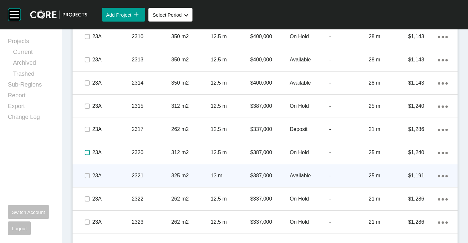
scroll to position [1998, 0]
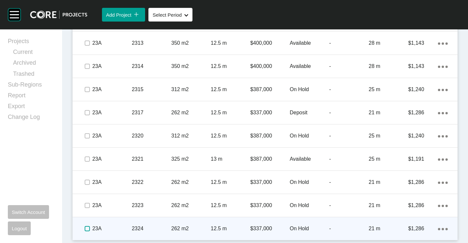
click at [90, 230] on label at bounding box center [87, 228] width 5 height 5
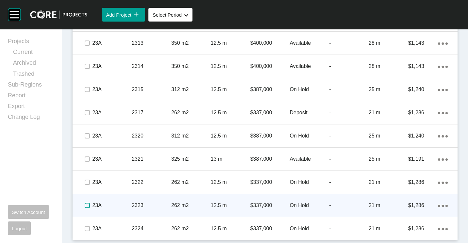
click at [87, 205] on label at bounding box center [87, 205] width 5 height 5
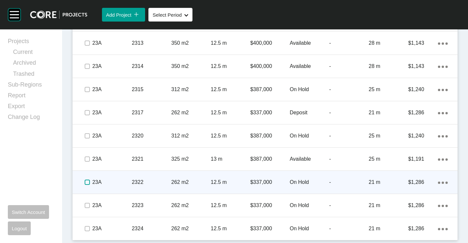
drag, startPoint x: 87, startPoint y: 181, endPoint x: 87, endPoint y: 171, distance: 9.8
click at [87, 180] on label at bounding box center [87, 182] width 5 height 5
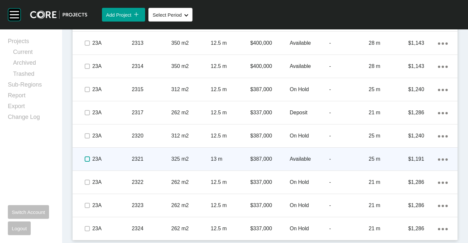
click at [87, 160] on label at bounding box center [87, 159] width 5 height 5
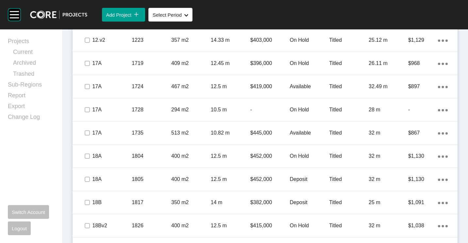
scroll to position [331, 0]
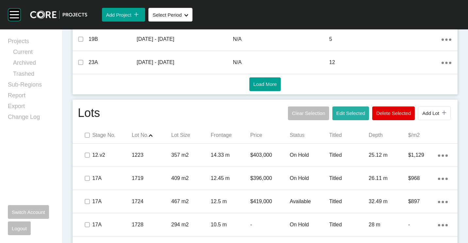
click at [345, 112] on span "Edit Selected" at bounding box center [350, 113] width 29 height 6
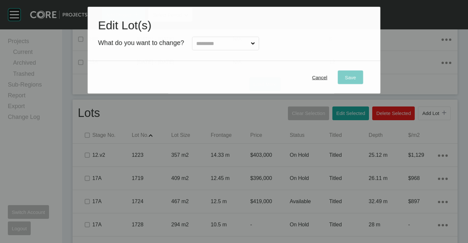
click at [195, 42] on input "text" at bounding box center [222, 43] width 55 height 13
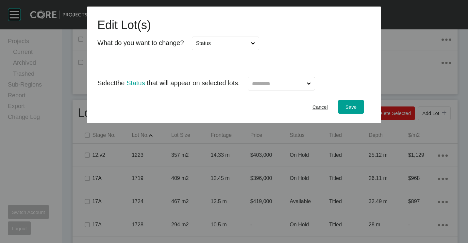
click at [300, 85] on input "text" at bounding box center [278, 83] width 55 height 13
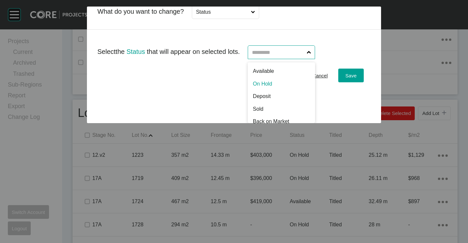
scroll to position [0, 0]
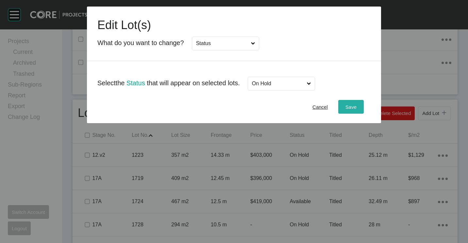
click at [349, 105] on span "Save" at bounding box center [350, 107] width 11 height 6
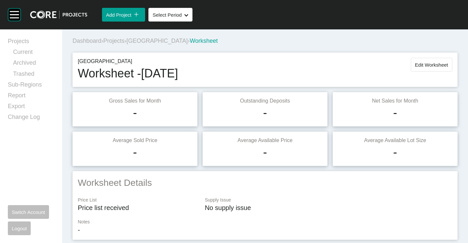
click at [425, 65] on span "Edit Worksheet" at bounding box center [431, 65] width 33 height 6
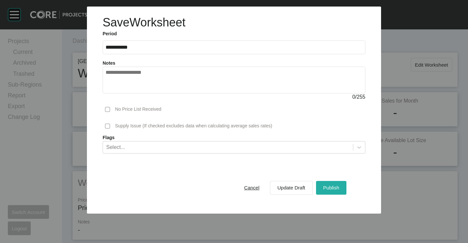
click at [332, 189] on span "Publish" at bounding box center [331, 188] width 16 height 6
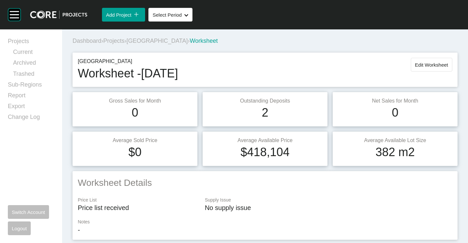
click at [116, 42] on span "Projects" at bounding box center [113, 41] width 21 height 7
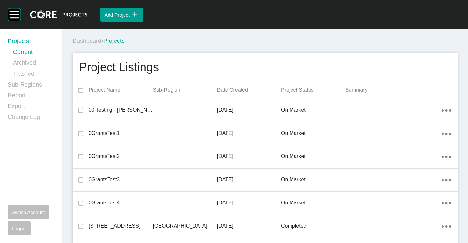
scroll to position [3863, 0]
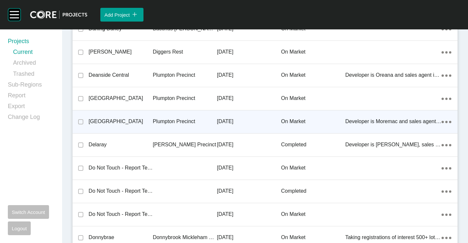
click at [136, 119] on p "[GEOGRAPHIC_DATA]" at bounding box center [121, 121] width 64 height 7
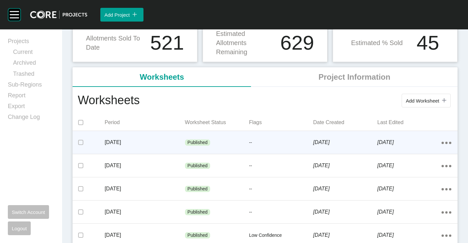
scroll to position [65, 0]
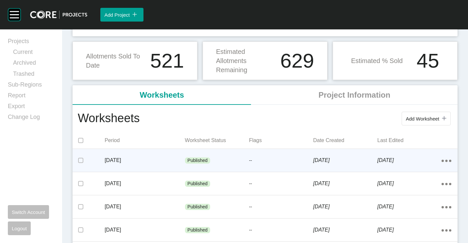
click at [185, 165] on div "Published" at bounding box center [217, 161] width 64 height 20
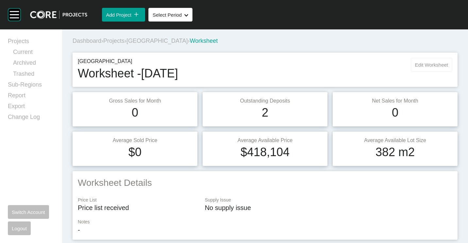
click at [423, 70] on button "Edit Worksheet" at bounding box center [432, 65] width 42 height 14
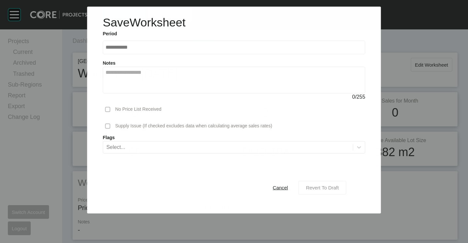
click at [326, 193] on button "Revert To Draft" at bounding box center [322, 188] width 48 height 14
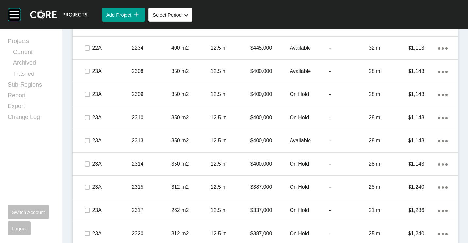
scroll to position [1900, 0]
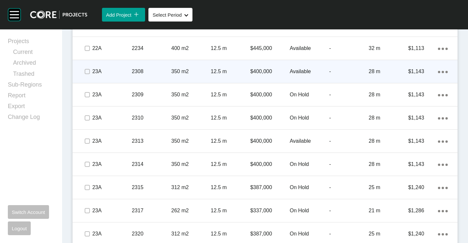
click at [144, 71] on p "2308" at bounding box center [152, 71] width 40 height 7
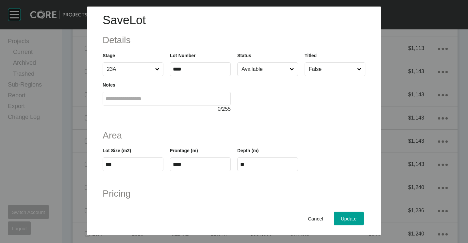
scroll to position [0, 0]
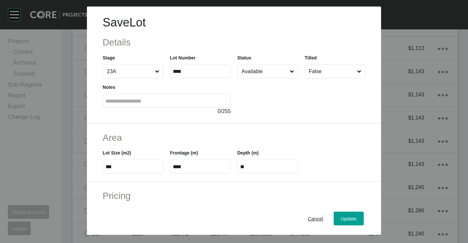
click at [264, 70] on input "Available" at bounding box center [264, 71] width 48 height 13
drag, startPoint x: 338, startPoint y: 222, endPoint x: 296, endPoint y: 146, distance: 86.9
click at [339, 221] on div "Update" at bounding box center [348, 218] width 19 height 9
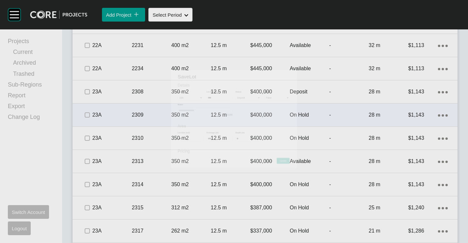
scroll to position [1900, 0]
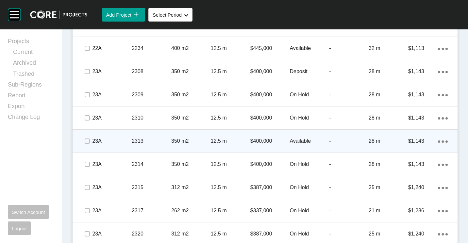
click at [195, 138] on p "350 m2" at bounding box center [191, 141] width 40 height 7
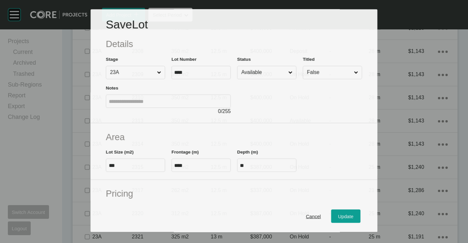
scroll to position [1879, 0]
click at [261, 73] on input "Available" at bounding box center [263, 72] width 47 height 13
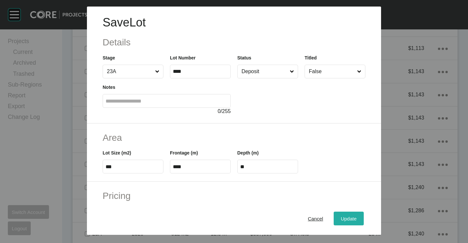
click at [351, 216] on span "Update" at bounding box center [349, 219] width 16 height 6
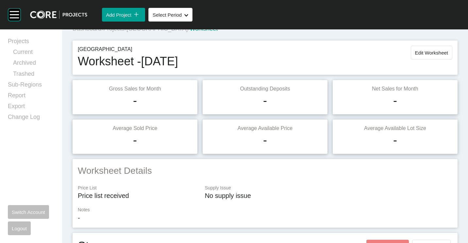
scroll to position [0, 0]
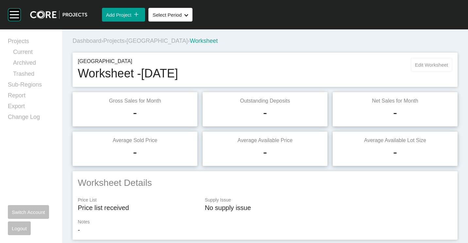
click at [433, 68] on button "Edit Worksheet" at bounding box center [432, 65] width 42 height 14
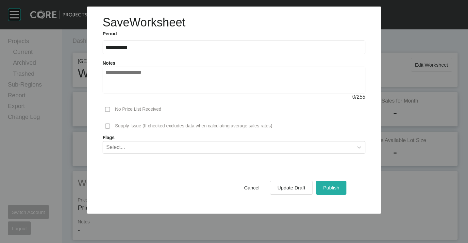
click at [331, 190] on span "Publish" at bounding box center [331, 188] width 16 height 6
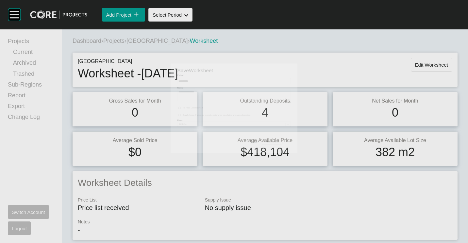
click at [121, 41] on span "Projects" at bounding box center [113, 41] width 21 height 7
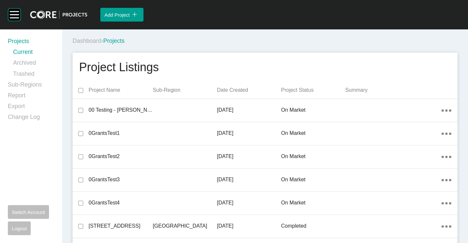
scroll to position [2425, 0]
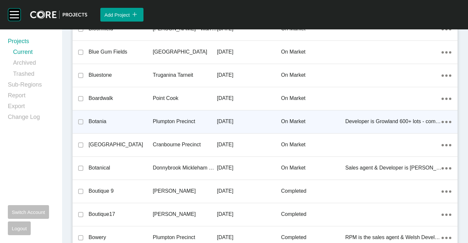
click at [141, 124] on p "Botania" at bounding box center [121, 121] width 64 height 7
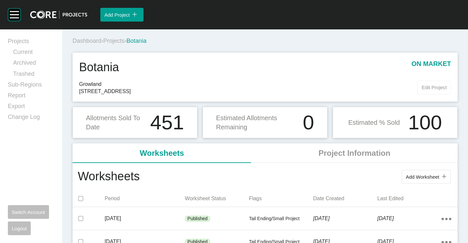
click at [422, 85] on span "Edit Project" at bounding box center [434, 88] width 25 height 6
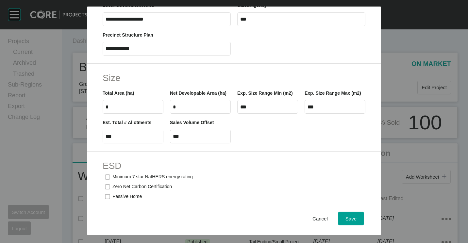
scroll to position [327, 0]
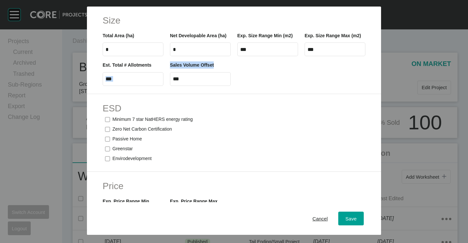
drag, startPoint x: 199, startPoint y: 82, endPoint x: 162, endPoint y: 77, distance: 37.3
click at [162, 77] on div "Est. Total # Allotments *** Sales Volume Offset ***" at bounding box center [233, 70] width 269 height 29
drag, startPoint x: 162, startPoint y: 77, endPoint x: 211, endPoint y: 95, distance: 52.4
click at [211, 94] on div "Size Total Area (ha) * Net Developable Area (ha) * Exp. Size Range Min (m2) ***…" at bounding box center [234, 50] width 294 height 88
click at [205, 82] on input "***" at bounding box center [200, 79] width 55 height 6
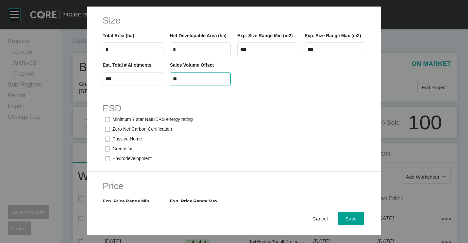
type input "*"
type input "***"
click at [338, 212] on button "Save" at bounding box center [350, 219] width 25 height 14
type input "**********"
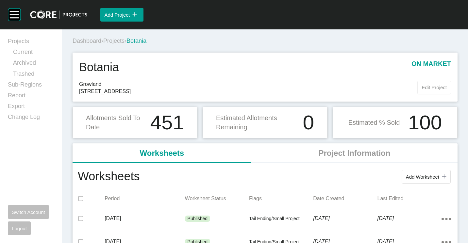
click at [429, 84] on button "Edit Project" at bounding box center [434, 88] width 34 height 14
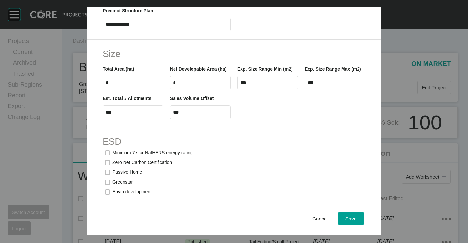
scroll to position [294, 0]
click at [193, 114] on input "***" at bounding box center [200, 112] width 55 height 6
type input "***"
click at [347, 216] on div "Save" at bounding box center [351, 218] width 14 height 9
type input "**********"
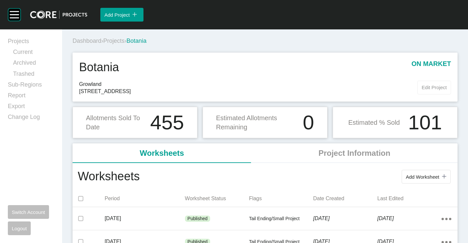
click at [422, 86] on span "Edit Project" at bounding box center [434, 88] width 25 height 6
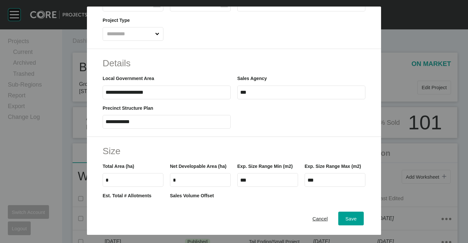
scroll to position [261, 0]
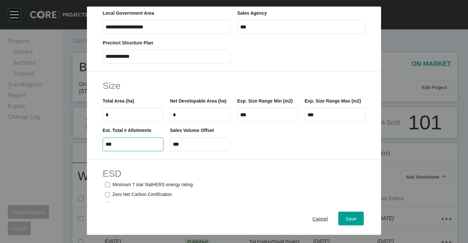
drag, startPoint x: 135, startPoint y: 150, endPoint x: 84, endPoint y: 141, distance: 51.9
click at [84, 141] on div "**********" at bounding box center [234, 117] width 468 height 235
click at [123, 147] on input "***" at bounding box center [133, 145] width 55 height 6
drag, startPoint x: 105, startPoint y: 149, endPoint x: 84, endPoint y: 148, distance: 20.6
click at [84, 148] on div "**********" at bounding box center [234, 117] width 468 height 235
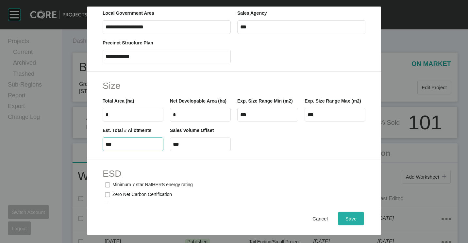
type input "***"
click at [344, 216] on div "Save" at bounding box center [351, 218] width 14 height 9
type input "**********"
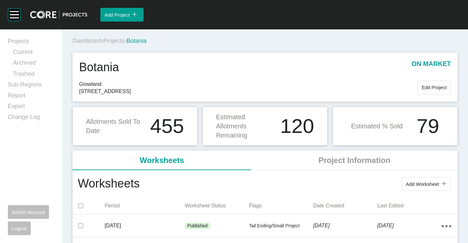
click at [119, 39] on span "Projects" at bounding box center [113, 41] width 21 height 7
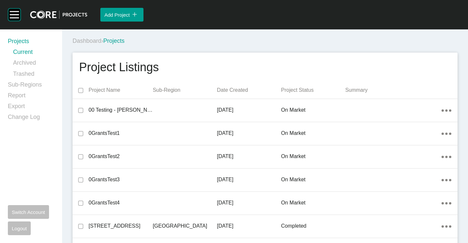
scroll to position [6207, 0]
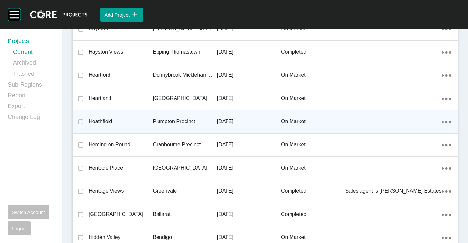
click at [154, 116] on div "Plumpton Precinct" at bounding box center [185, 121] width 64 height 20
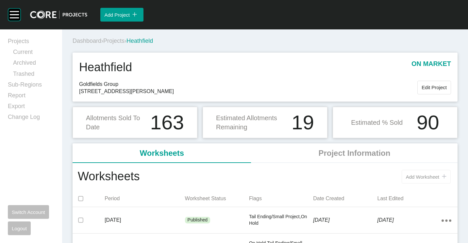
click at [407, 174] on span "Add Worksheet" at bounding box center [422, 177] width 33 height 6
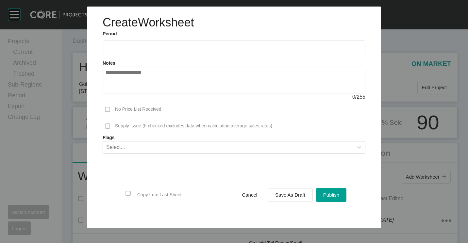
click at [131, 53] on label at bounding box center [234, 48] width 263 height 14
click at [131, 50] on input "text" at bounding box center [234, 47] width 257 height 6
click at [139, 92] on li "Aug" at bounding box center [137, 95] width 22 height 11
type input "**********"
click at [136, 144] on div "Select..." at bounding box center [228, 147] width 250 height 11
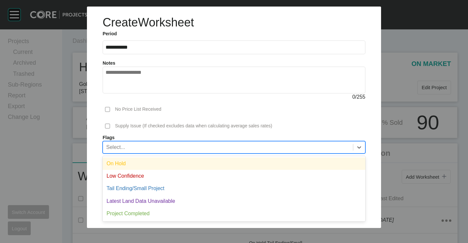
click at [133, 163] on div "On Hold" at bounding box center [234, 164] width 263 height 12
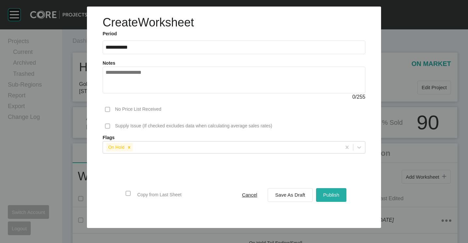
click at [332, 195] on span "Publish" at bounding box center [331, 195] width 16 height 6
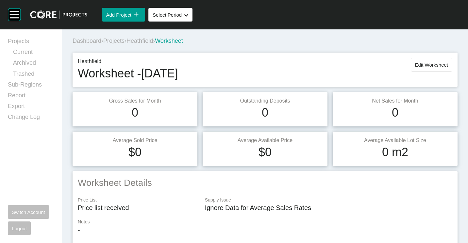
click at [109, 40] on span "Projects" at bounding box center [113, 41] width 21 height 7
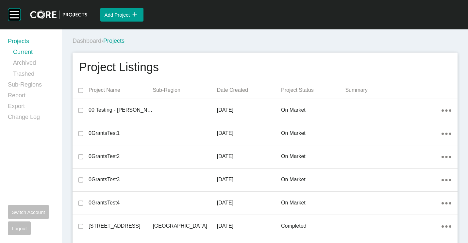
scroll to position [9014, 0]
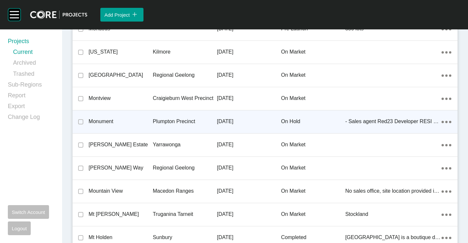
click at [186, 112] on div "Plumpton Precinct" at bounding box center [185, 121] width 64 height 20
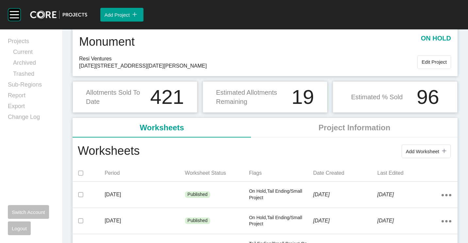
scroll to position [33, 0]
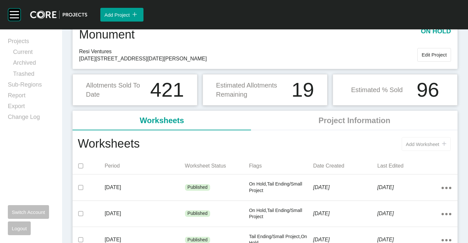
click at [418, 143] on span "Add Worksheet" at bounding box center [422, 145] width 33 height 6
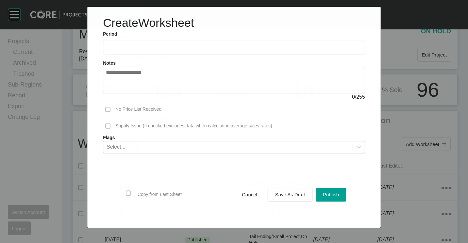
click at [164, 47] on input "text" at bounding box center [234, 48] width 256 height 6
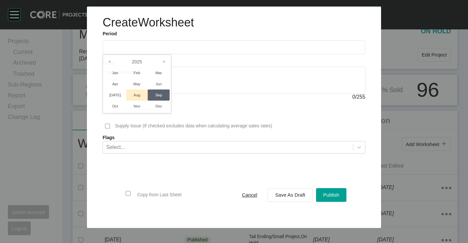
click at [139, 97] on li "Aug" at bounding box center [137, 95] width 22 height 11
type input "**********"
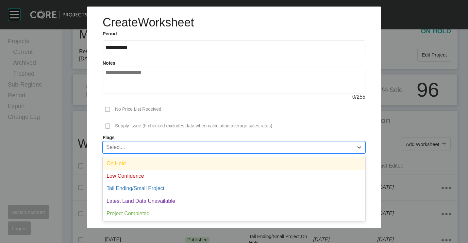
click at [187, 145] on div "Select..." at bounding box center [228, 147] width 250 height 11
click at [130, 162] on div "On Hold" at bounding box center [234, 164] width 263 height 12
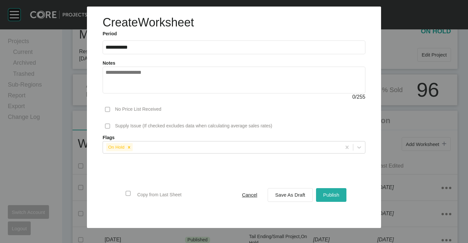
click at [332, 195] on span "Publish" at bounding box center [331, 195] width 16 height 6
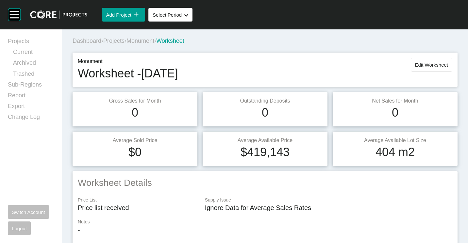
click at [118, 42] on span "Projects" at bounding box center [113, 41] width 21 height 7
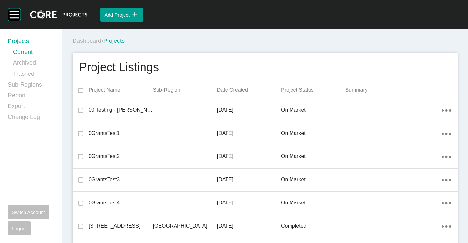
scroll to position [13005, 0]
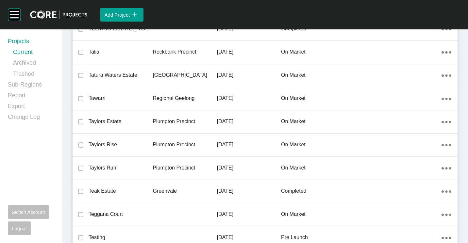
click at [133, 116] on div "Taylors Estate" at bounding box center [121, 121] width 64 height 20
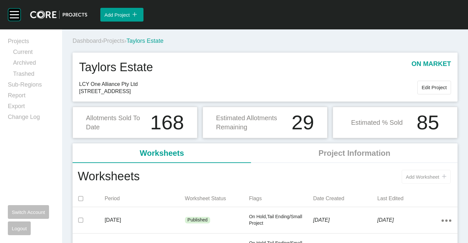
drag, startPoint x: 420, startPoint y: 175, endPoint x: 404, endPoint y: 165, distance: 19.2
click at [420, 175] on span "Add Worksheet" at bounding box center [422, 177] width 33 height 6
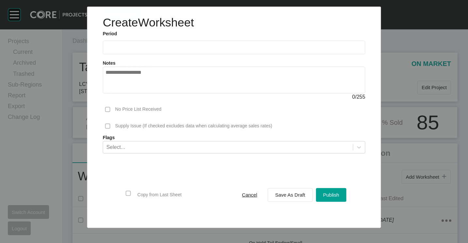
click at [155, 39] on ul "2025 < > Jan Feb Mar Apr May Jun [DATE] Aug Sep Oct Nov Dec" at bounding box center [234, 45] width 262 height 17
click at [150, 45] on input "text" at bounding box center [234, 47] width 257 height 6
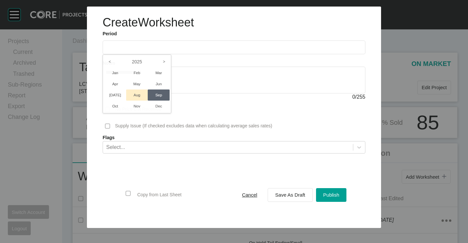
click at [136, 95] on li "Aug" at bounding box center [137, 95] width 22 height 11
type input "**********"
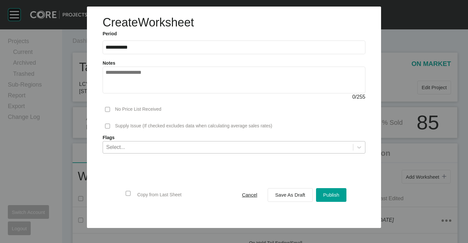
click at [142, 150] on div "Select..." at bounding box center [228, 147] width 250 height 11
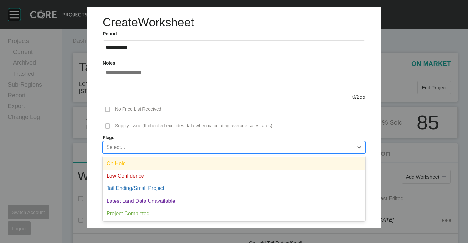
click at [129, 166] on div "On Hold" at bounding box center [234, 164] width 263 height 12
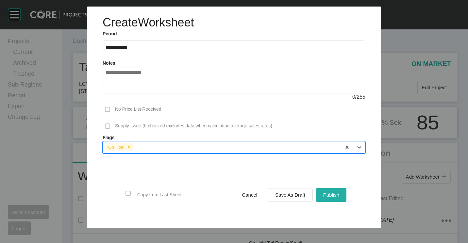
click at [333, 196] on span "Publish" at bounding box center [331, 195] width 16 height 6
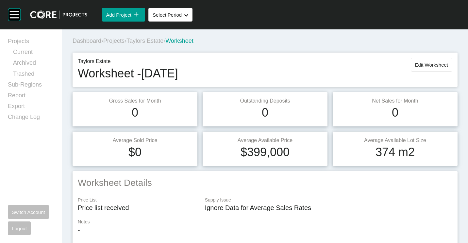
click at [108, 40] on span "Projects" at bounding box center [113, 41] width 21 height 7
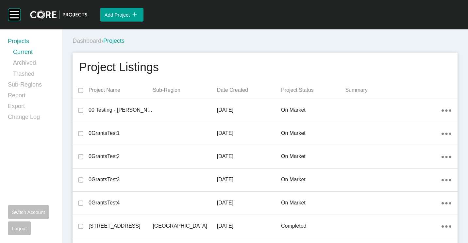
scroll to position [4327, 0]
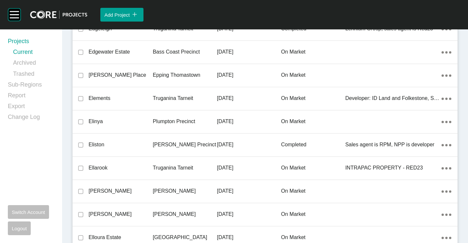
drag, startPoint x: 122, startPoint y: 118, endPoint x: 213, endPoint y: 1, distance: 148.3
click at [122, 118] on p "Elinya" at bounding box center [121, 121] width 64 height 7
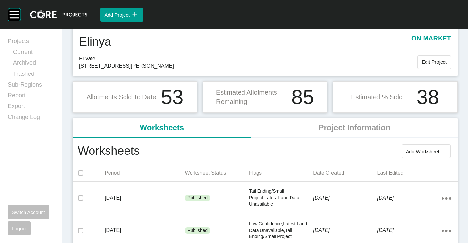
scroll to position [33, 0]
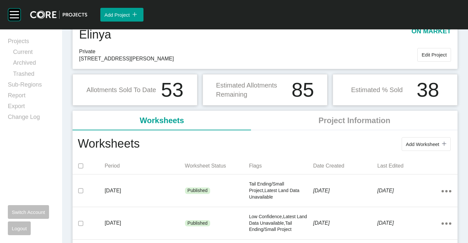
click at [414, 144] on span "Add Worksheet" at bounding box center [422, 145] width 33 height 6
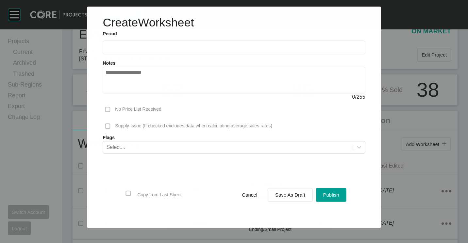
click at [151, 47] on input "text" at bounding box center [234, 48] width 257 height 6
drag, startPoint x: 135, startPoint y: 94, endPoint x: 159, endPoint y: 105, distance: 26.6
click at [136, 94] on li "Aug" at bounding box center [137, 95] width 22 height 11
type input "**********"
click at [167, 157] on form "**********" at bounding box center [234, 125] width 263 height 189
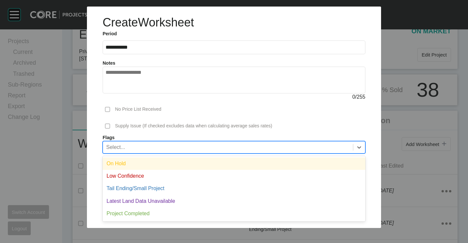
drag, startPoint x: 153, startPoint y: 144, endPoint x: 153, endPoint y: 156, distance: 12.1
click at [153, 144] on div "Select..." at bounding box center [228, 147] width 250 height 11
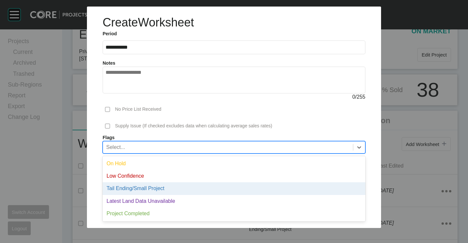
drag, startPoint x: 146, startPoint y: 189, endPoint x: 161, endPoint y: 190, distance: 14.4
click at [146, 189] on div "Tail Ending/Small Project" at bounding box center [234, 188] width 263 height 12
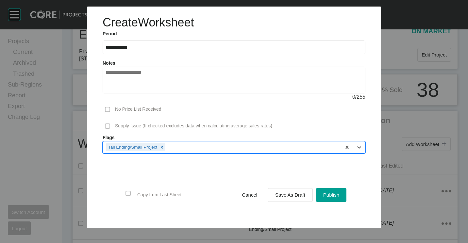
drag, startPoint x: 331, startPoint y: 196, endPoint x: 343, endPoint y: 107, distance: 90.6
click at [331, 196] on span "Publish" at bounding box center [331, 195] width 16 height 6
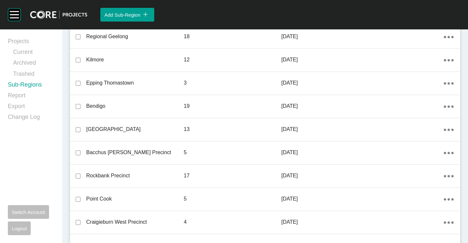
scroll to position [458, 0]
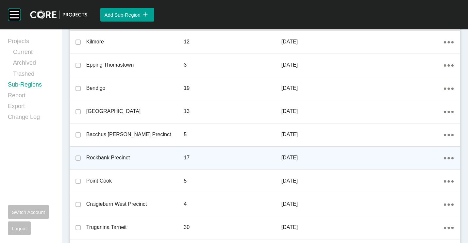
click at [449, 157] on div "Action Menu Dots Copy 6 Created with Sketch." at bounding box center [452, 157] width 16 height 7
click at [448, 158] on ellipse at bounding box center [449, 158] width 2 height 2
click at [419, 158] on link "Edit" at bounding box center [421, 159] width 18 height 10
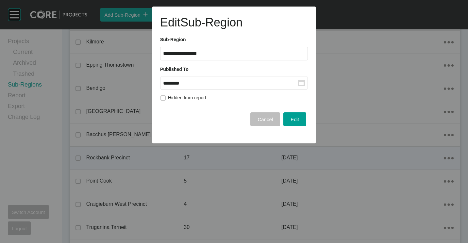
click at [302, 84] on rect at bounding box center [301, 83] width 5 height 3
click at [298, 84] on input "********" at bounding box center [230, 83] width 135 height 6
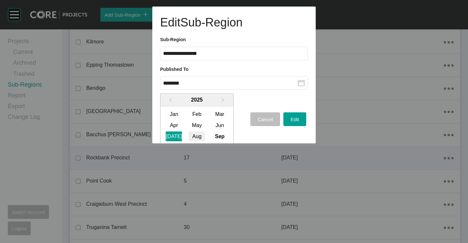
click at [196, 133] on div "Aug" at bounding box center [197, 136] width 16 height 10
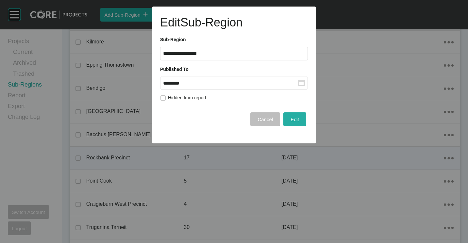
click at [290, 123] on div "Edit" at bounding box center [295, 119] width 12 height 9
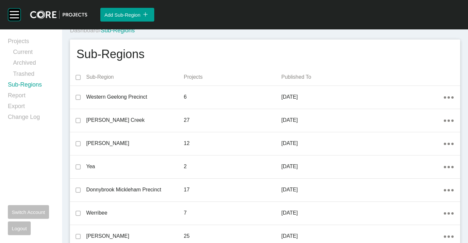
scroll to position [0, 0]
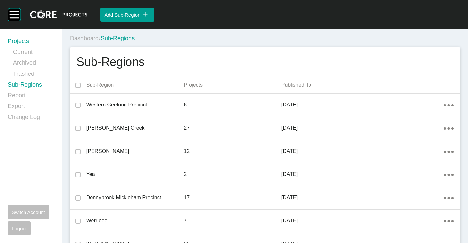
drag, startPoint x: 22, startPoint y: 42, endPoint x: 60, endPoint y: 52, distance: 39.6
click at [22, 42] on link "Projects" at bounding box center [31, 42] width 46 height 11
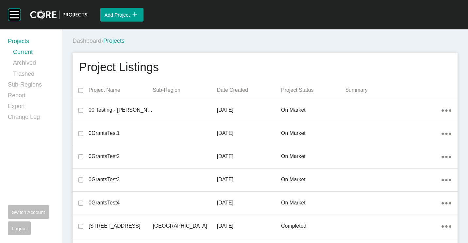
click at [229, 47] on div "Dashboard › Projects" at bounding box center [267, 41] width 388 height 18
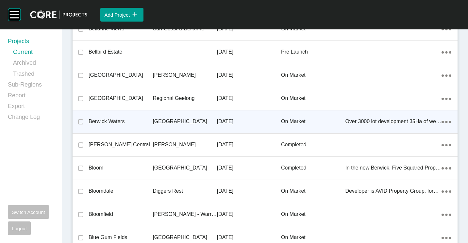
click at [109, 113] on div "Berwick Waters" at bounding box center [121, 121] width 64 height 20
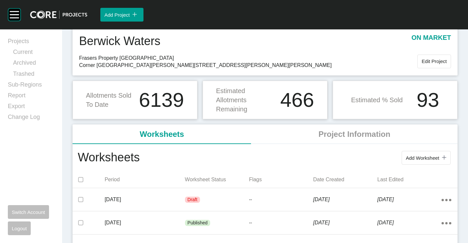
scroll to position [33, 0]
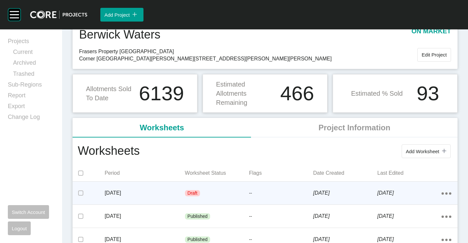
click at [169, 190] on p "[DATE]" at bounding box center [145, 193] width 80 height 7
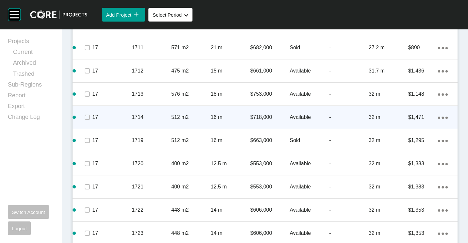
scroll to position [1406, 0]
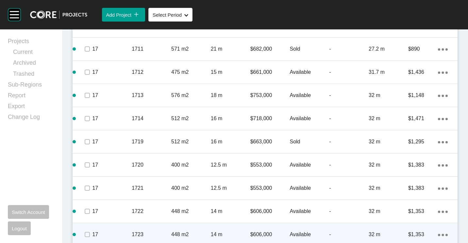
click at [441, 231] on div "Action Menu Dots Copy 6 Created with Sketch." at bounding box center [443, 234] width 10 height 7
drag, startPoint x: 422, startPoint y: 219, endPoint x: 388, endPoint y: 207, distance: 36.0
click at [422, 219] on link "Duplicate" at bounding box center [411, 222] width 25 height 10
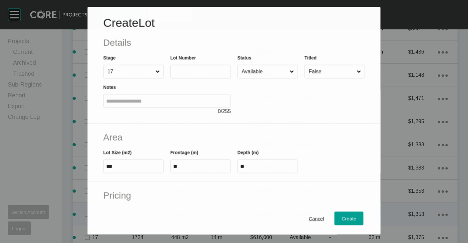
scroll to position [1386, 0]
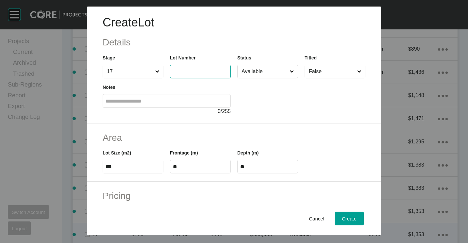
click at [197, 70] on input "text" at bounding box center [200, 72] width 55 height 6
type input "****"
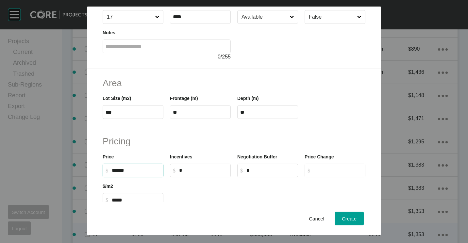
scroll to position [98, 0]
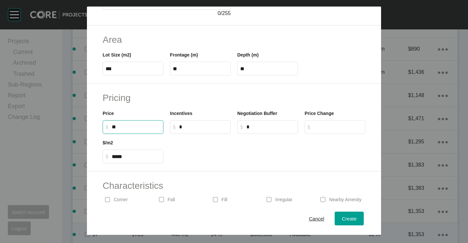
type input "*"
type input "******"
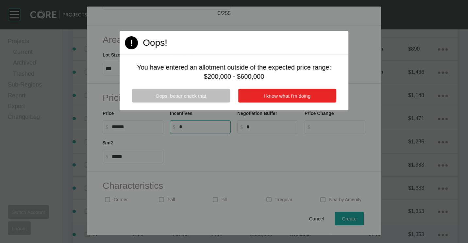
click at [295, 94] on span "I know what I'm doing" at bounding box center [287, 96] width 47 height 6
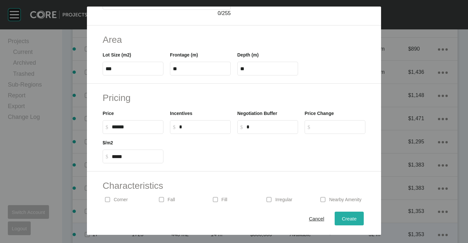
click at [344, 221] on span "Create" at bounding box center [349, 219] width 15 height 6
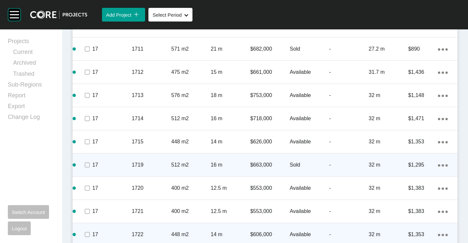
scroll to position [1439, 0]
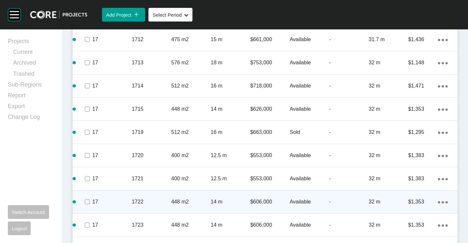
click at [438, 198] on div "Action Menu Dots Copy 6 Created with Sketch." at bounding box center [443, 201] width 10 height 7
click at [421, 187] on link "Duplicate" at bounding box center [411, 189] width 25 height 10
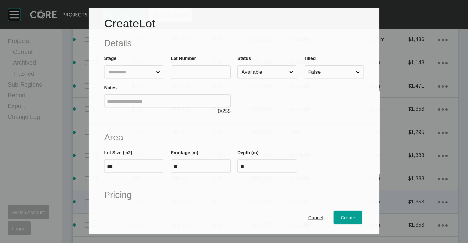
scroll to position [1418, 0]
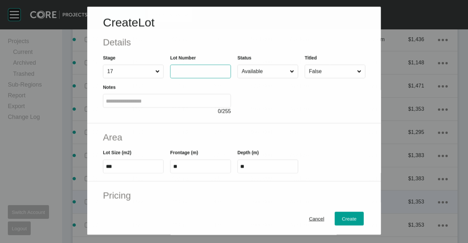
click at [199, 73] on input "text" at bounding box center [200, 72] width 55 height 6
type input "****"
click at [349, 214] on div "Create" at bounding box center [349, 218] width 18 height 9
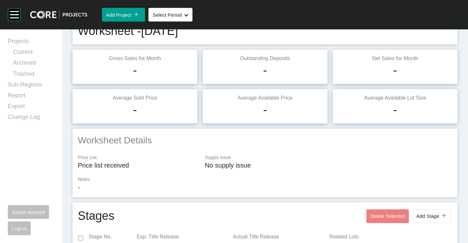
scroll to position [0, 0]
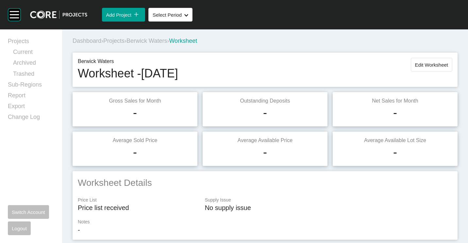
drag, startPoint x: 426, startPoint y: 66, endPoint x: 414, endPoint y: 68, distance: 12.3
click at [426, 66] on span "Edit Worksheet" at bounding box center [431, 65] width 33 height 6
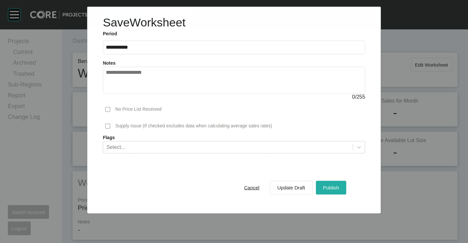
click at [331, 185] on span "Publish" at bounding box center [331, 188] width 16 height 6
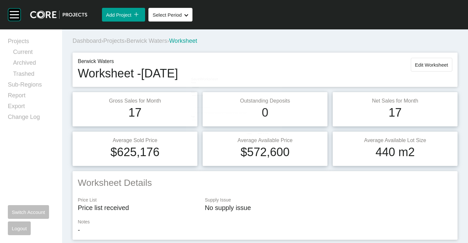
click at [118, 42] on span "Projects" at bounding box center [113, 41] width 21 height 7
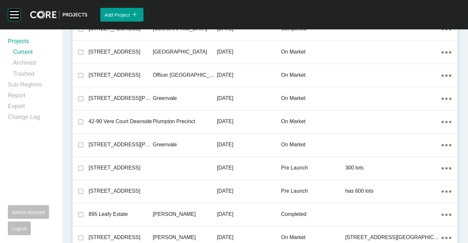
scroll to position [3817, 0]
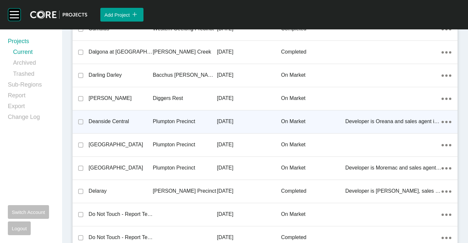
click at [165, 113] on div "Plumpton Precinct" at bounding box center [185, 121] width 64 height 20
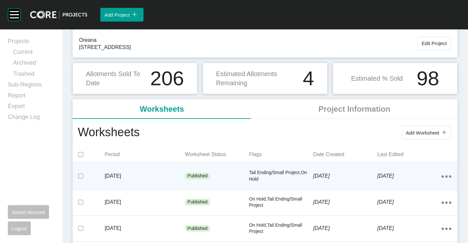
scroll to position [65, 0]
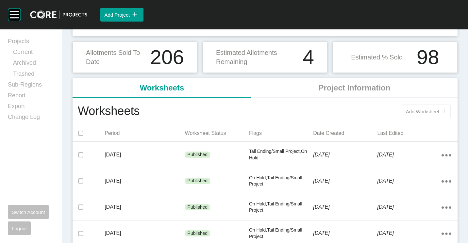
click at [432, 114] on button "Add Worksheet icon/tick copy 11 Created with Sketch." at bounding box center [426, 112] width 49 height 14
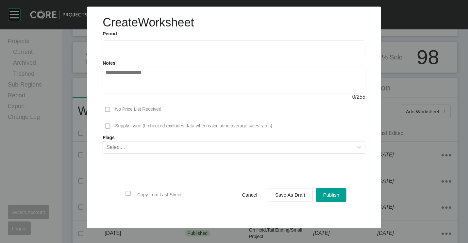
click at [189, 45] on input "text" at bounding box center [234, 48] width 257 height 6
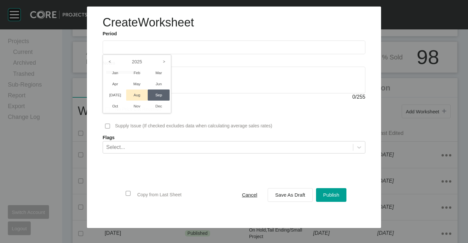
click at [137, 98] on li "Aug" at bounding box center [137, 95] width 22 height 11
type input "**********"
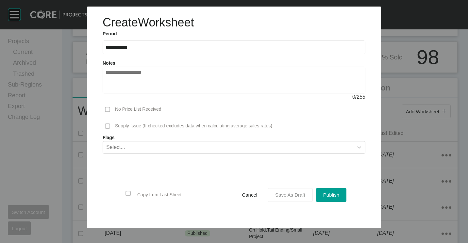
click at [291, 198] on div "Save As Draft" at bounding box center [290, 195] width 33 height 9
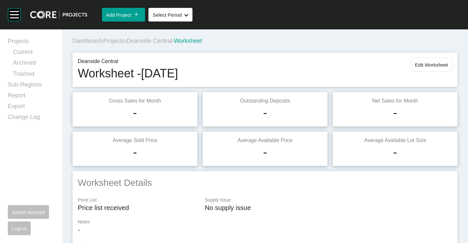
click at [425, 59] on button "Edit Worksheet" at bounding box center [432, 65] width 42 height 14
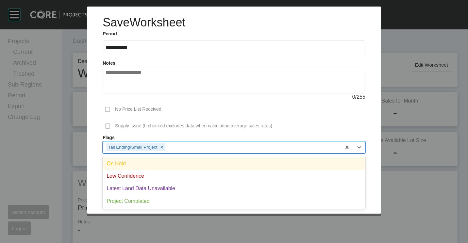
click at [234, 145] on div "Tail Ending/Small Project" at bounding box center [222, 147] width 238 height 11
click at [176, 163] on div "On Hold" at bounding box center [234, 164] width 263 height 12
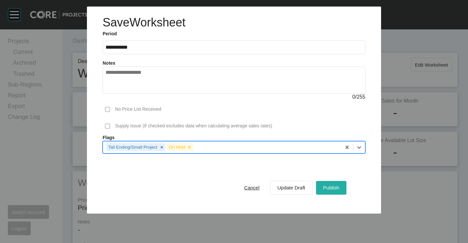
click at [333, 187] on span "Publish" at bounding box center [331, 188] width 16 height 6
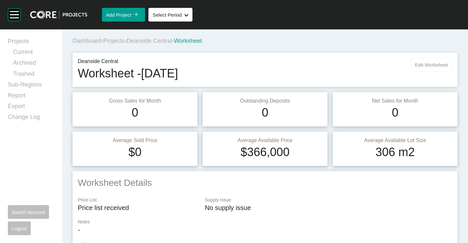
click at [428, 61] on button "Edit Worksheet" at bounding box center [432, 65] width 42 height 14
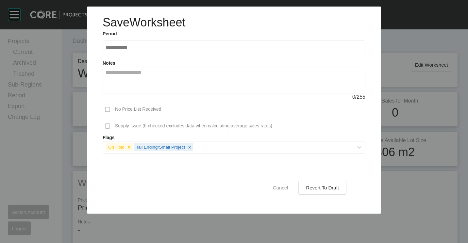
click at [275, 191] on div "Cancel" at bounding box center [280, 187] width 19 height 9
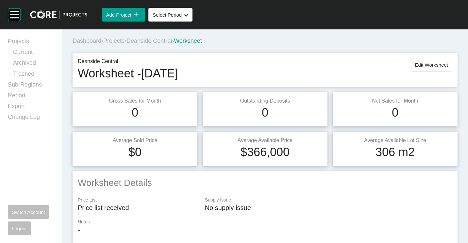
click at [120, 35] on div "Dashboard › Projects › Deanside Central › Worksheet" at bounding box center [267, 41] width 388 height 18
click at [119, 41] on span "Projects" at bounding box center [113, 41] width 21 height 7
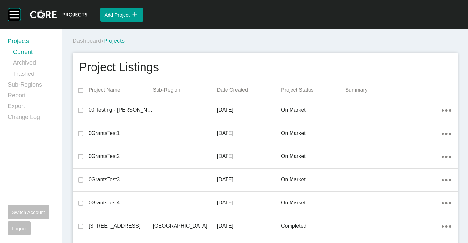
drag, startPoint x: 23, startPoint y: 88, endPoint x: 265, endPoint y: 243, distance: 287.6
click at [23, 88] on link "Sub-Regions" at bounding box center [31, 86] width 46 height 11
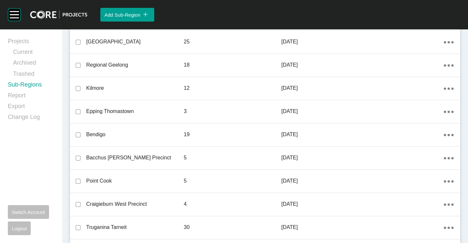
scroll to position [490, 0]
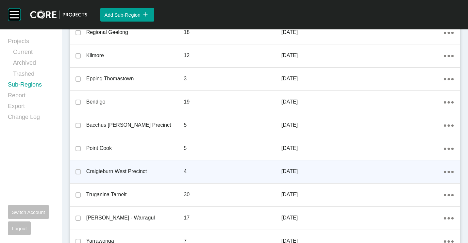
click at [446, 173] on icon "Action Menu Dots Copy 6 Created with Sketch." at bounding box center [449, 172] width 10 height 2
click at [423, 172] on link "Edit" at bounding box center [421, 173] width 18 height 10
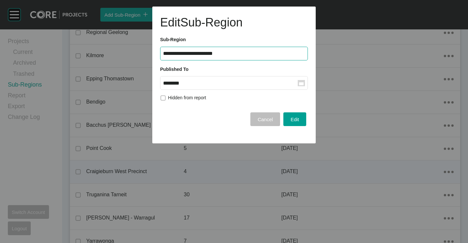
click at [301, 85] on rect at bounding box center [301, 83] width 5 height 3
click at [298, 85] on input "********" at bounding box center [230, 83] width 135 height 6
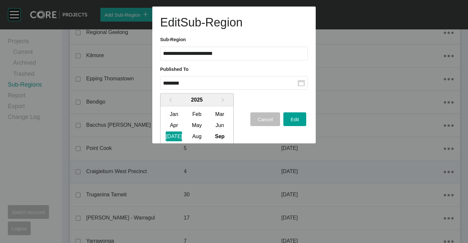
click at [190, 140] on div "Aug" at bounding box center [197, 136] width 16 height 10
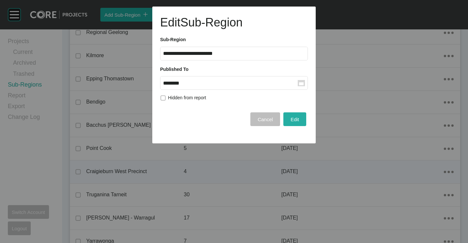
click at [297, 119] on span "Edit" at bounding box center [295, 120] width 8 height 6
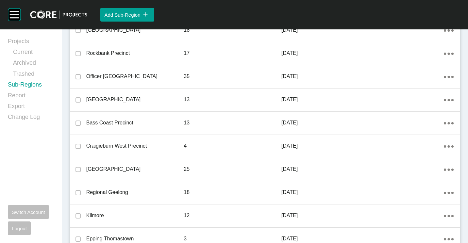
scroll to position [359, 0]
